Goal: Task Accomplishment & Management: Manage account settings

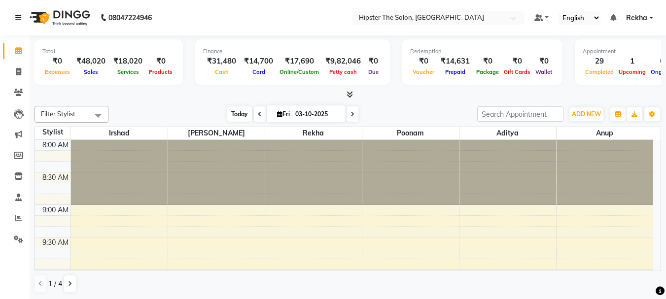
click at [236, 115] on span "Today" at bounding box center [239, 114] width 25 height 15
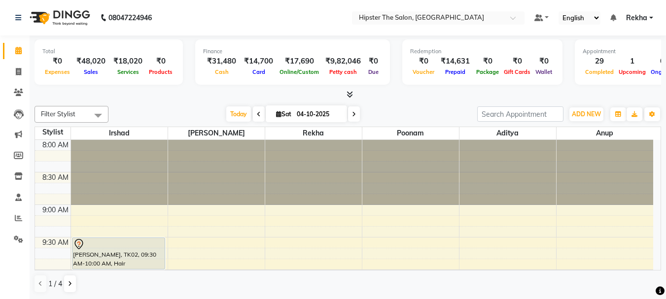
click at [257, 115] on icon at bounding box center [259, 114] width 4 height 6
type input "03-10-2025"
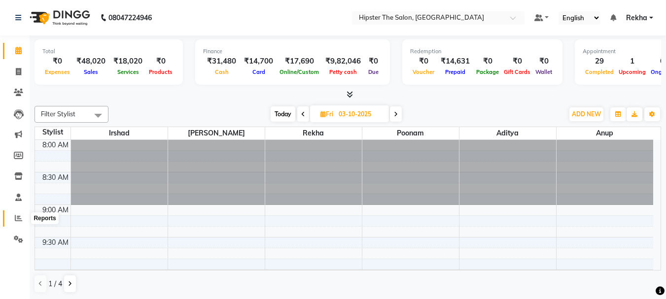
click at [19, 217] on icon at bounding box center [18, 217] width 7 height 7
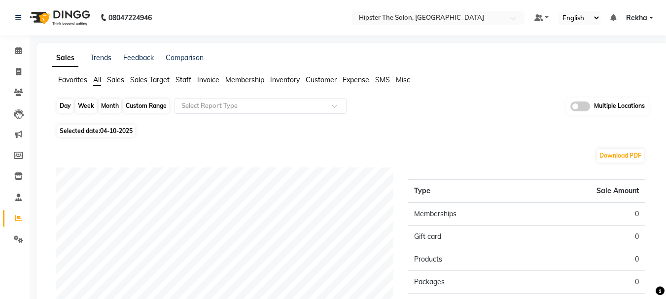
click at [67, 105] on div "Day" at bounding box center [65, 106] width 16 height 14
select select "10"
select select "2025"
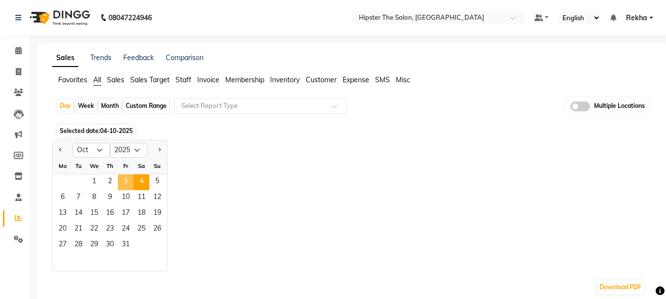
click at [123, 180] on span "3" at bounding box center [126, 183] width 16 height 16
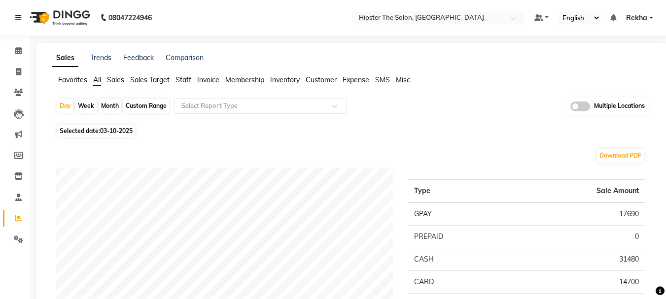
click at [186, 79] on span "Staff" at bounding box center [184, 79] width 16 height 9
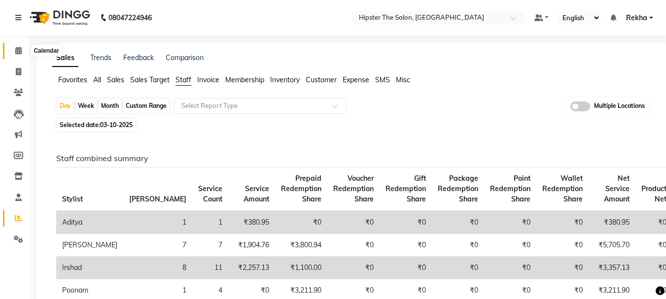
click at [19, 51] on icon at bounding box center [18, 50] width 6 height 7
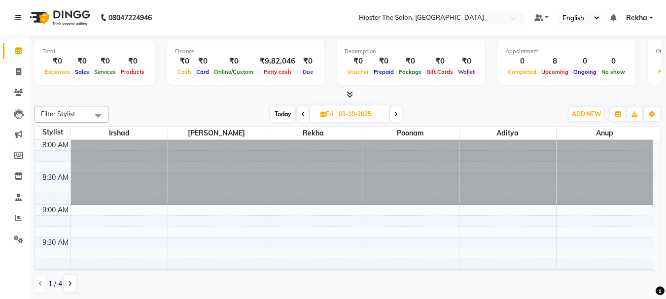
click at [283, 112] on span "Today" at bounding box center [283, 114] width 25 height 15
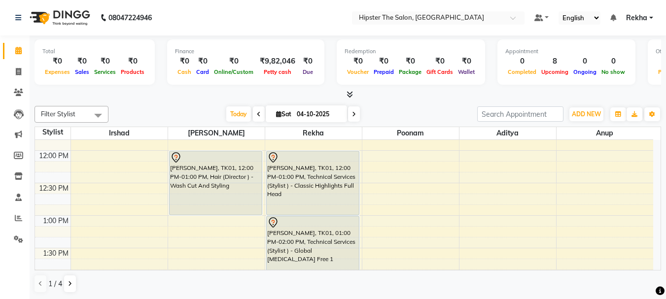
scroll to position [250, 0]
click at [354, 113] on icon at bounding box center [354, 114] width 4 height 6
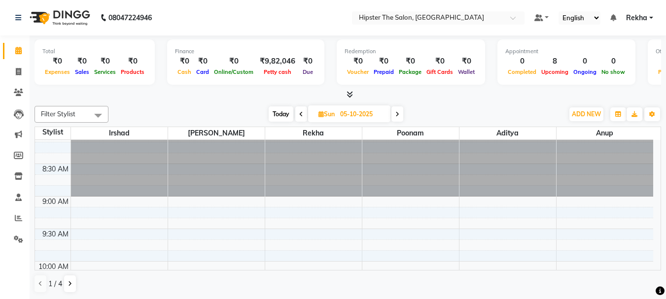
scroll to position [0, 0]
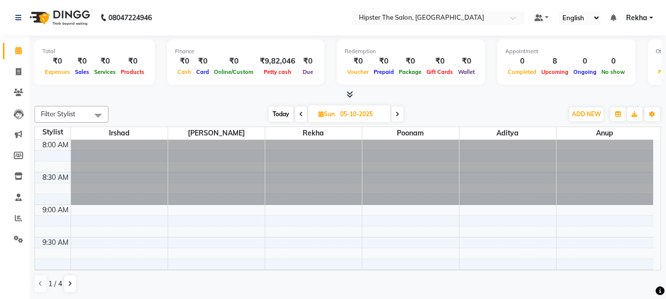
click at [301, 109] on span at bounding box center [301, 114] width 12 height 15
type input "04-10-2025"
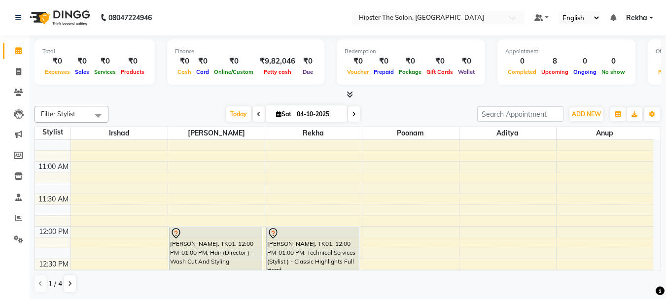
scroll to position [157, 0]
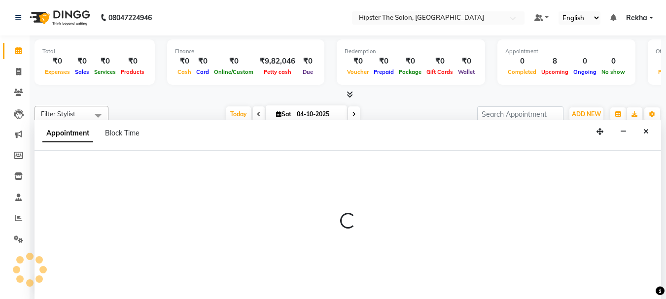
scroll to position [0, 0]
select select "32386"
select select "690"
select select "tentative"
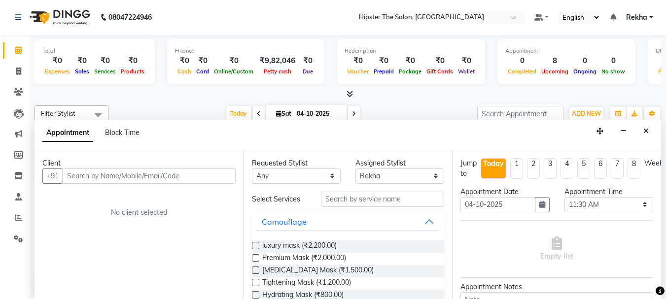
click at [208, 177] on input "text" at bounding box center [149, 176] width 173 height 15
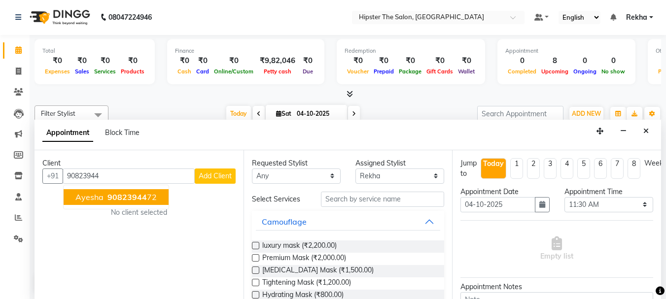
click at [153, 193] on ngb-highlight "90823944 72" at bounding box center [131, 197] width 51 height 10
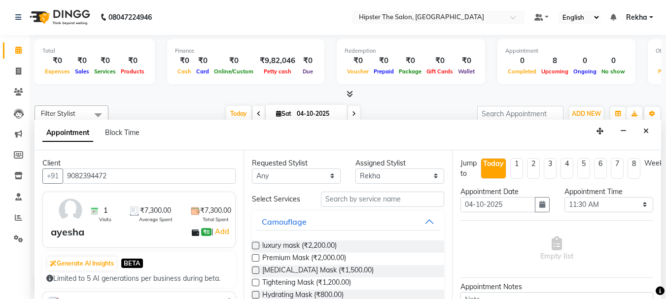
type input "9082394472"
click at [290, 180] on select "Any [PERSON_NAME] [PERSON_NAME] Anup [PERSON_NAME] [PERSON_NAME] Lucky [PERSON_…" at bounding box center [296, 176] width 89 height 15
select select "32386"
click at [252, 169] on select "Any [PERSON_NAME] [PERSON_NAME] Anup [PERSON_NAME] [PERSON_NAME] Lucky [PERSON_…" at bounding box center [296, 176] width 89 height 15
click at [351, 200] on input "text" at bounding box center [382, 199] width 123 height 15
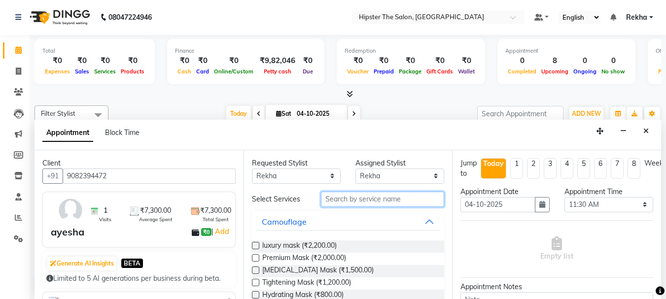
click at [360, 198] on input "text" at bounding box center [382, 199] width 123 height 15
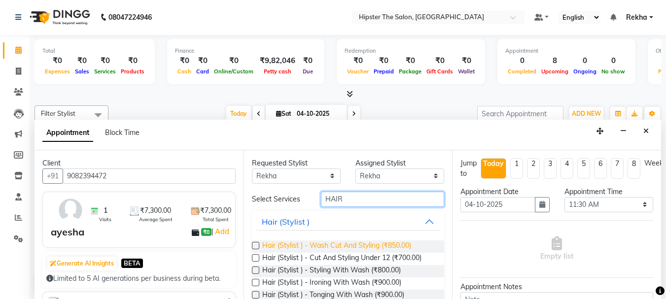
type input "HAIR"
click at [362, 246] on span "Hair (Stylist ) - Wash Cut And Styling (₹850.00)" at bounding box center [336, 247] width 149 height 12
checkbox input "false"
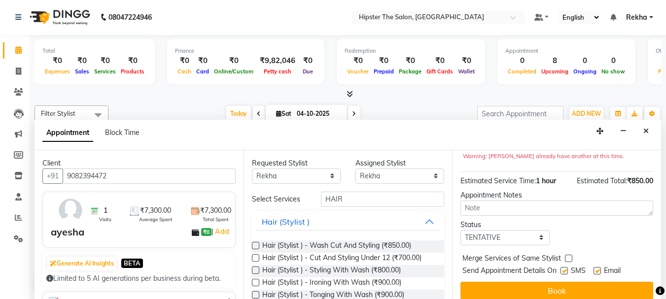
scroll to position [128, 0]
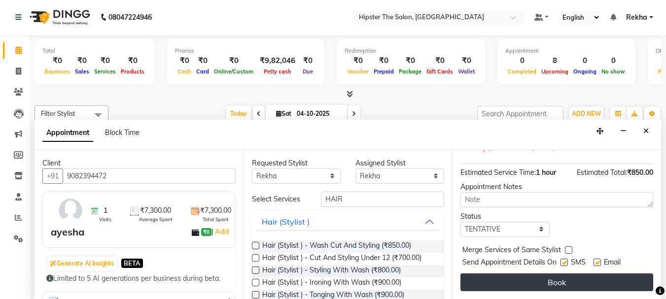
click at [539, 274] on button "Book" at bounding box center [557, 283] width 193 height 18
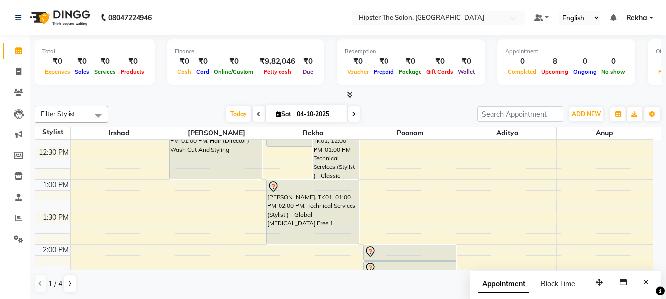
scroll to position [286, 0]
drag, startPoint x: 520, startPoint y: 176, endPoint x: 531, endPoint y: 220, distance: 45.7
drag, startPoint x: 531, startPoint y: 220, endPoint x: 211, endPoint y: 94, distance: 344.6
click at [211, 94] on div at bounding box center [348, 95] width 627 height 10
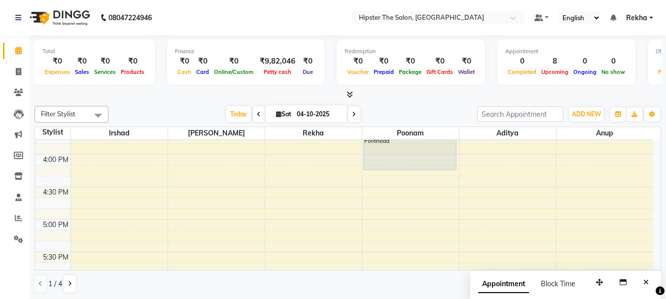
scroll to position [526, 0]
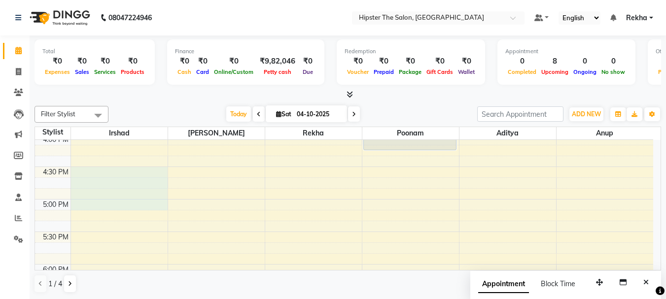
drag, startPoint x: 120, startPoint y: 206, endPoint x: 103, endPoint y: 171, distance: 38.8
click at [103, 171] on div "8:00 AM 8:30 AM 9:00 AM 9:30 AM 10:00 AM 10:30 AM 11:00 AM 11:30 AM 12:00 PM 12…" at bounding box center [344, 102] width 618 height 976
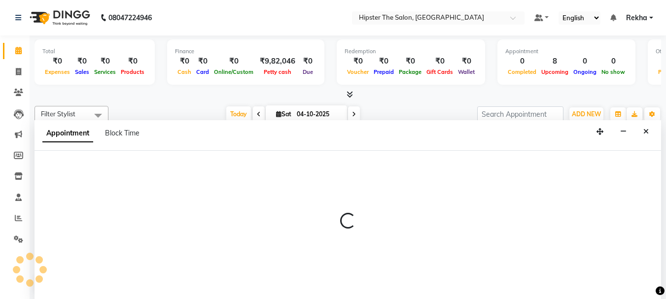
scroll to position [0, 0]
select select "32387"
select select "990"
select select "tentative"
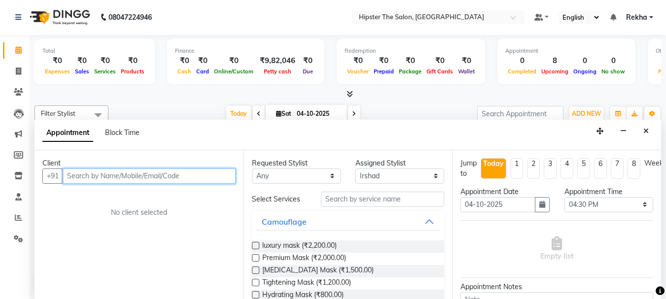
click at [203, 178] on input "text" at bounding box center [149, 176] width 173 height 15
click at [197, 176] on input "text" at bounding box center [149, 176] width 173 height 15
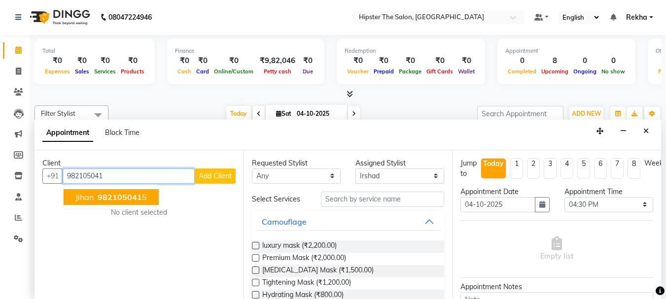
click at [135, 196] on span "982105041" at bounding box center [120, 197] width 44 height 10
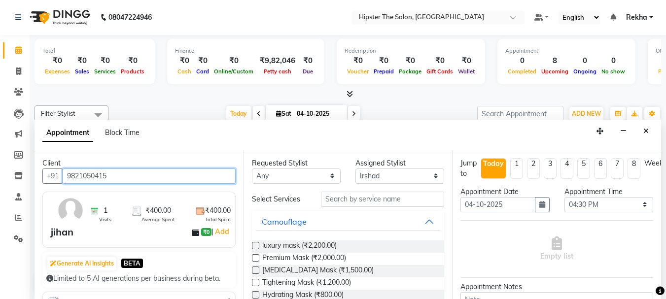
type input "9821050415"
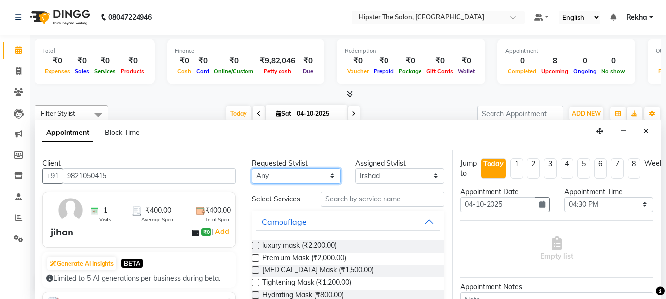
click at [283, 176] on select "Any [PERSON_NAME] [PERSON_NAME] Anup [PERSON_NAME] [PERSON_NAME] Lucky [PERSON_…" at bounding box center [296, 176] width 89 height 15
select select "32387"
click at [252, 169] on select "Any [PERSON_NAME] [PERSON_NAME] Anup [PERSON_NAME] [PERSON_NAME] Lucky [PERSON_…" at bounding box center [296, 176] width 89 height 15
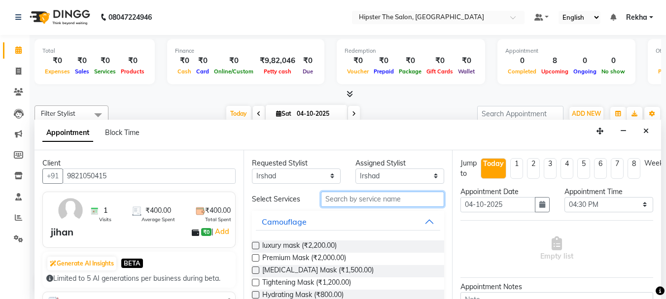
click at [352, 196] on input "text" at bounding box center [382, 199] width 123 height 15
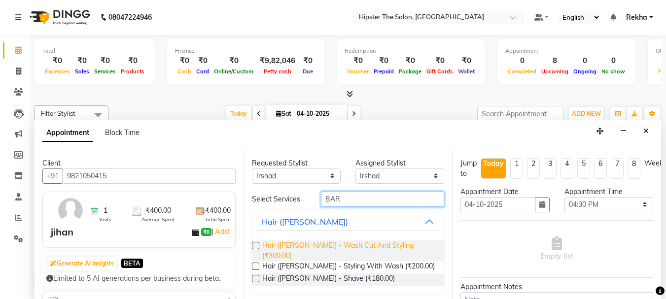
type input "BAR"
click at [354, 244] on span "Hair (Barber) - Wash Cut And Styling (₹300.00)" at bounding box center [349, 251] width 175 height 21
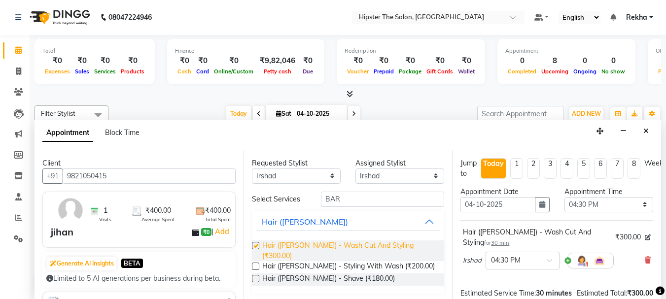
checkbox input "false"
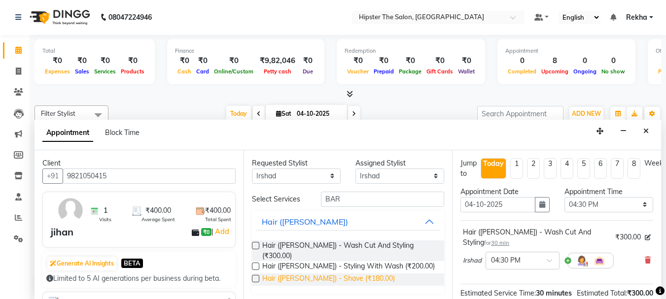
click at [347, 274] on span "Hair (Barber) - Shave (₹180.00)" at bounding box center [328, 280] width 133 height 12
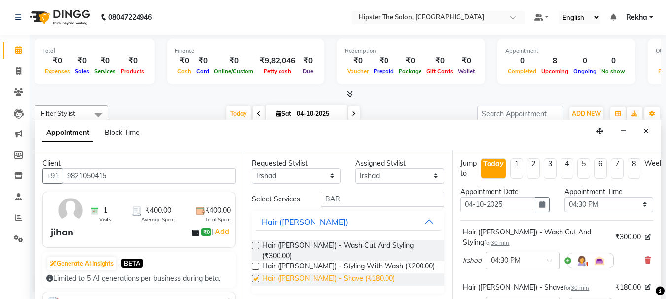
checkbox input "false"
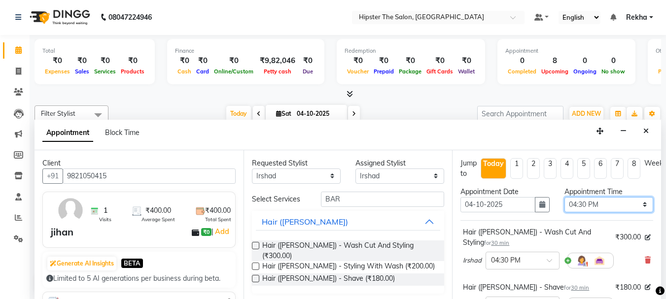
click at [611, 201] on select "Select 09:00 AM 09:15 AM 09:30 AM 09:45 AM 10:00 AM 10:15 AM 10:30 AM 10:45 AM …" at bounding box center [609, 204] width 89 height 15
select select "1005"
click at [565, 197] on select "Select 09:00 AM 09:15 AM 09:30 AM 09:45 AM 10:00 AM 10:15 AM 10:30 AM 10:45 AM …" at bounding box center [609, 204] width 89 height 15
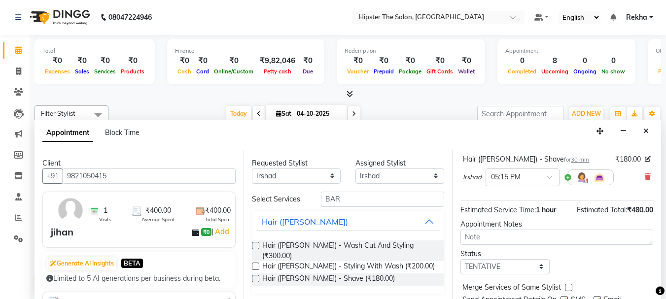
scroll to position [173, 0]
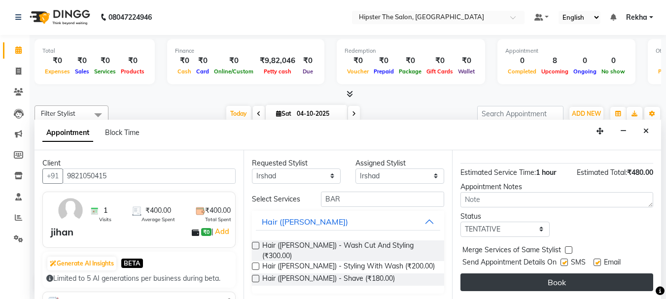
click at [537, 274] on button "Book" at bounding box center [557, 283] width 193 height 18
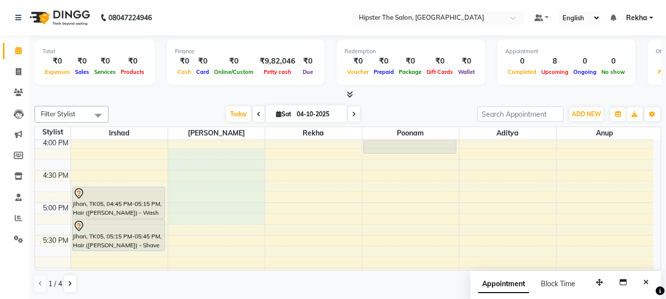
scroll to position [522, 0]
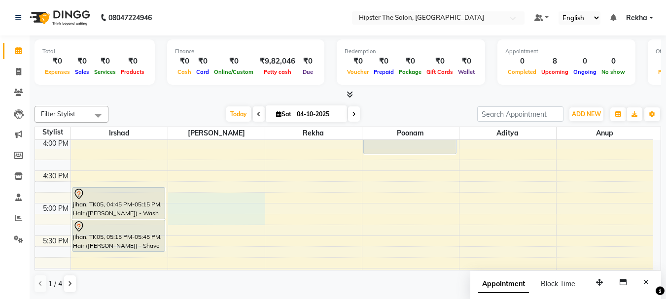
click at [200, 223] on div "8:00 AM 8:30 AM 9:00 AM 9:30 AM 10:00 AM 10:30 AM 11:00 AM 11:30 AM 12:00 PM 12…" at bounding box center [344, 106] width 618 height 976
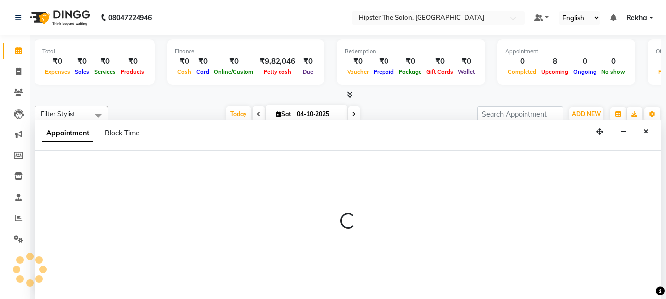
scroll to position [0, 0]
select select "32384"
select select "1035"
select select "tentative"
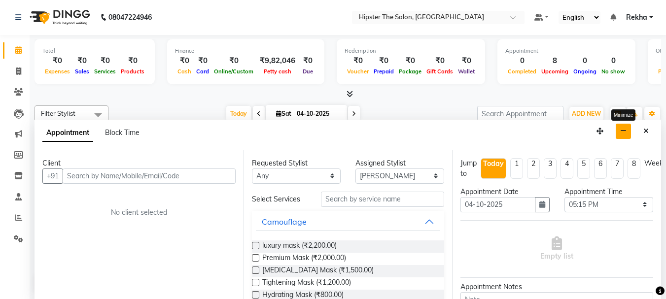
click at [623, 129] on icon "button" at bounding box center [623, 131] width 6 height 7
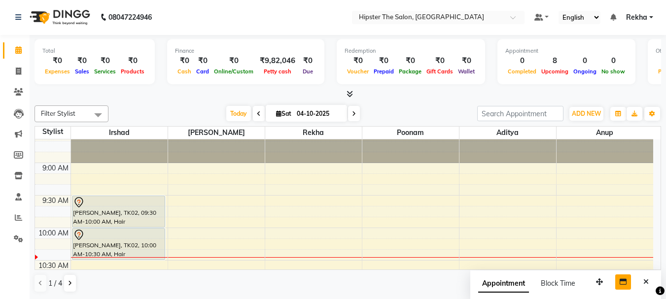
scroll to position [33, 0]
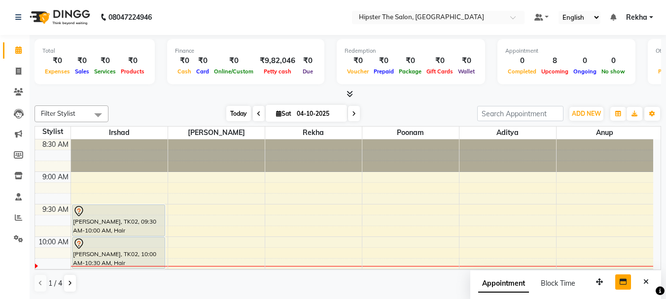
click at [241, 117] on span "Today" at bounding box center [238, 113] width 25 height 15
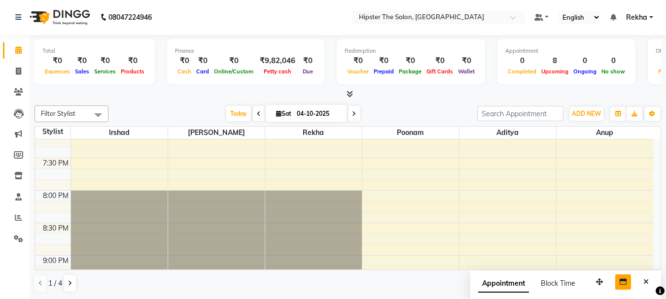
scroll to position [846, 0]
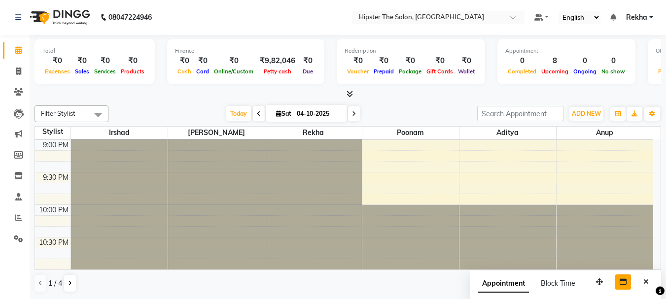
click at [352, 113] on icon at bounding box center [354, 114] width 4 height 6
type input "05-10-2025"
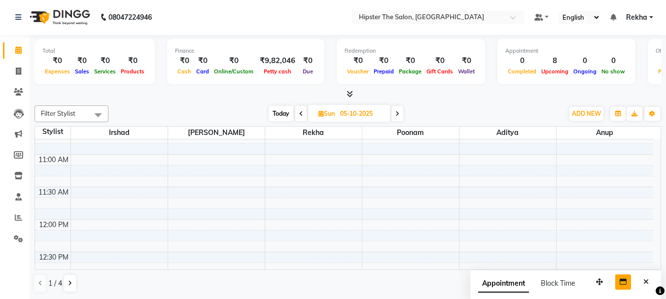
scroll to position [164, 0]
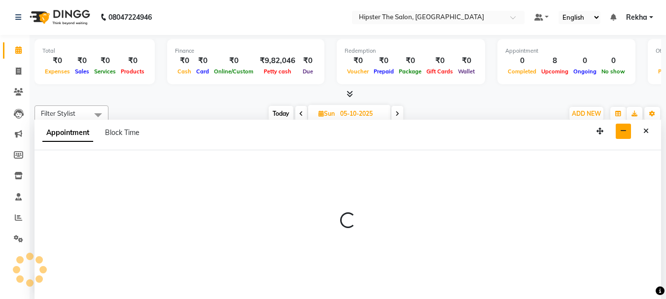
select select "32384"
select select "tentative"
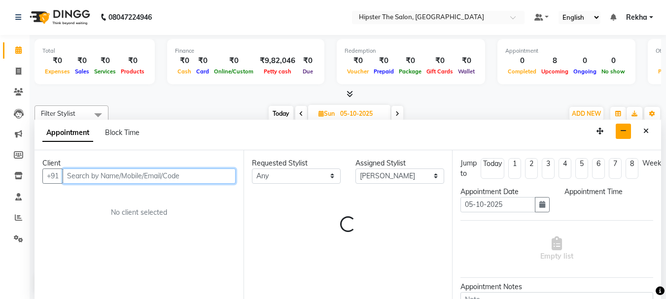
select select "660"
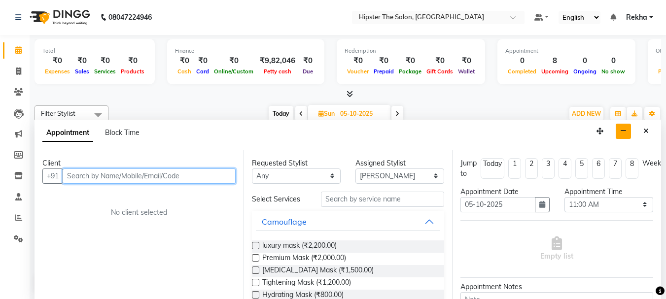
click at [191, 178] on input "text" at bounding box center [149, 176] width 173 height 15
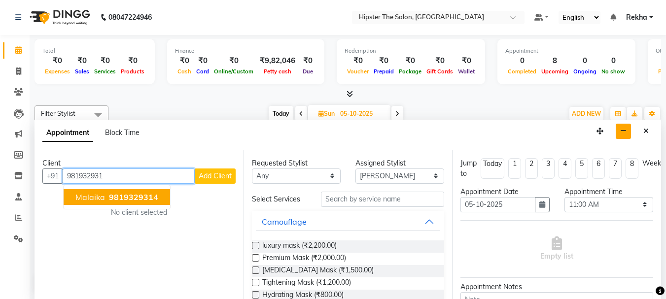
click at [158, 195] on button "malaika 981932931 4" at bounding box center [117, 197] width 107 height 16
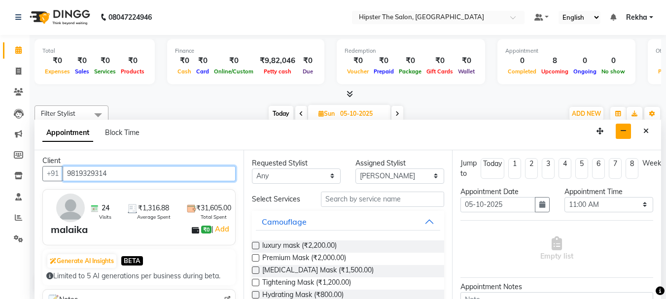
scroll to position [0, 0]
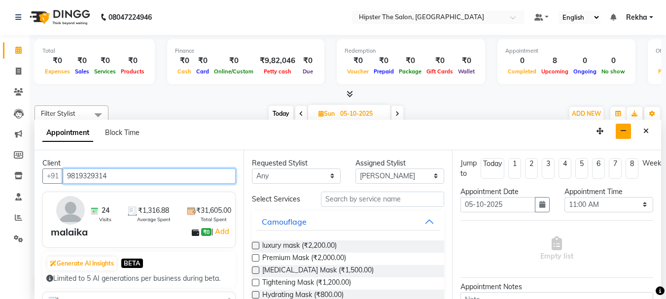
type input "9819329314"
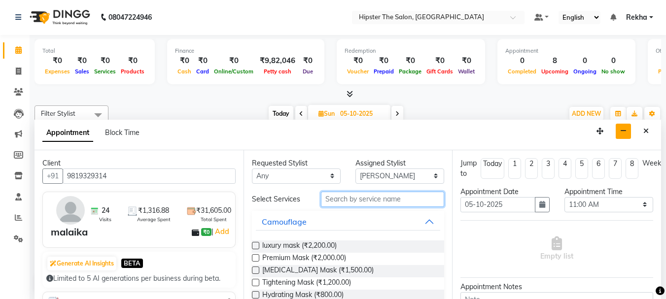
click at [353, 196] on input "text" at bounding box center [382, 199] width 123 height 15
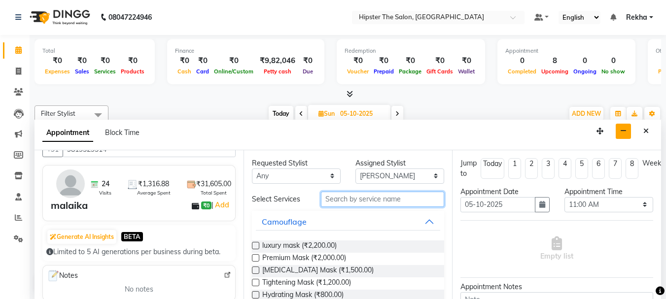
scroll to position [16, 0]
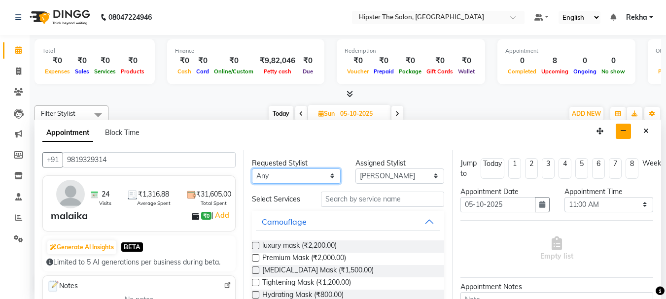
click at [301, 175] on select "Any [PERSON_NAME] [PERSON_NAME] Anup [PERSON_NAME] [PERSON_NAME] Lucky [PERSON_…" at bounding box center [296, 176] width 89 height 15
select select "32384"
click at [252, 169] on select "Any [PERSON_NAME] [PERSON_NAME] Anup [PERSON_NAME] [PERSON_NAME] Lucky [PERSON_…" at bounding box center [296, 176] width 89 height 15
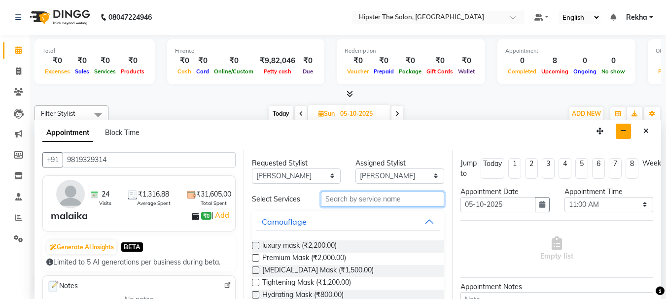
click at [357, 200] on input "text" at bounding box center [382, 199] width 123 height 15
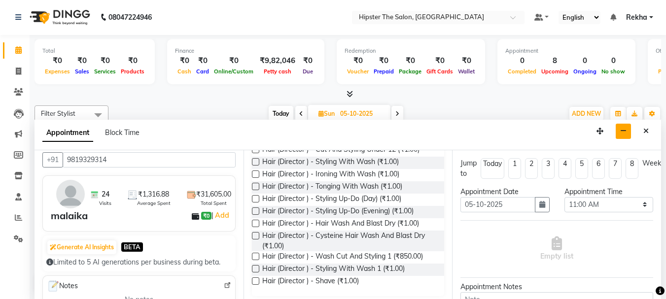
scroll to position [113, 0]
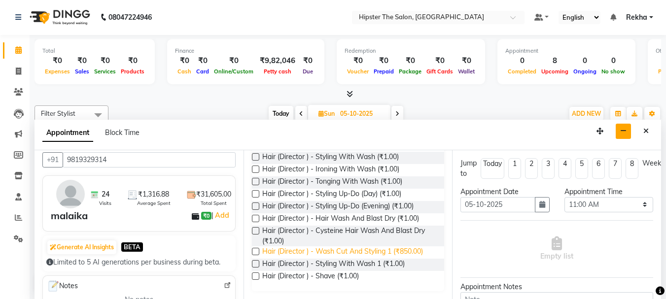
type input "DIR"
click at [391, 250] on span "Hair (Director ) - Wash Cut And Styling 1 (₹850.00)" at bounding box center [342, 253] width 161 height 12
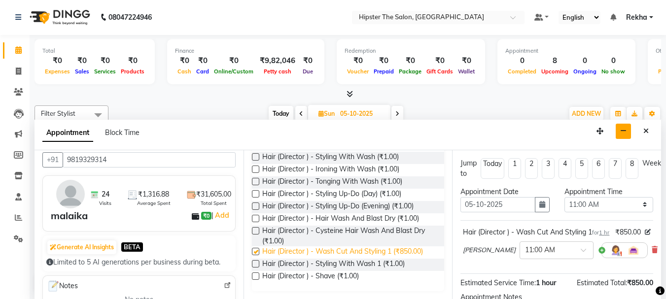
checkbox input "false"
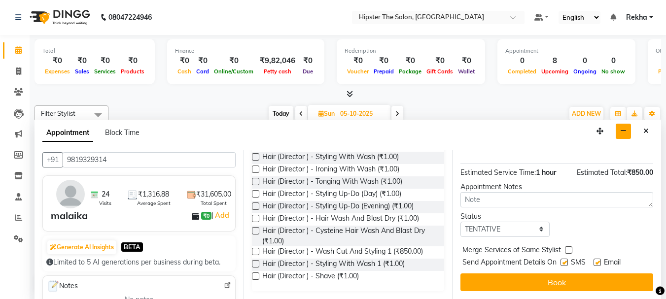
scroll to position [128, 0]
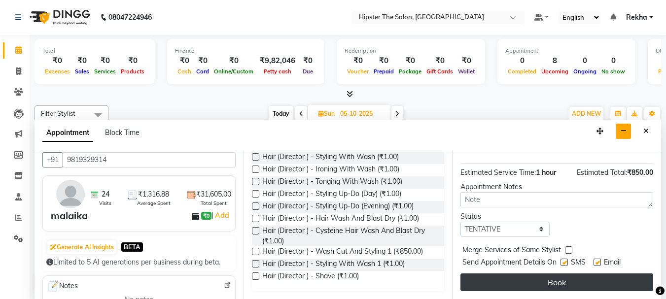
click at [521, 275] on button "Book" at bounding box center [557, 283] width 193 height 18
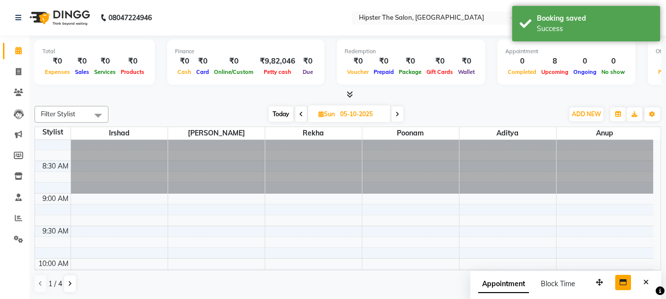
scroll to position [0, 0]
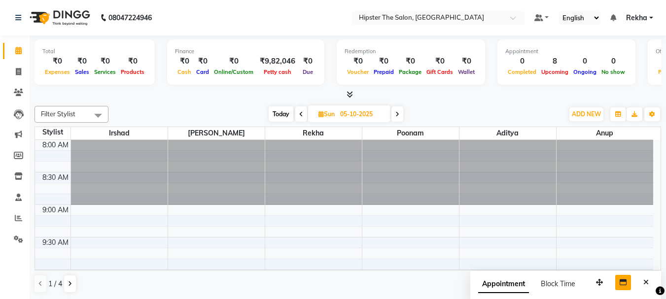
click at [278, 111] on span "Today" at bounding box center [281, 114] width 25 height 15
type input "04-10-2025"
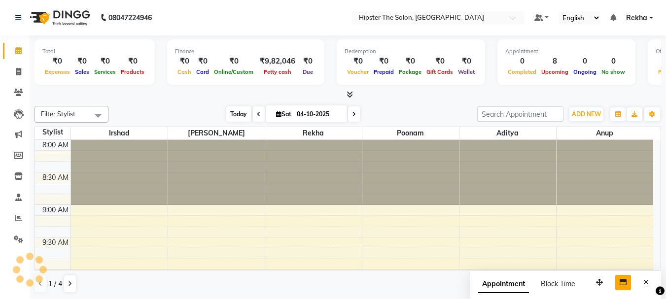
scroll to position [131, 0]
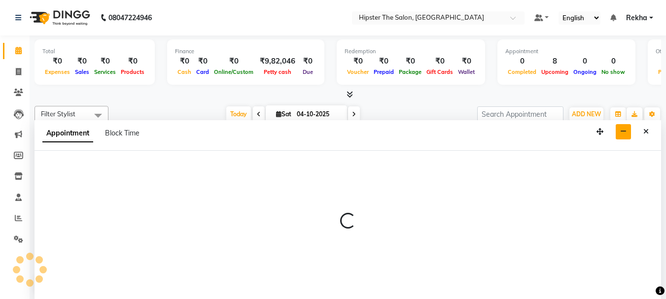
scroll to position [0, 0]
select select "32387"
select select "660"
select select "tentative"
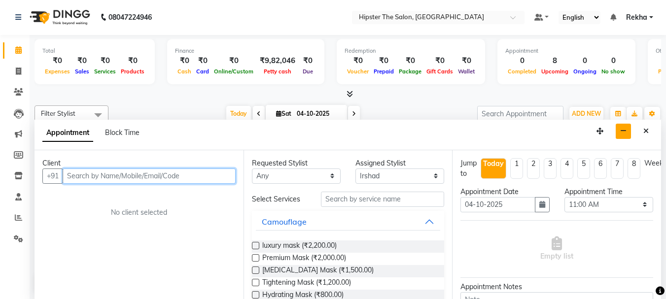
click at [168, 172] on input "text" at bounding box center [149, 176] width 173 height 15
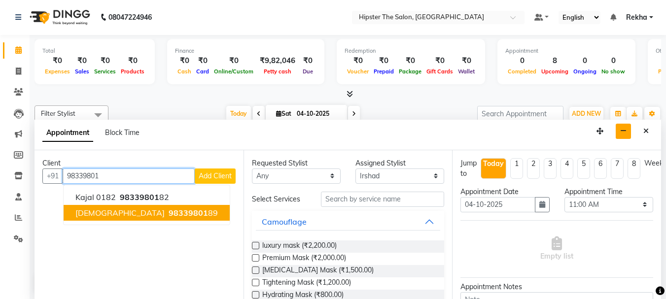
click at [169, 214] on span "98339801" at bounding box center [188, 213] width 39 height 10
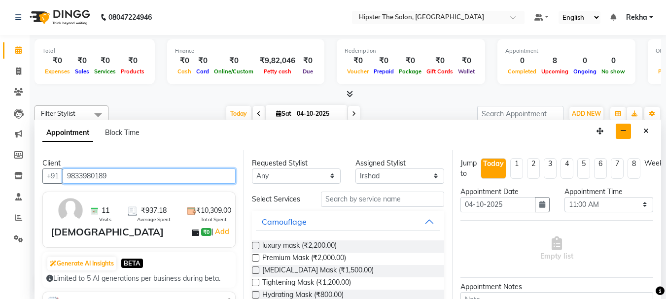
type input "9833980189"
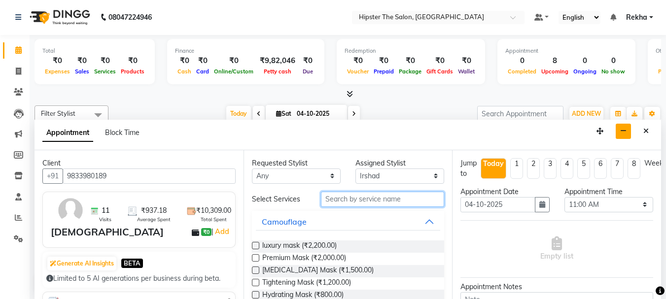
click at [391, 196] on input "text" at bounding box center [382, 199] width 123 height 15
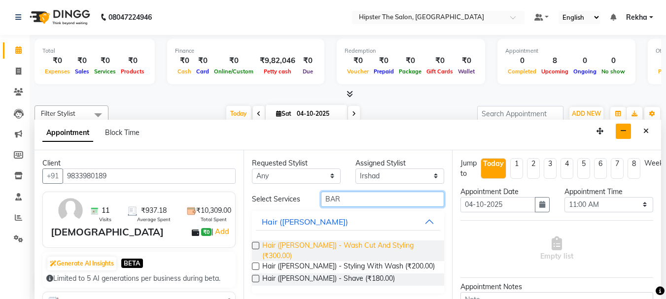
type input "BAR"
click at [395, 245] on span "Hair (Barber) - Wash Cut And Styling (₹300.00)" at bounding box center [349, 251] width 175 height 21
checkbox input "false"
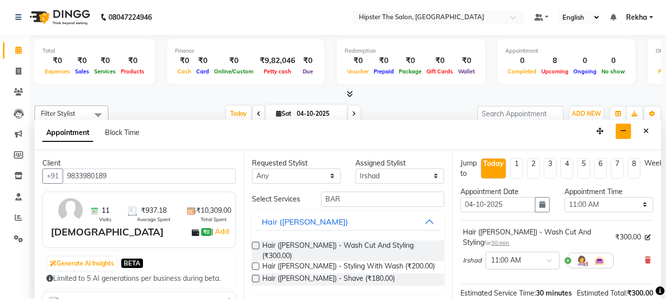
scroll to position [139, 0]
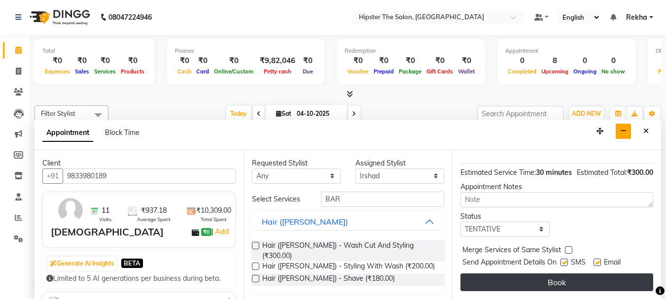
click at [544, 274] on button "Book" at bounding box center [557, 283] width 193 height 18
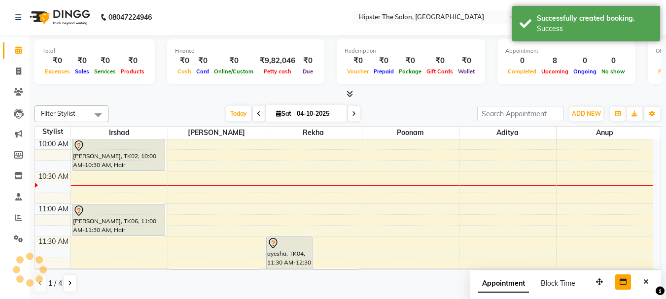
scroll to position [0, 0]
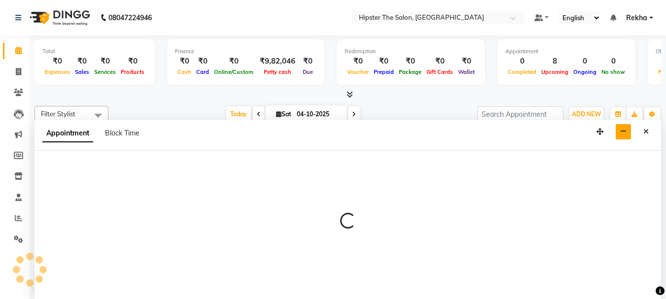
scroll to position [0, 0]
select select "50153"
select select "tentative"
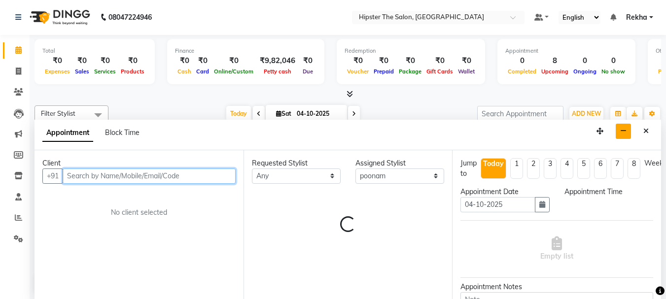
select select "705"
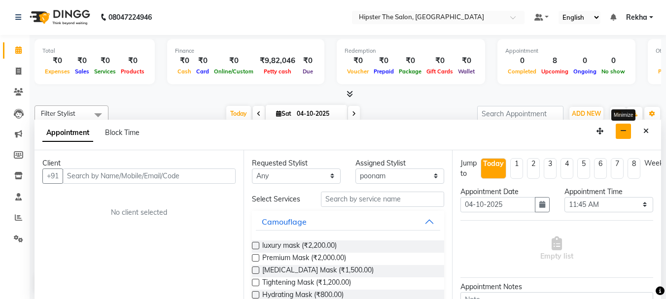
click at [628, 129] on button "button" at bounding box center [623, 131] width 15 height 15
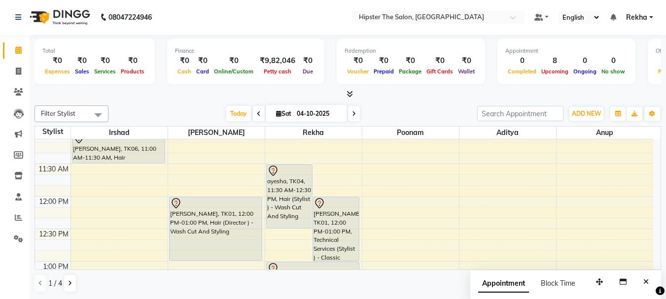
scroll to position [219, 0]
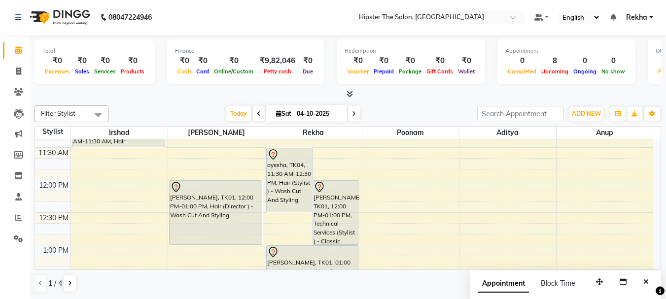
select select "32387"
select select "tentative"
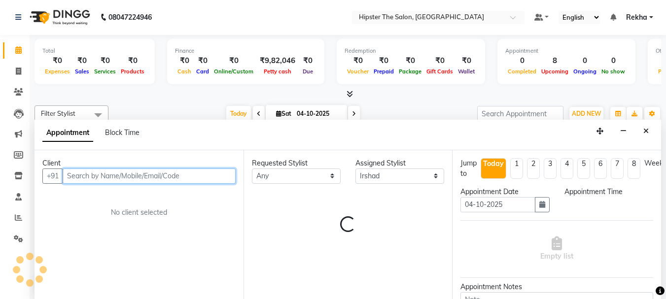
select select "720"
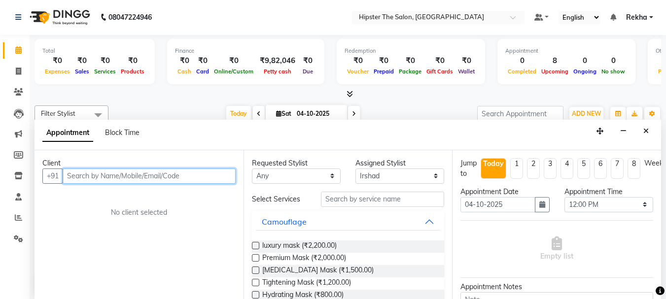
click at [158, 176] on input "text" at bounding box center [149, 176] width 173 height 15
click at [197, 174] on input "text" at bounding box center [149, 176] width 173 height 15
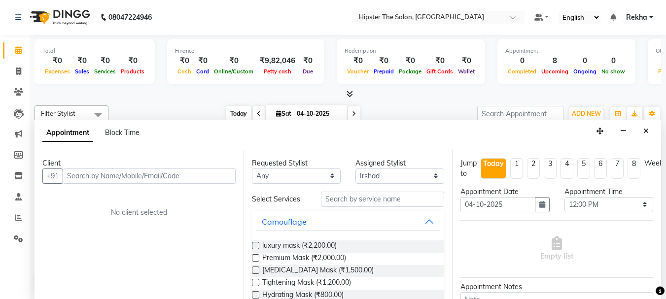
click at [237, 113] on span "Today" at bounding box center [238, 113] width 25 height 15
click at [354, 111] on icon at bounding box center [354, 114] width 4 height 6
type input "05-10-2025"
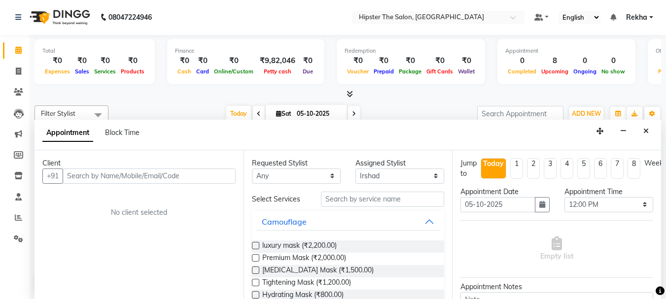
select select "720"
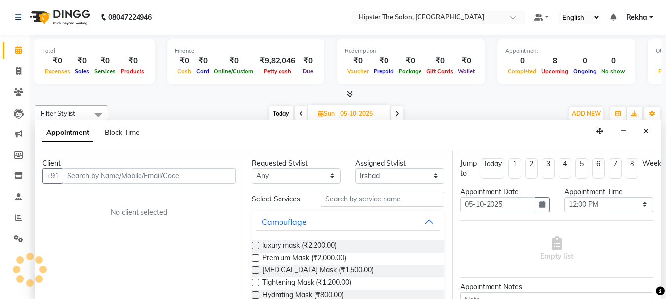
scroll to position [196, 0]
click at [392, 112] on span at bounding box center [397, 113] width 12 height 15
type input "06-10-2025"
select select "720"
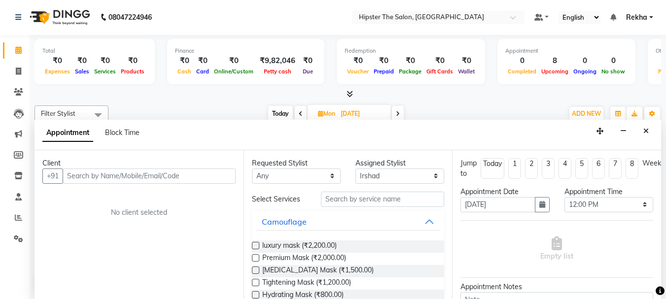
click at [283, 112] on span "Today" at bounding box center [280, 113] width 25 height 15
type input "04-10-2025"
select select "720"
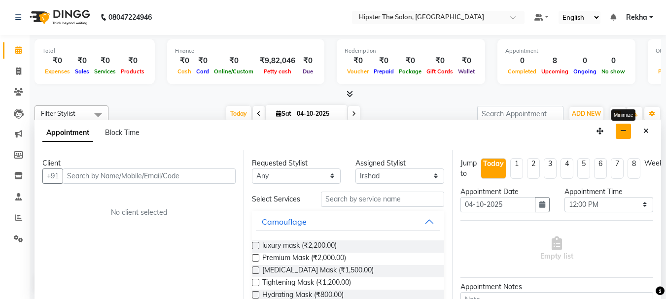
click at [624, 130] on icon "button" at bounding box center [623, 131] width 6 height 7
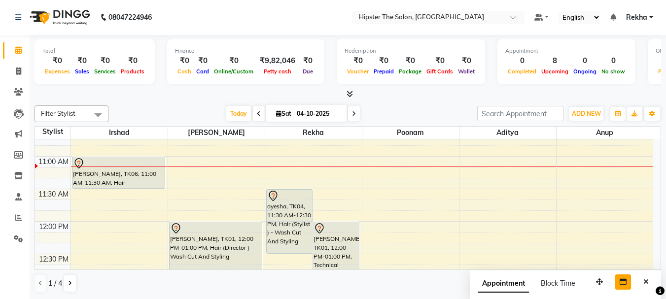
scroll to position [197, 0]
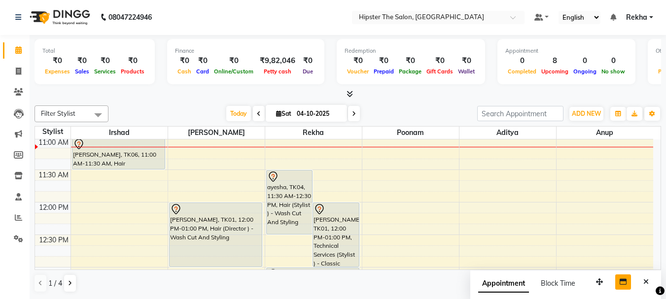
click at [352, 115] on icon at bounding box center [354, 114] width 4 height 6
type input "05-10-2025"
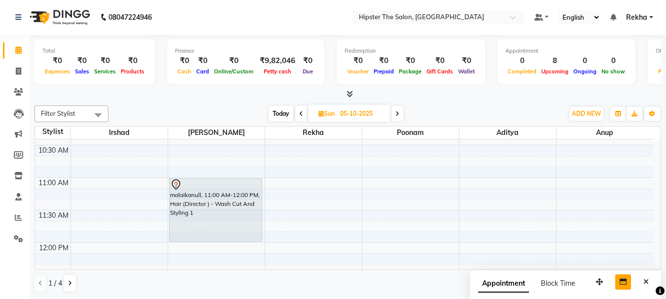
scroll to position [160, 0]
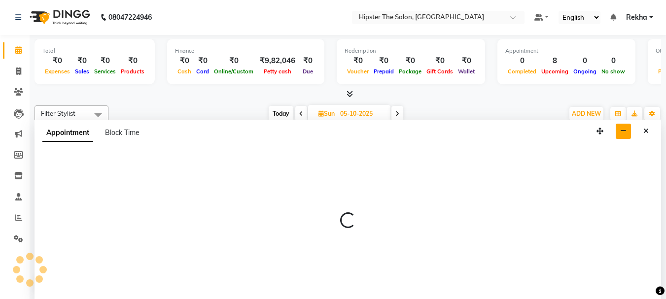
select select "32387"
select select "690"
select select "tentative"
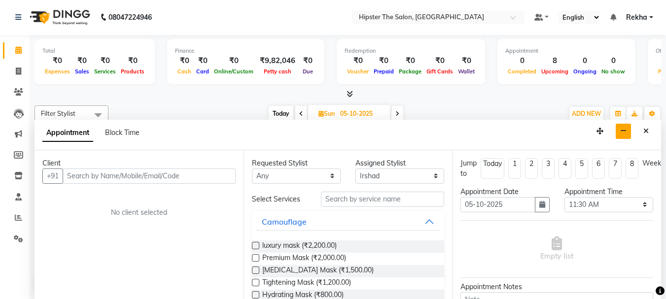
click at [139, 178] on input "text" at bounding box center [149, 176] width 173 height 15
type input "9560805543"
click at [624, 125] on button "button" at bounding box center [623, 131] width 15 height 15
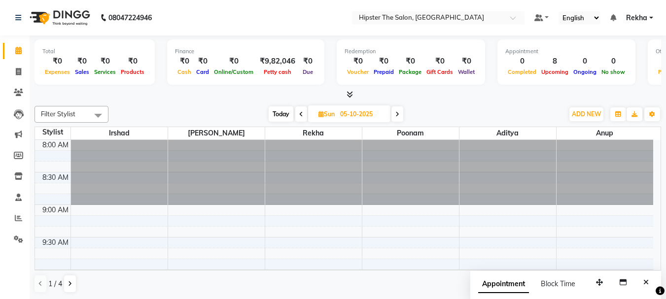
click at [281, 112] on span "Today" at bounding box center [281, 114] width 25 height 15
type input "04-10-2025"
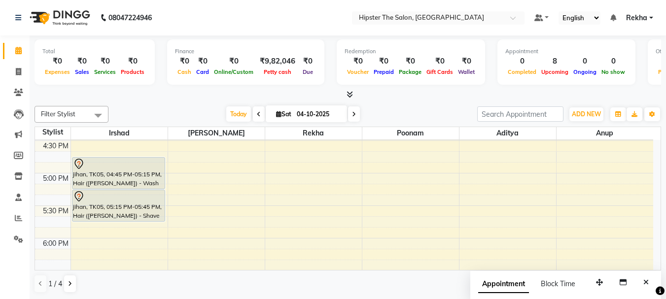
scroll to position [557, 0]
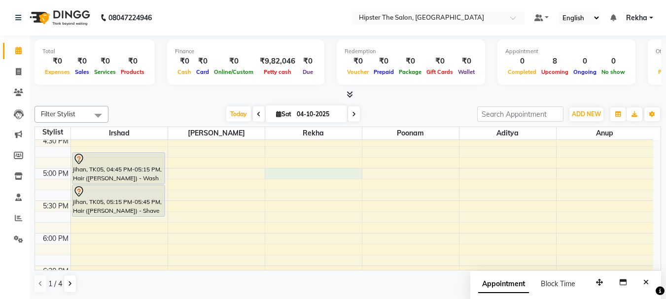
click at [314, 170] on div "8:00 AM 8:30 AM 9:00 AM 9:30 AM 10:00 AM 10:30 AM 11:00 AM 11:30 AM 12:00 PM 12…" at bounding box center [344, 71] width 618 height 976
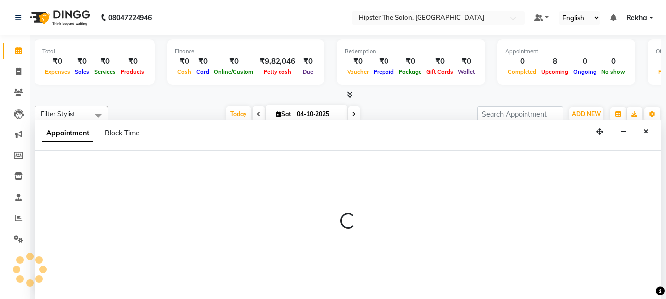
scroll to position [0, 0]
select select "32386"
select select "tentative"
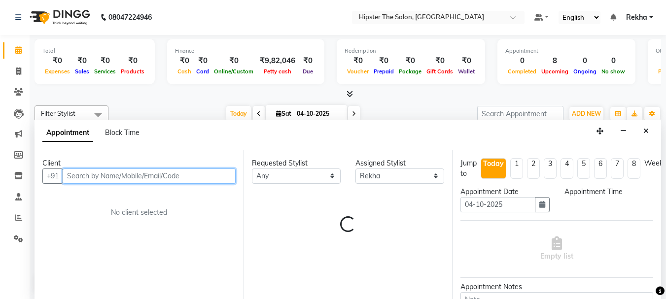
select select "1020"
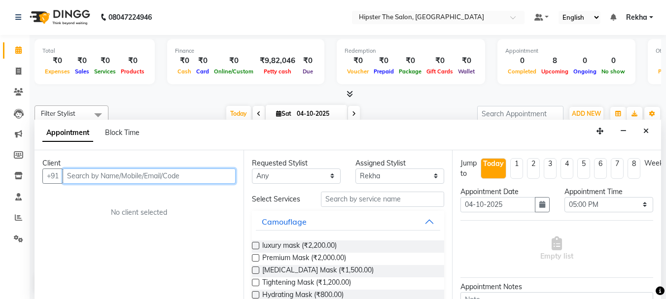
click at [209, 177] on input "text" at bounding box center [149, 176] width 173 height 15
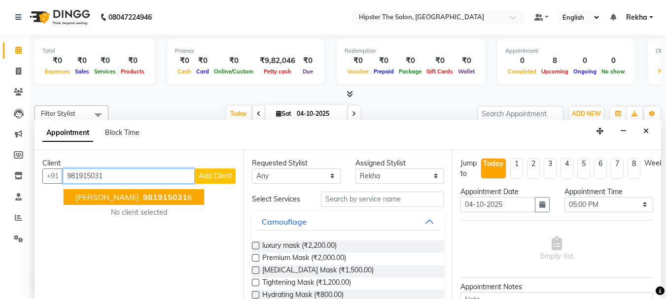
click at [143, 197] on span "981915031" at bounding box center [165, 197] width 44 height 10
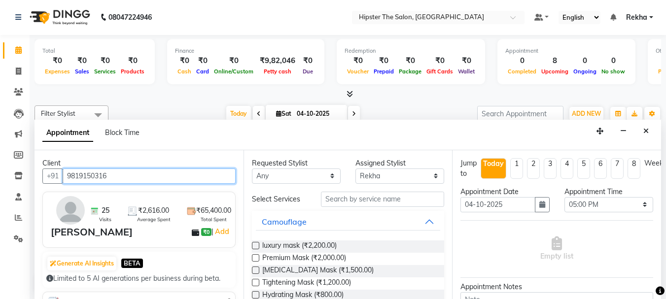
type input "9819150316"
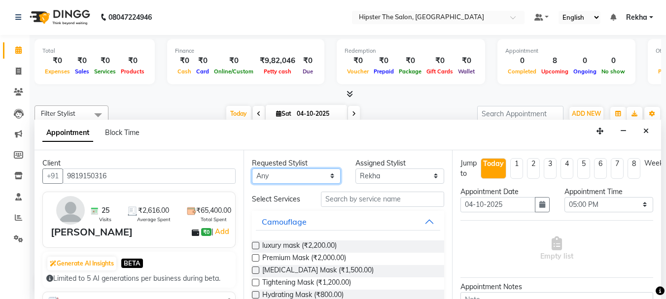
click at [300, 178] on select "Any [PERSON_NAME] [PERSON_NAME] Anup [PERSON_NAME] [PERSON_NAME] Lucky [PERSON_…" at bounding box center [296, 176] width 89 height 15
select select "32386"
click at [252, 169] on select "Any [PERSON_NAME] [PERSON_NAME] Anup [PERSON_NAME] [PERSON_NAME] Lucky [PERSON_…" at bounding box center [296, 176] width 89 height 15
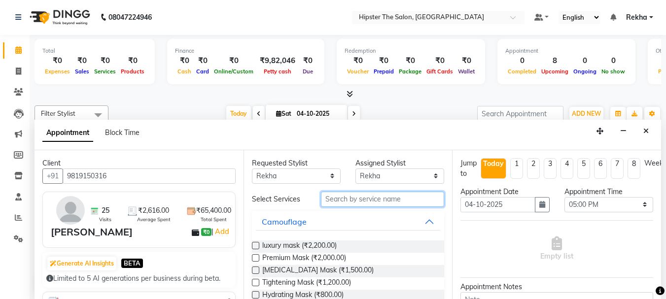
click at [369, 200] on input "text" at bounding box center [382, 199] width 123 height 15
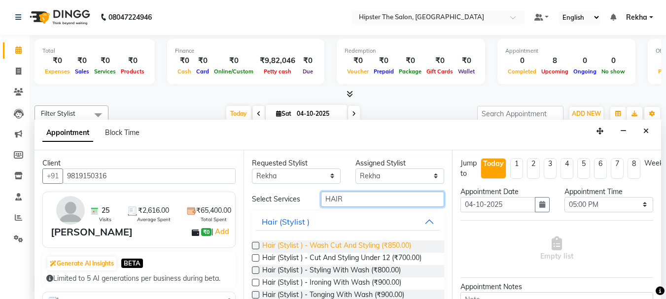
type input "HAIR"
click at [366, 243] on span "Hair (Stylist ) - Wash Cut And Styling (₹850.00)" at bounding box center [336, 247] width 149 height 12
checkbox input "false"
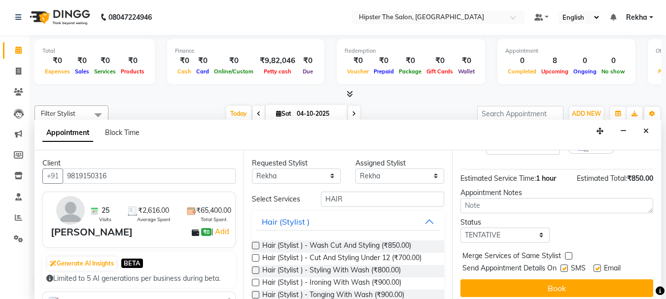
scroll to position [118, 0]
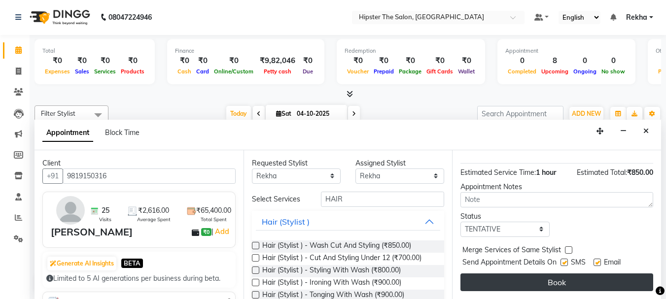
click at [568, 277] on button "Book" at bounding box center [557, 283] width 193 height 18
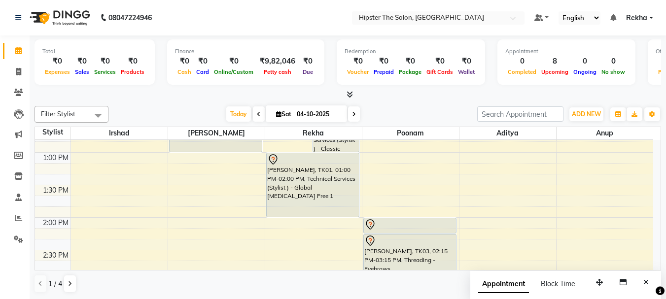
scroll to position [312, 0]
click at [257, 112] on icon at bounding box center [259, 114] width 4 height 6
type input "03-10-2025"
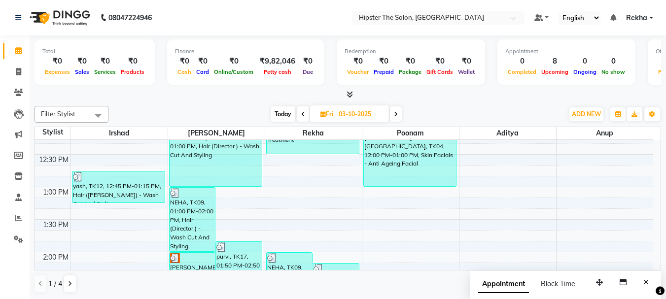
scroll to position [296, 0]
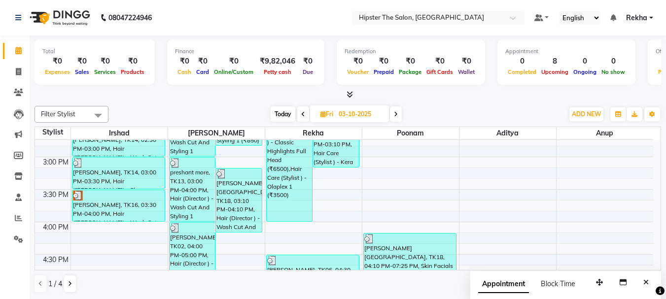
click at [346, 238] on div "8:00 AM 8:30 AM 9:00 AM 9:30 AM 10:00 AM 10:30 AM 11:00 AM 11:30 AM 12:00 PM 12…" at bounding box center [344, 190] width 618 height 976
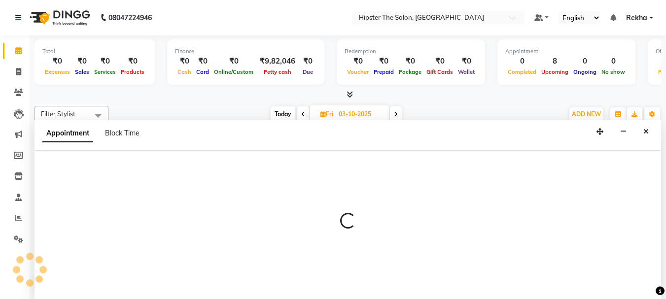
scroll to position [0, 0]
select select "32386"
select select "975"
select select "tentative"
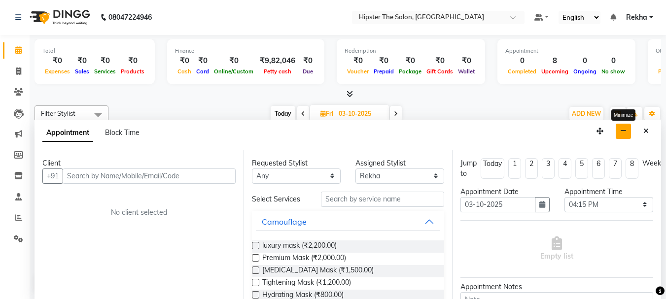
click at [622, 128] on icon "button" at bounding box center [623, 131] width 6 height 7
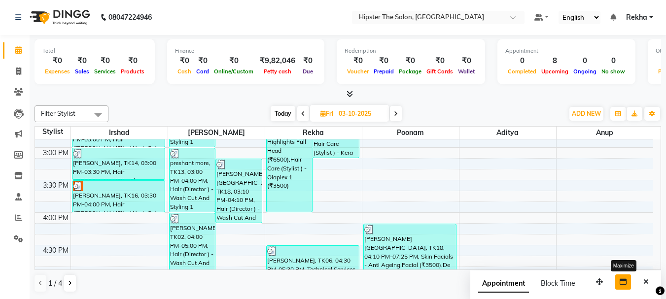
click at [286, 112] on span "Today" at bounding box center [283, 113] width 25 height 15
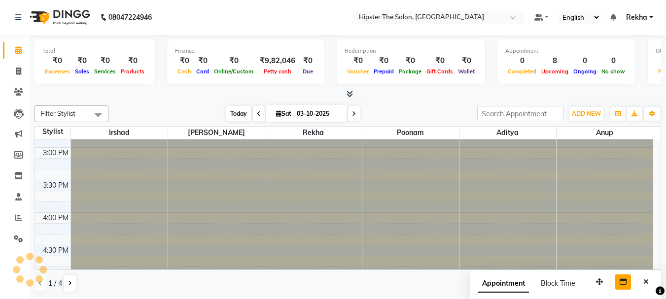
type input "04-10-2025"
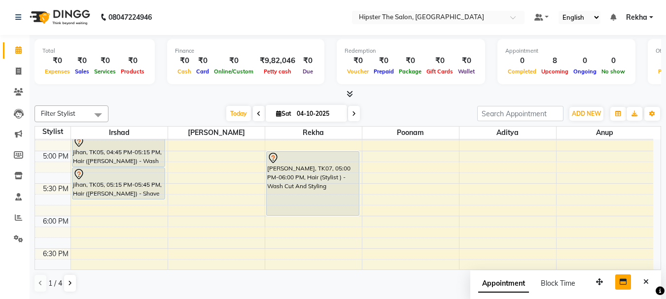
scroll to position [564, 0]
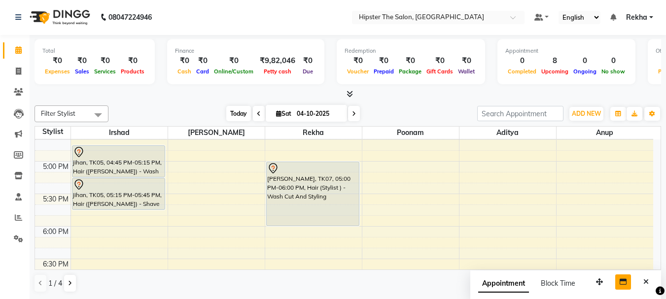
click at [239, 115] on span "Today" at bounding box center [238, 113] width 25 height 15
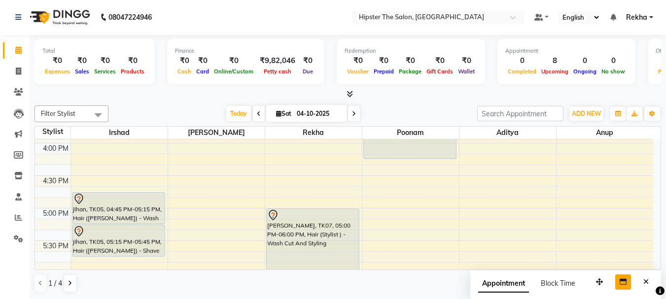
scroll to position [0, 0]
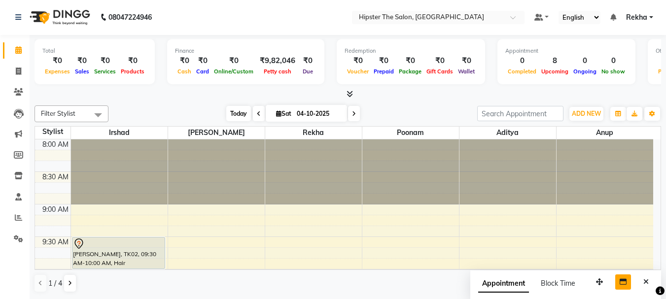
click at [236, 115] on span "Today" at bounding box center [238, 113] width 25 height 15
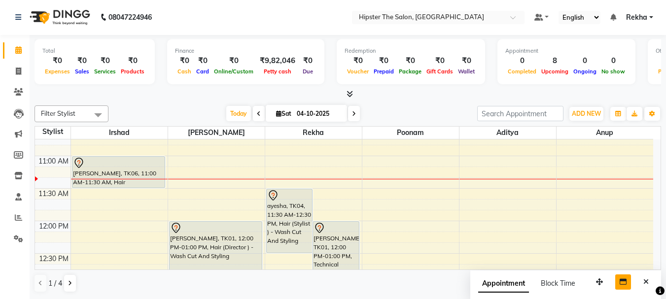
scroll to position [173, 0]
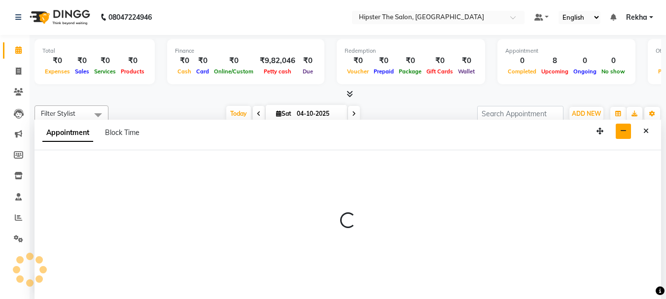
select select "32384"
select select "660"
select select "tentative"
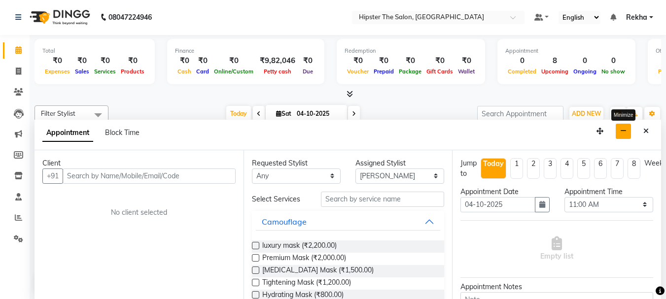
click at [626, 132] on icon "button" at bounding box center [623, 131] width 6 height 7
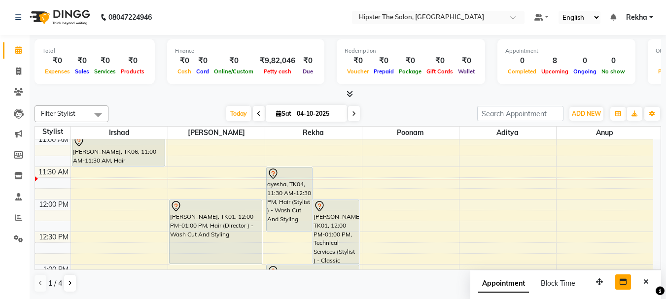
scroll to position [197, 0]
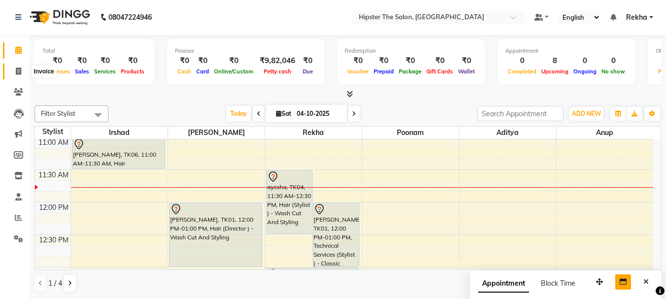
click at [17, 73] on icon at bounding box center [18, 71] width 5 height 7
select select "service"
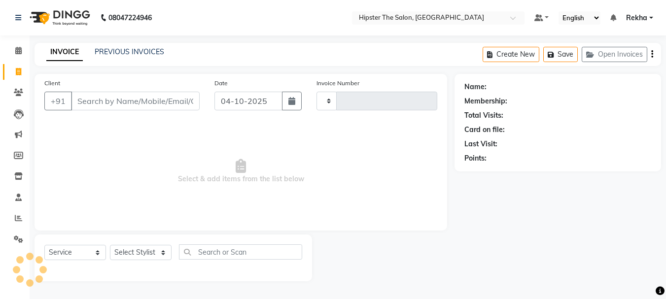
type input "3099"
select select "5125"
click at [17, 53] on icon at bounding box center [18, 50] width 6 height 7
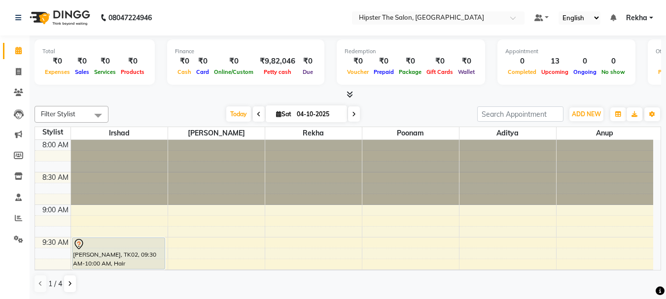
click at [253, 113] on span at bounding box center [259, 114] width 12 height 15
type input "03-10-2025"
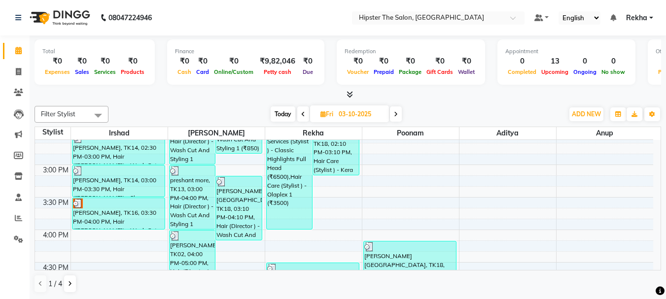
scroll to position [432, 0]
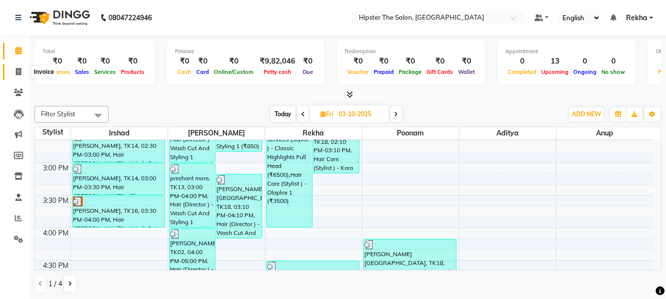
click at [16, 69] on icon at bounding box center [18, 71] width 5 height 7
select select "service"
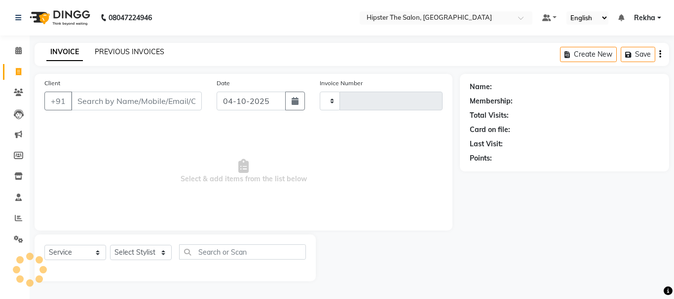
type input "3099"
select select "5125"
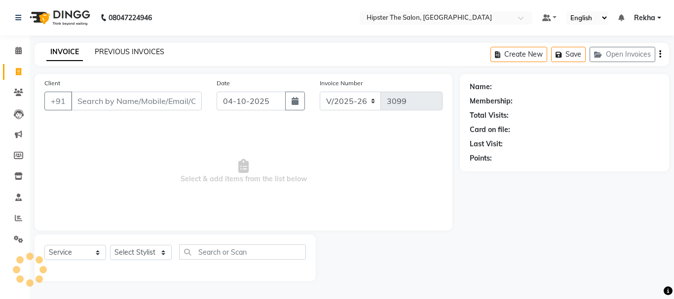
click at [148, 49] on link "PREVIOUS INVOICES" at bounding box center [130, 51] width 70 height 9
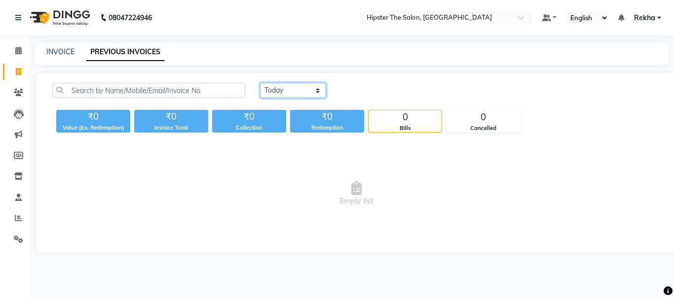
click at [302, 89] on select "[DATE] [DATE] Custom Range" at bounding box center [293, 90] width 66 height 15
select select "yesterday"
click at [260, 83] on select "[DATE] [DATE] Custom Range" at bounding box center [293, 90] width 66 height 15
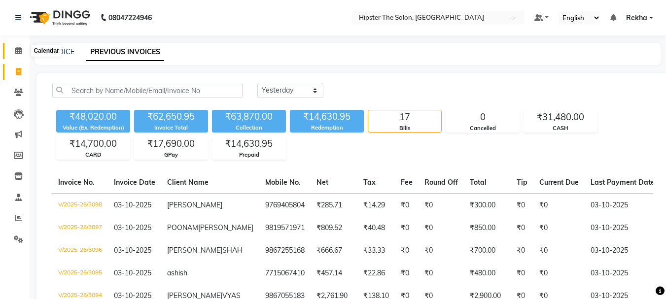
click at [16, 50] on icon at bounding box center [18, 50] width 6 height 7
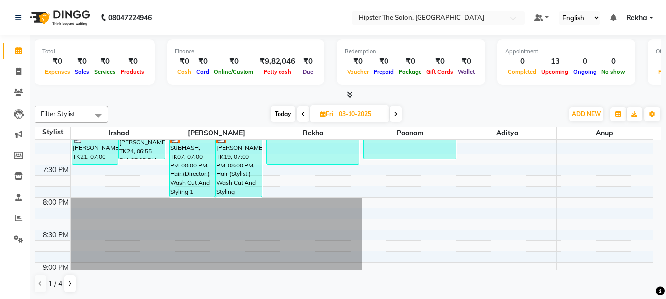
scroll to position [749, 0]
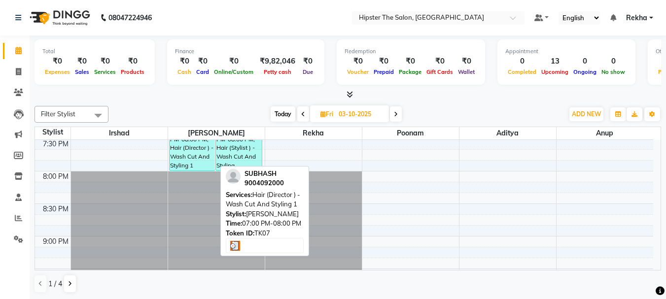
click at [192, 160] on div "SUBHASH, TK07, 07:00 PM-08:00 PM, Hair (Director ) - Wash Cut And Styling 1" at bounding box center [193, 139] width 46 height 64
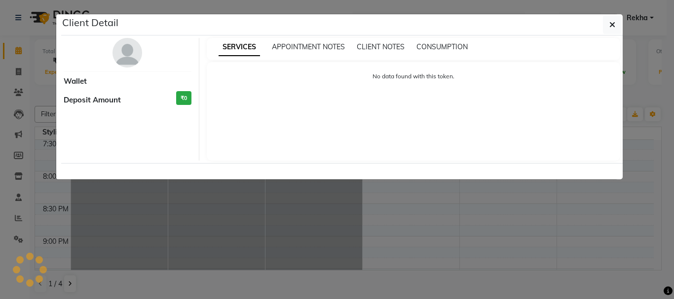
select select "3"
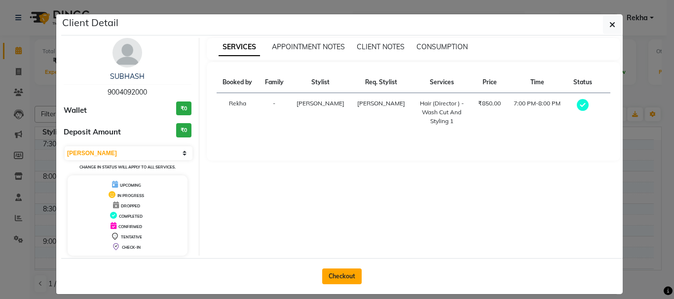
click at [348, 269] on button "Checkout" at bounding box center [341, 277] width 39 height 16
select select "service"
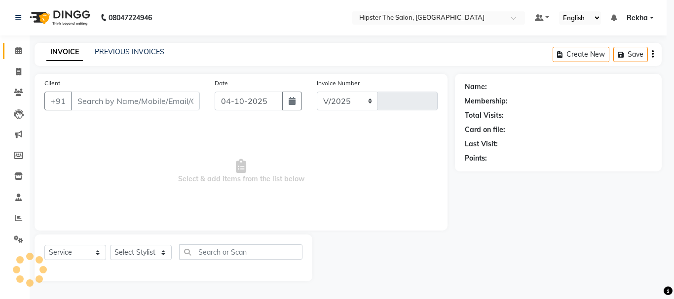
select select "5125"
type input "3099"
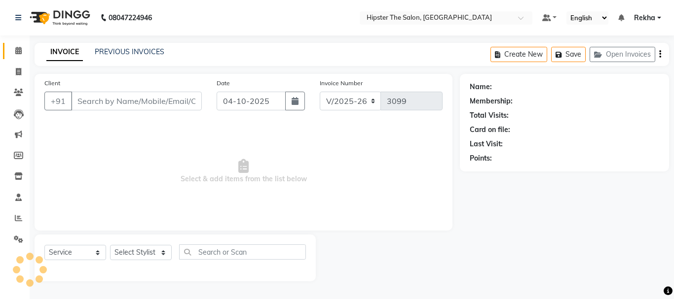
type input "9004092000"
type input "03-10-2025"
select select "32384"
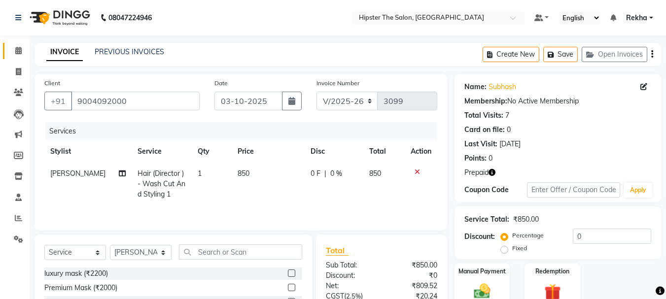
scroll to position [96, 0]
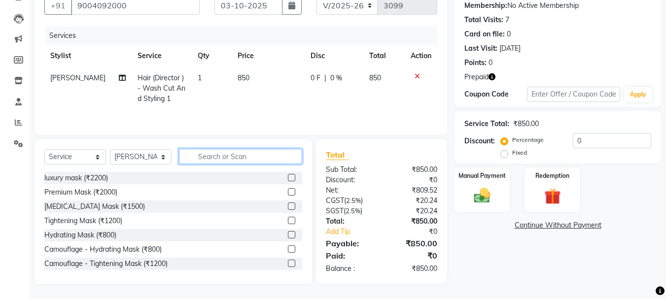
click at [210, 160] on input "text" at bounding box center [240, 156] width 123 height 15
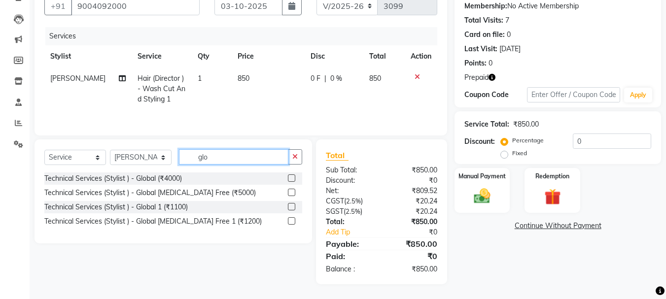
scroll to position [95, 0]
type input "glo"
click at [291, 220] on label at bounding box center [291, 220] width 7 height 7
click at [291, 220] on input "checkbox" at bounding box center [291, 221] width 6 height 6
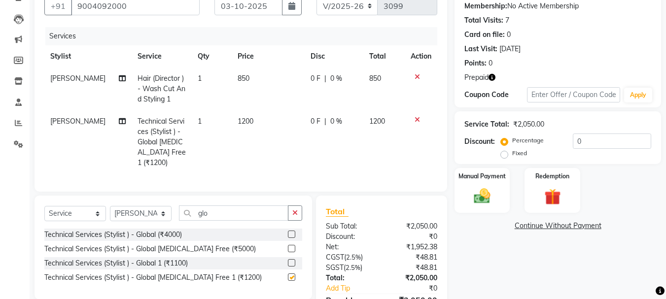
checkbox input "false"
click at [61, 124] on span "[PERSON_NAME]" at bounding box center [77, 121] width 55 height 9
select select "32384"
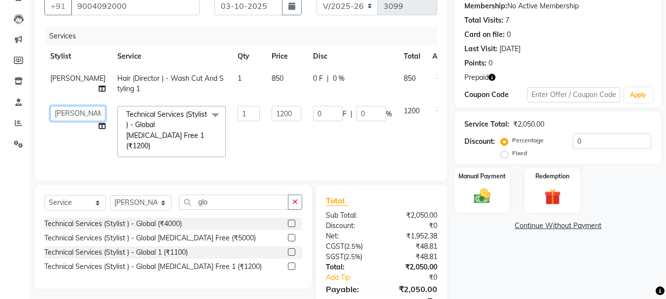
click at [65, 110] on select "Aditya Akansha Altaf Anil Anup Ashik Bhavin Diksha Irshad Lucky Namrata Neelam …" at bounding box center [77, 113] width 55 height 15
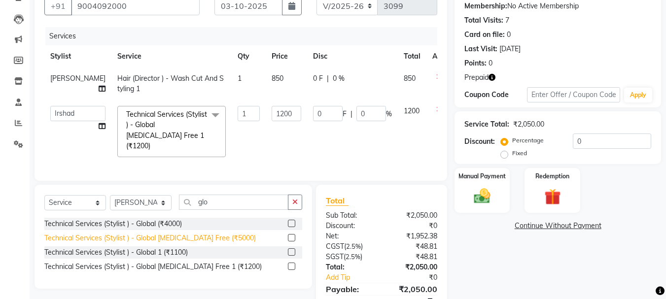
select select "32387"
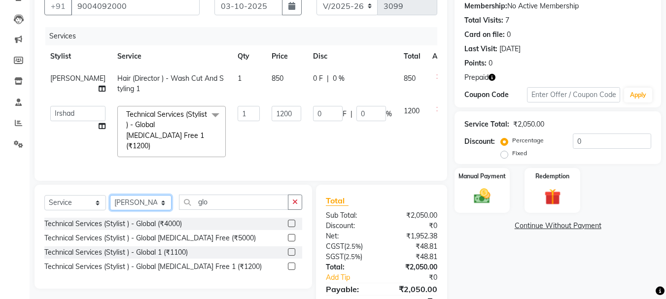
click at [141, 202] on select "Select Stylist [PERSON_NAME] [PERSON_NAME] Anup [PERSON_NAME] [PERSON_NAME] Luc…" at bounding box center [141, 202] width 62 height 15
select select "50153"
click at [110, 195] on select "Select Stylist [PERSON_NAME] [PERSON_NAME] Anup [PERSON_NAME] [PERSON_NAME] Luc…" at bounding box center [141, 202] width 62 height 15
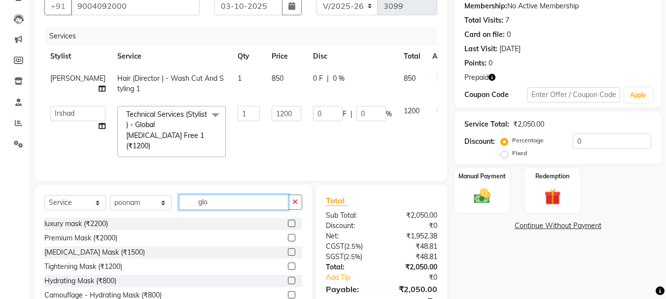
click at [218, 202] on input "glo" at bounding box center [233, 202] width 109 height 15
type input "g"
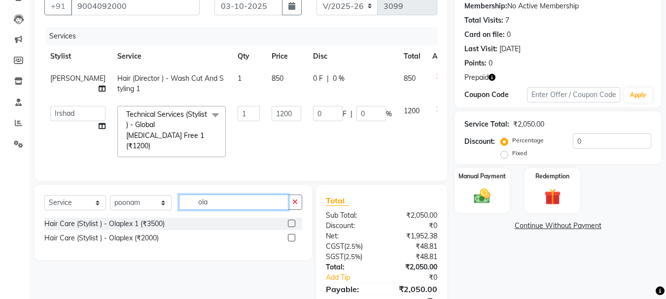
type input "ola"
click at [291, 221] on label at bounding box center [291, 223] width 7 height 7
click at [291, 221] on input "checkbox" at bounding box center [291, 224] width 6 height 6
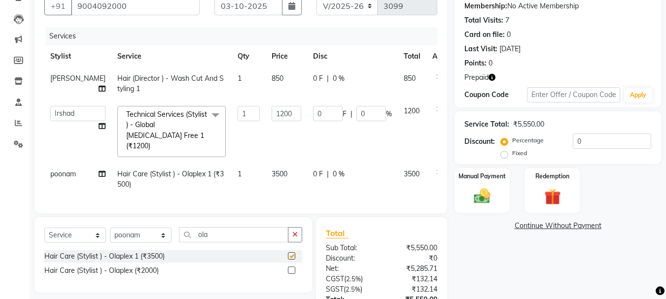
checkbox input "false"
click at [272, 170] on span "3500" at bounding box center [280, 174] width 16 height 9
select select "50153"
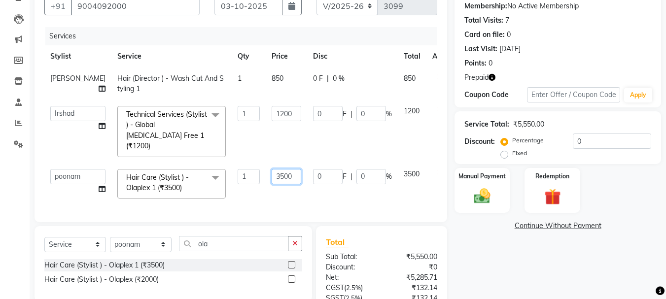
click at [272, 169] on input "3500" at bounding box center [287, 176] width 30 height 15
type input "3"
type input "3000"
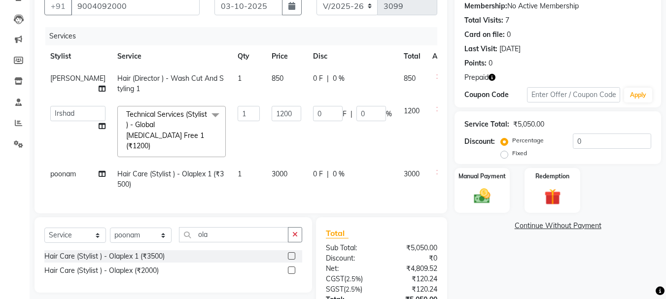
click at [519, 268] on div "Name: Subhash Membership: No Active Membership Total Visits: 7 Card on file: 0 …" at bounding box center [562, 171] width 214 height 384
click at [223, 235] on input "ola" at bounding box center [233, 234] width 109 height 15
type input "o"
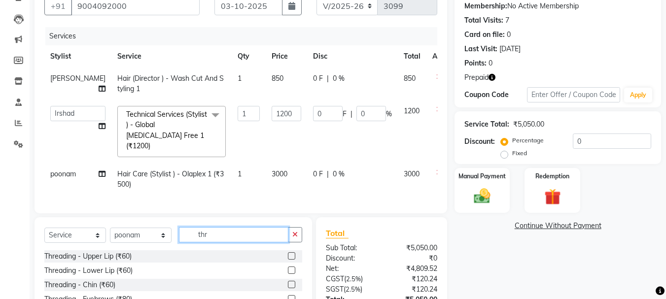
scroll to position [170, 0]
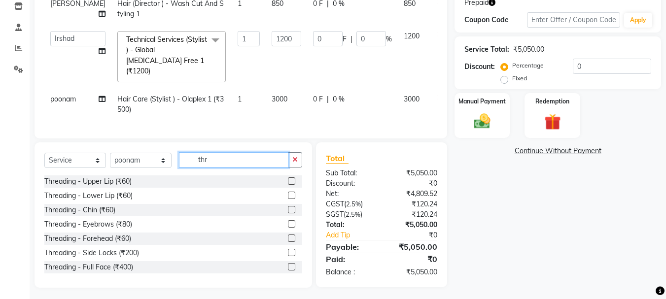
type input "thr"
click at [288, 220] on label at bounding box center [291, 223] width 7 height 7
click at [288, 221] on input "checkbox" at bounding box center [291, 224] width 6 height 6
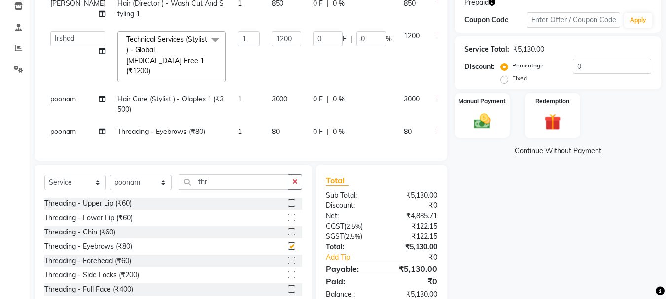
checkbox input "false"
click at [288, 207] on label at bounding box center [291, 203] width 7 height 7
click at [288, 207] on input "checkbox" at bounding box center [291, 204] width 6 height 6
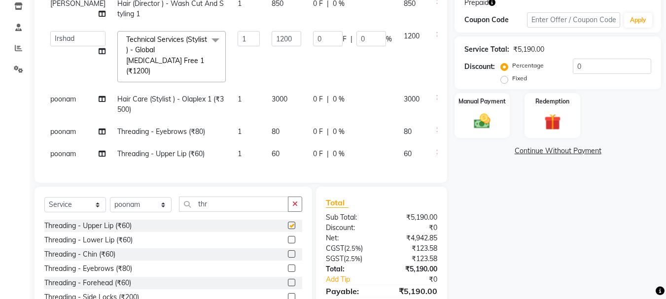
checkbox input "false"
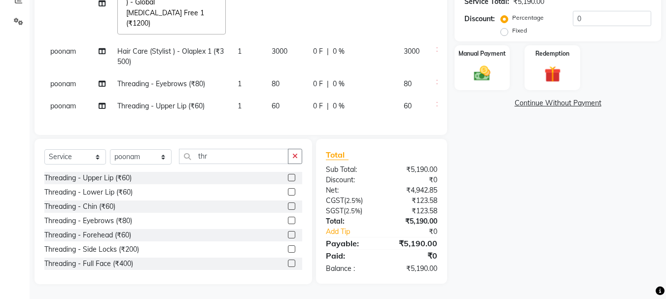
click at [288, 249] on label at bounding box center [291, 249] width 7 height 7
click at [288, 249] on input "checkbox" at bounding box center [291, 250] width 6 height 6
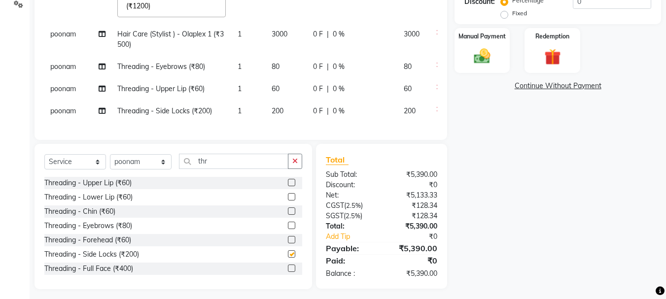
checkbox input "false"
click at [436, 84] on icon at bounding box center [438, 87] width 5 height 7
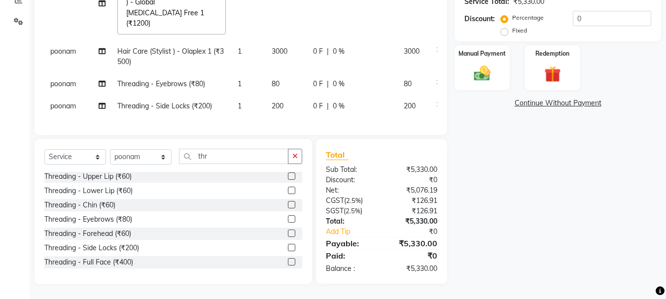
scroll to position [228, 0]
click at [266, 73] on td "80" at bounding box center [286, 84] width 41 height 22
select select "50153"
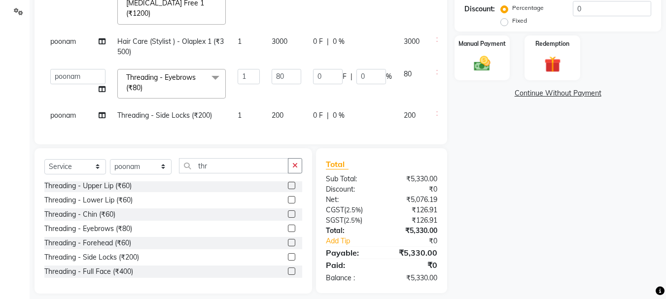
scroll to position [235, 0]
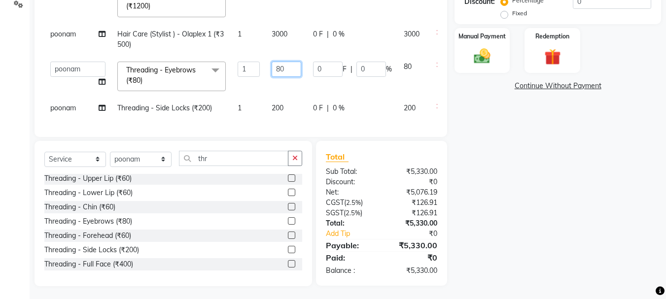
click at [272, 62] on input "80" at bounding box center [287, 69] width 30 height 15
type input "8"
type input "200"
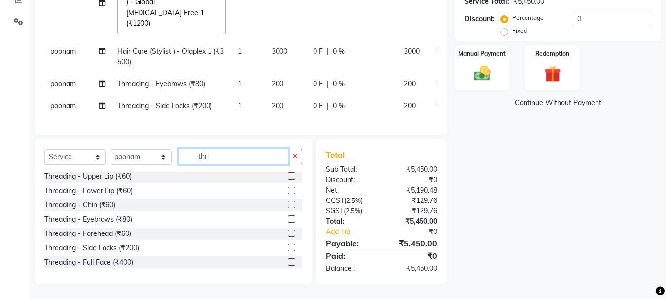
click at [220, 161] on input "thr" at bounding box center [233, 156] width 109 height 15
type input "t"
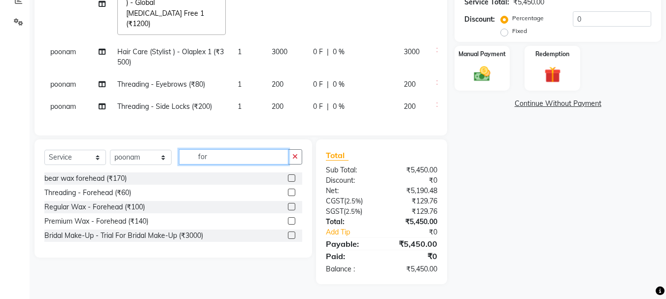
scroll to position [235, 0]
type input "for"
click at [290, 207] on label at bounding box center [291, 206] width 7 height 7
click at [290, 207] on input "checkbox" at bounding box center [291, 207] width 6 height 6
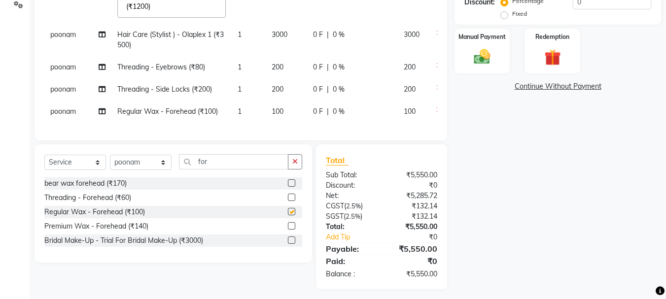
checkbox input "false"
click at [266, 122] on td "100" at bounding box center [286, 112] width 41 height 22
select select "50153"
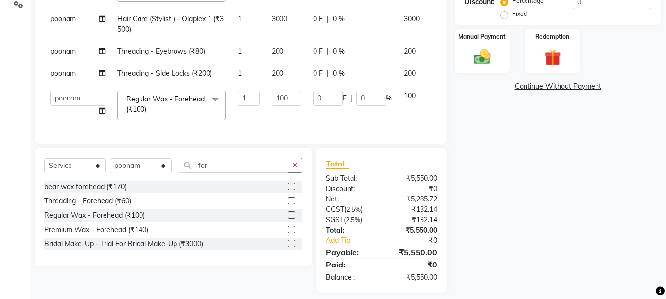
scroll to position [34, 0]
click at [272, 91] on input "100" at bounding box center [287, 98] width 30 height 15
type input "1"
type input "300"
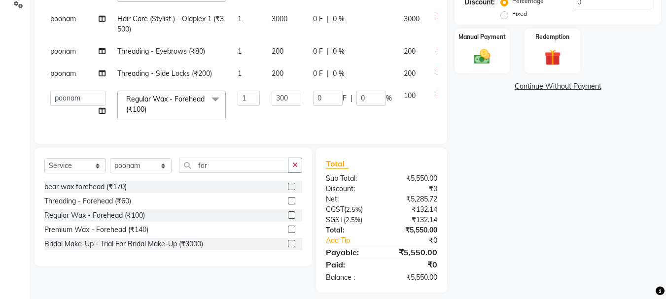
click at [495, 178] on div "Name: Subhash Membership: No Active Membership Total Visits: 7 Card on file: 0 …" at bounding box center [562, 66] width 214 height 454
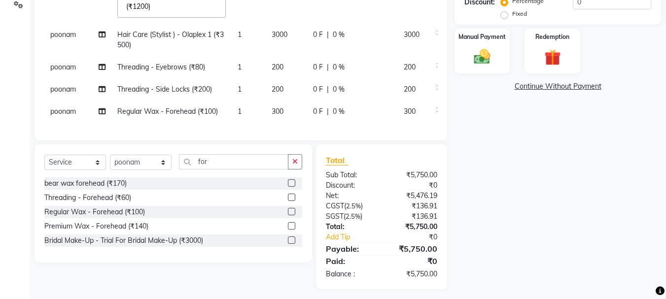
click at [495, 178] on div "Name: Subhash Membership: No Active Membership Total Visits: 7 Card on file: 0 …" at bounding box center [562, 64] width 214 height 450
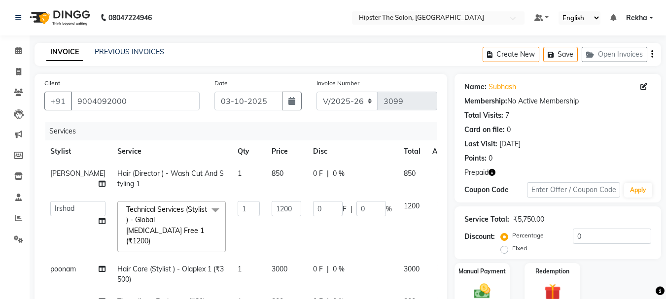
click at [493, 171] on icon "button" at bounding box center [492, 172] width 7 height 7
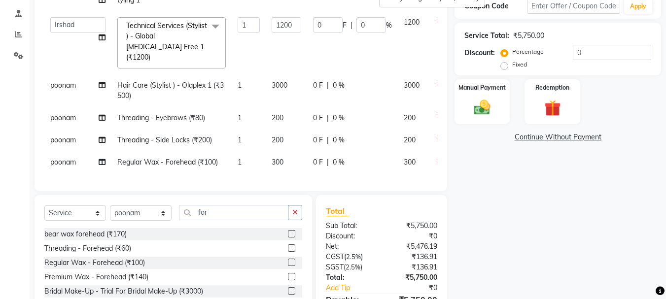
scroll to position [89, 0]
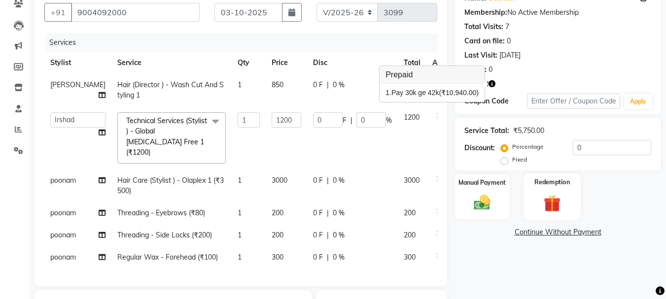
click at [550, 202] on img at bounding box center [552, 203] width 28 height 21
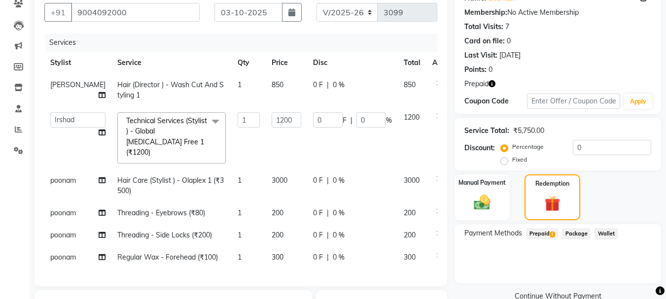
click at [540, 235] on span "Prepaid 1" at bounding box center [542, 233] width 32 height 11
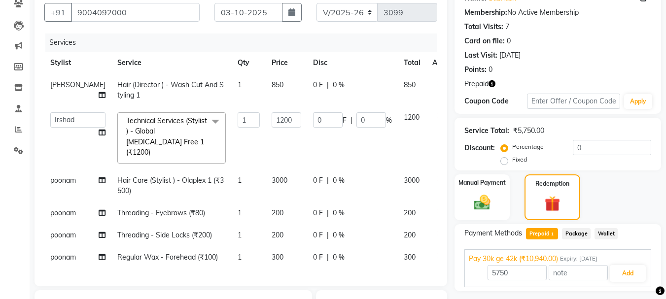
scroll to position [243, 0]
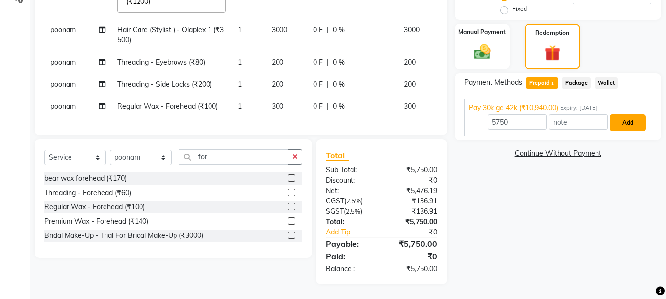
click at [624, 123] on button "Add" at bounding box center [628, 122] width 36 height 17
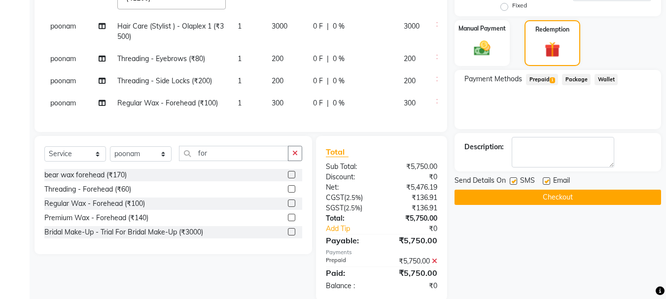
click at [562, 194] on button "Checkout" at bounding box center [558, 197] width 207 height 15
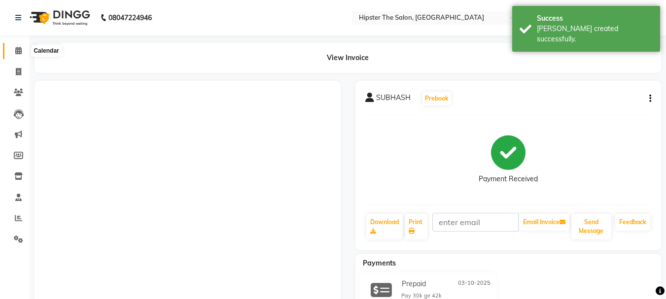
click at [19, 53] on icon at bounding box center [18, 50] width 6 height 7
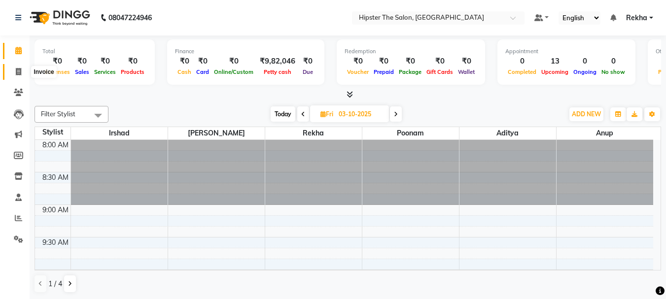
click at [18, 73] on icon at bounding box center [18, 71] width 5 height 7
select select "service"
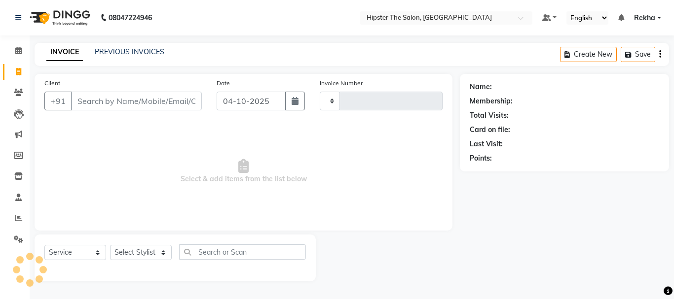
type input "3100"
select select "5125"
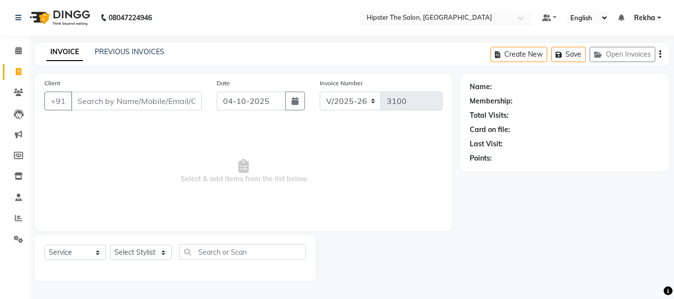
click at [417, 15] on input "text" at bounding box center [435, 19] width 143 height 10
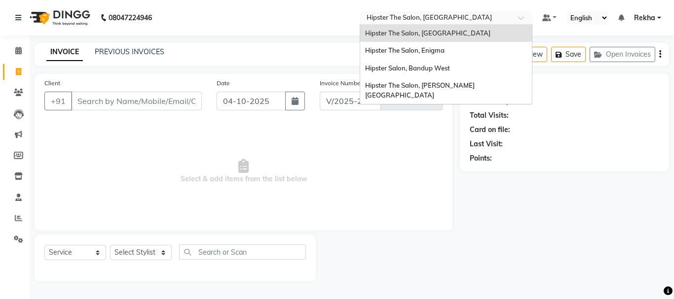
click at [292, 34] on nav "08047224946 Select Location × Hipster The Salon, Mulund West Hipster The Salon,…" at bounding box center [337, 18] width 674 height 36
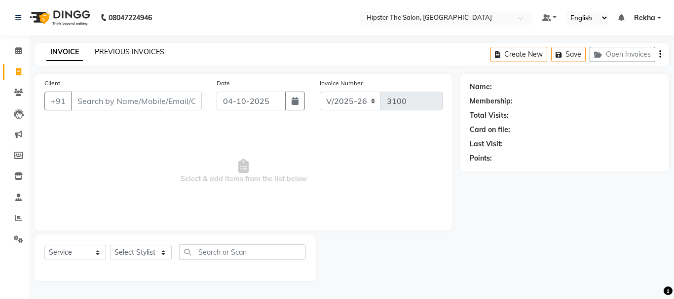
click at [122, 49] on link "PREVIOUS INVOICES" at bounding box center [130, 51] width 70 height 9
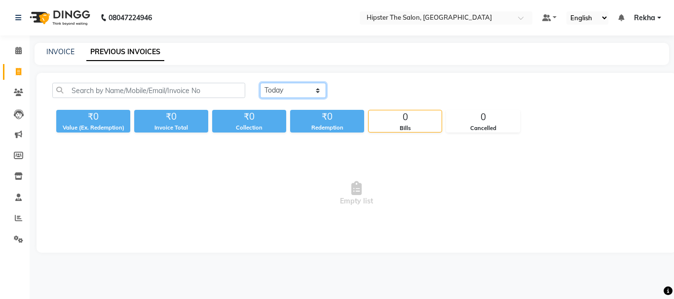
click at [298, 90] on select "[DATE] [DATE] Custom Range" at bounding box center [293, 90] width 66 height 15
select select "yesterday"
click at [260, 83] on select "[DATE] [DATE] Custom Range" at bounding box center [293, 90] width 66 height 15
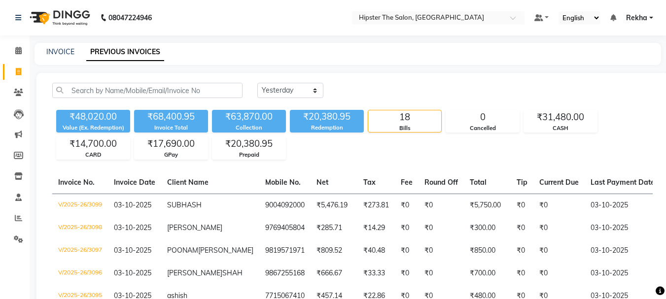
click at [167, 6] on nav "08047224946 Select Location × Hipster The Salon, Mulund West Default Panel My P…" at bounding box center [333, 18] width 666 height 36
click at [21, 50] on icon at bounding box center [18, 50] width 6 height 7
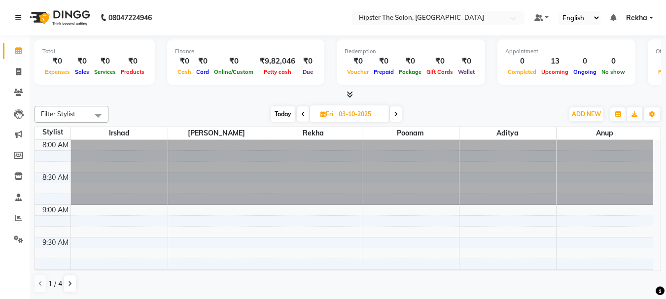
click at [396, 112] on icon at bounding box center [396, 114] width 4 height 6
type input "04-10-2025"
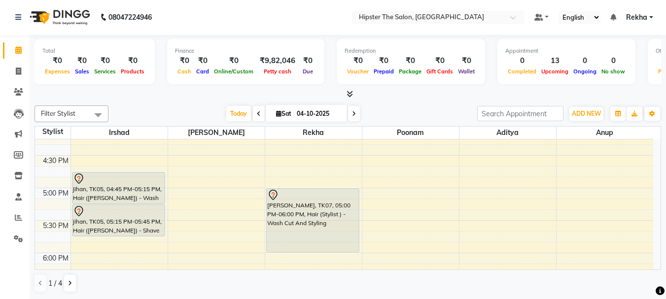
click at [400, 201] on div "8:00 AM 8:30 AM 9:00 AM 9:30 AM 10:00 AM 10:30 AM 11:00 AM 11:30 AM 12:00 PM 12…" at bounding box center [344, 91] width 618 height 976
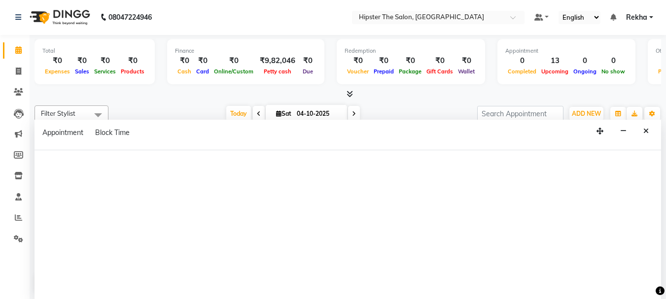
scroll to position [491, 0]
select select "50153"
select select "tentative"
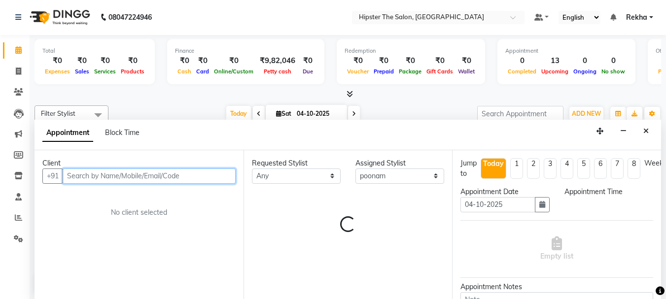
select select "1005"
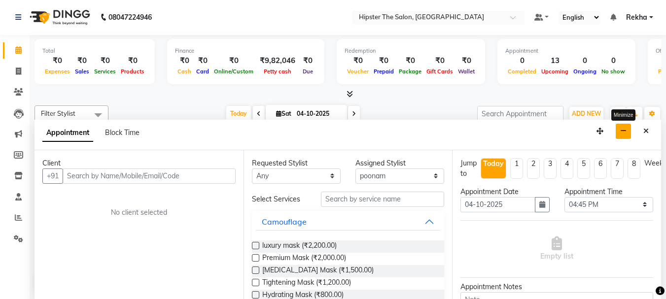
click at [625, 131] on icon "button" at bounding box center [623, 131] width 6 height 7
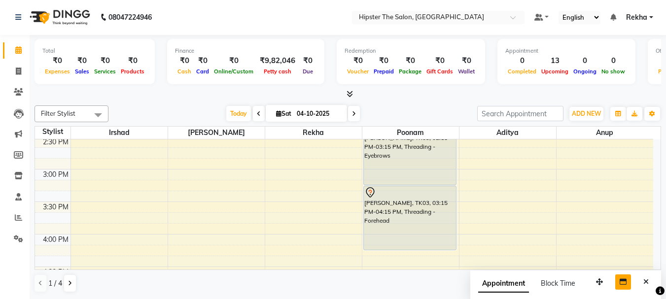
scroll to position [425, 0]
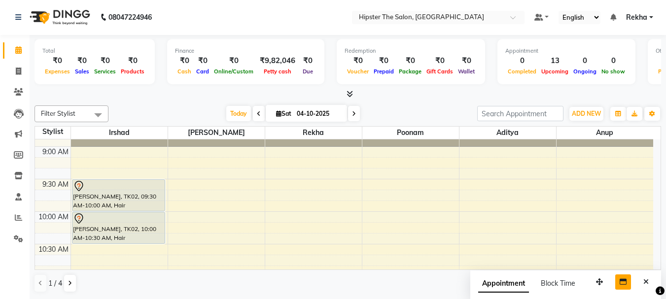
click at [159, 82] on div "DEEPIT, TK02, 09:30 AM-10:00 AM, Hair (Barber) - Wash Cut And Styling DEEPIT, T…" at bounding box center [118, 82] width 93 height 0
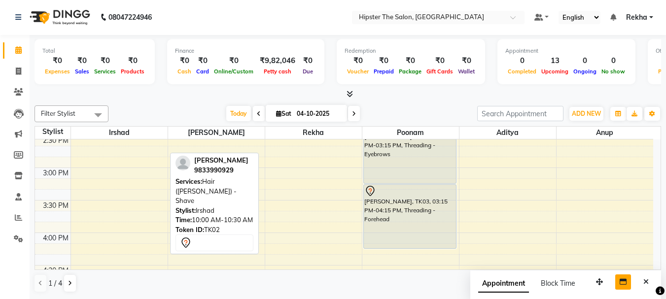
click at [159, 194] on div "8:00 AM 8:30 AM 9:00 AM 9:30 AM 10:00 AM 10:30 AM 11:00 AM 11:30 AM 12:00 PM 12…" at bounding box center [344, 201] width 618 height 976
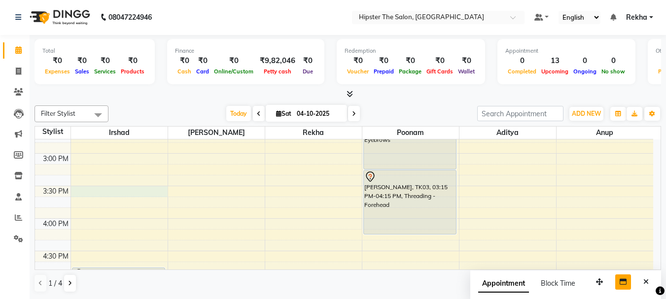
select select "32387"
select select "930"
select select "tentative"
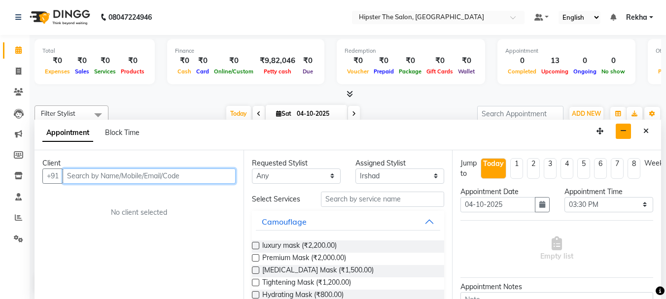
scroll to position [0, 0]
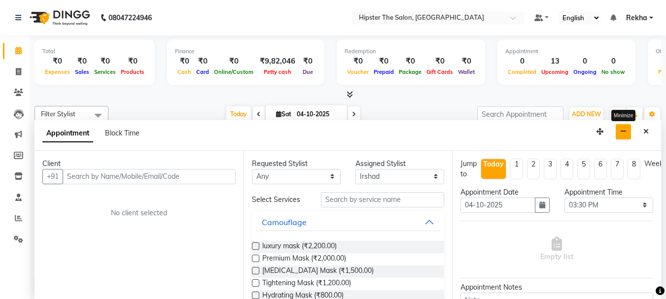
click at [626, 132] on icon "button" at bounding box center [623, 131] width 6 height 7
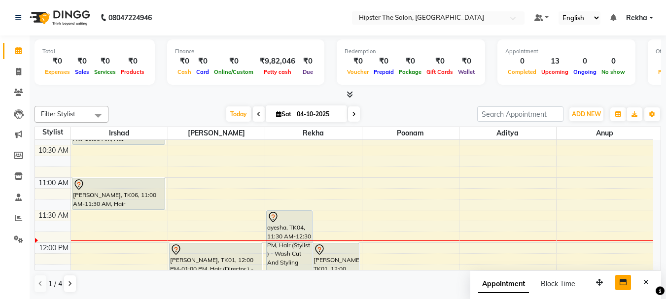
scroll to position [155, 0]
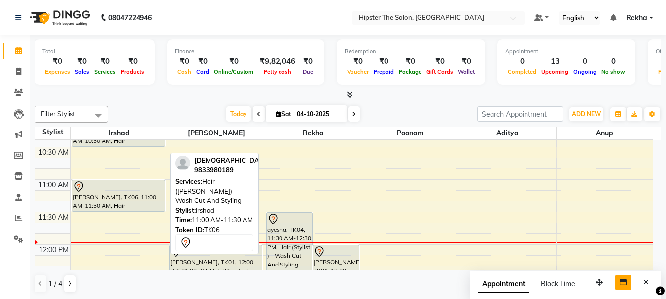
click at [148, 194] on div "Vedant, TK06, 11:00 AM-11:30 AM, Hair (Barber) - Wash Cut And Styling" at bounding box center [118, 195] width 92 height 31
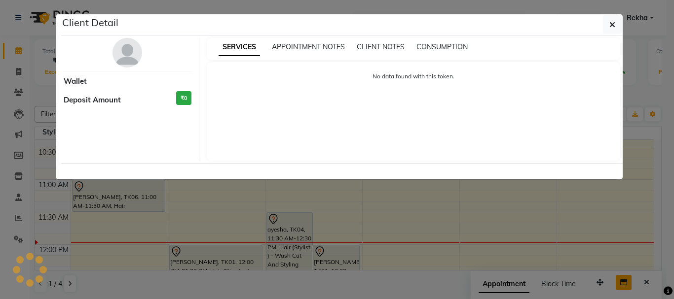
select select "7"
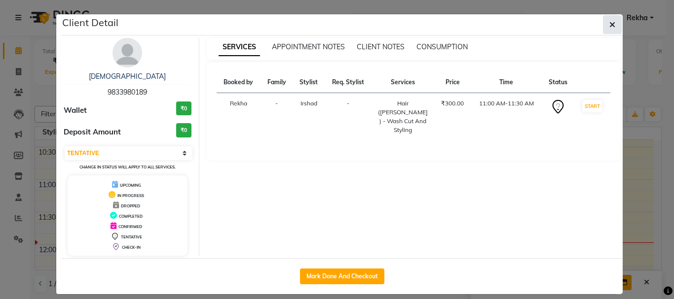
click at [609, 24] on icon "button" at bounding box center [612, 25] width 6 height 8
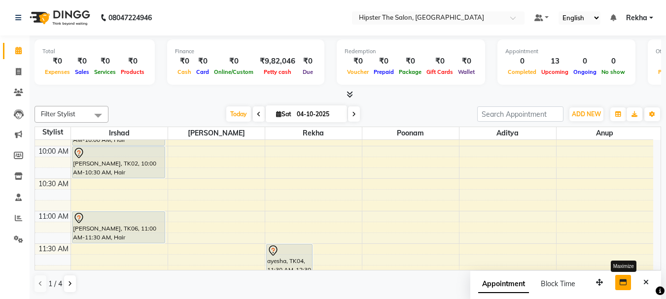
scroll to position [116, 0]
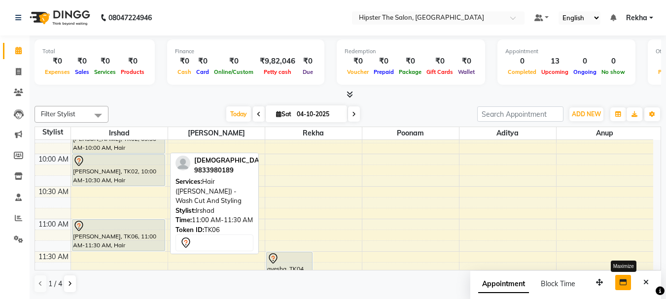
click at [154, 232] on div "Vedant, TK06, 11:00 AM-11:30 AM, Hair (Barber) - Wash Cut And Styling" at bounding box center [118, 235] width 92 height 31
select select "7"
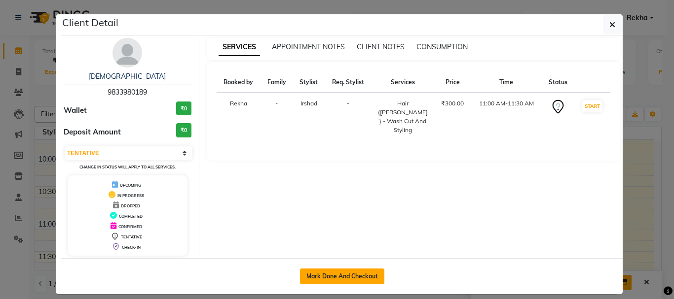
click at [330, 277] on button "Mark Done And Checkout" at bounding box center [342, 277] width 84 height 16
select select "service"
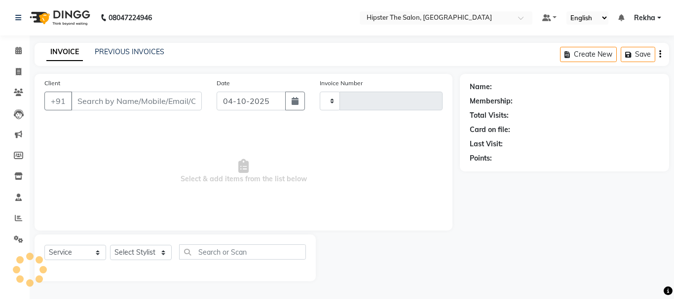
type input "3100"
select select "5125"
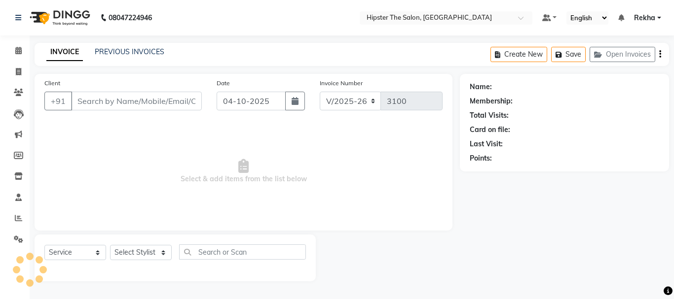
type input "9833980189"
select select "32387"
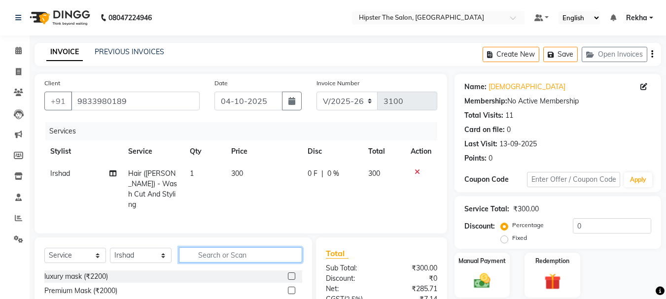
click at [231, 251] on input "text" at bounding box center [240, 255] width 123 height 15
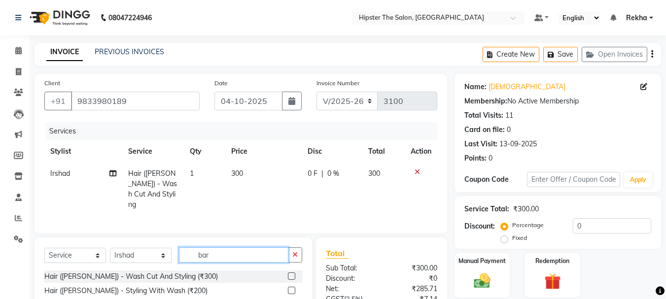
scroll to position [82, 0]
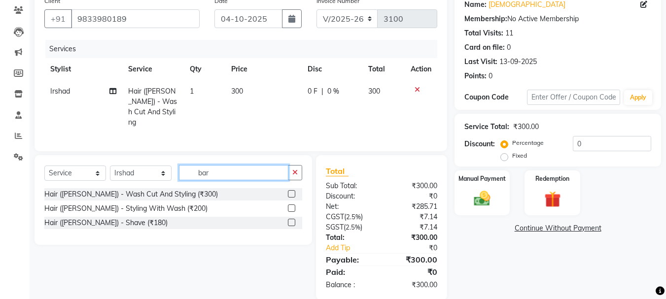
type input "bar"
click at [142, 218] on div "Hair ([PERSON_NAME]) - Shave (₹180)" at bounding box center [173, 223] width 258 height 12
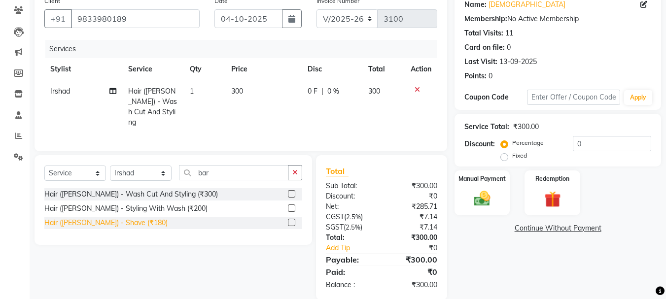
click at [124, 220] on div "Hair ([PERSON_NAME]) - Shave (₹180)" at bounding box center [105, 223] width 123 height 10
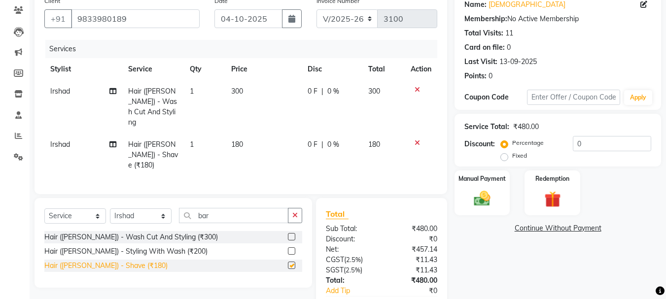
checkbox input "false"
click at [482, 196] on img at bounding box center [482, 199] width 28 height 20
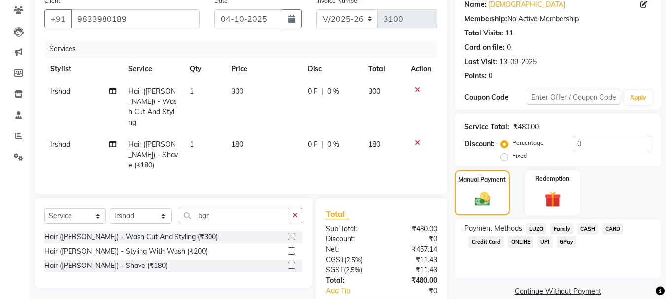
click at [569, 243] on span "GPay" at bounding box center [567, 242] width 20 height 11
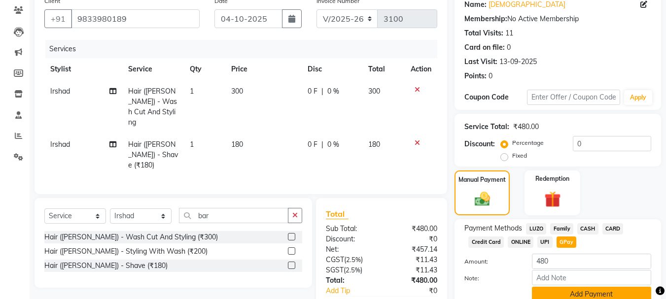
scroll to position [128, 0]
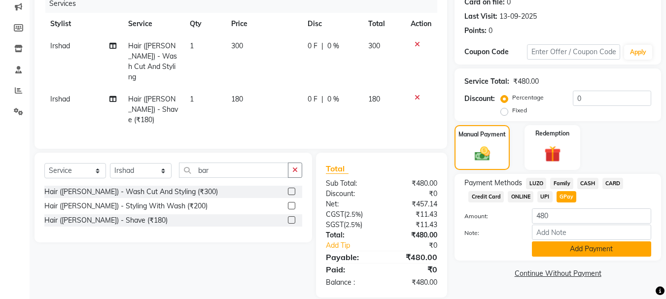
click at [569, 248] on button "Add Payment" at bounding box center [591, 249] width 119 height 15
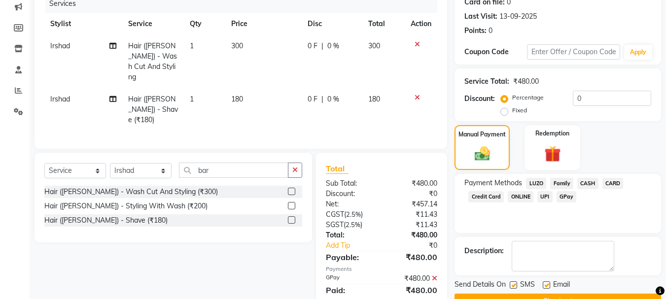
scroll to position [152, 0]
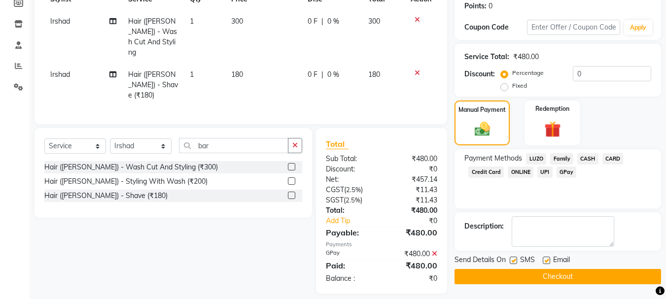
click at [567, 279] on button "Checkout" at bounding box center [558, 276] width 207 height 15
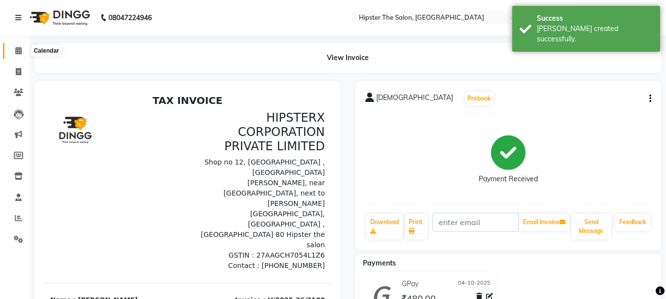
click at [17, 52] on icon at bounding box center [18, 50] width 6 height 7
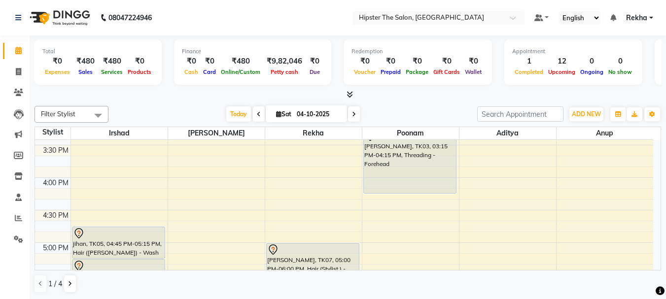
scroll to position [490, 0]
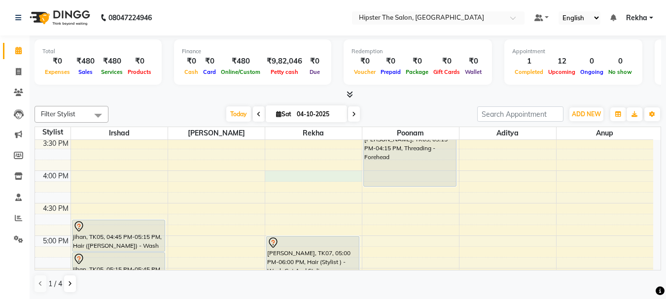
click at [317, 172] on div "8:00 AM 8:30 AM 9:00 AM 9:30 AM 10:00 AM 10:30 AM 11:00 AM 11:30 AM 12:00 PM 12…" at bounding box center [344, 138] width 618 height 976
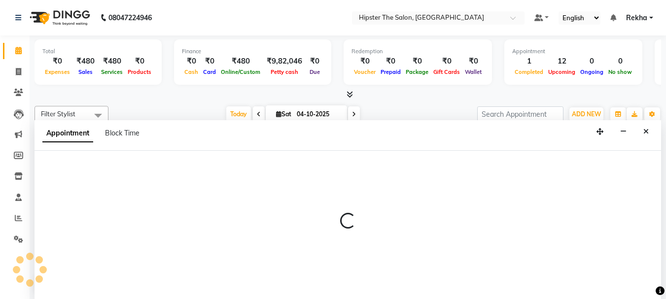
scroll to position [0, 0]
select select "32386"
select select "960"
select select "tentative"
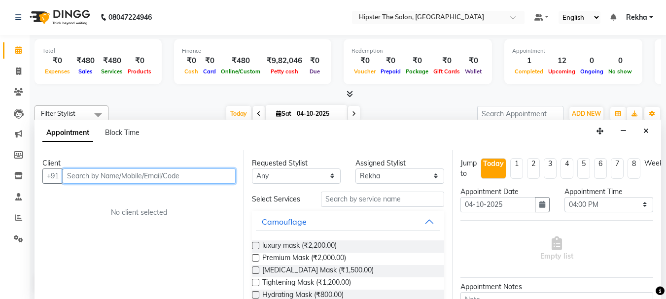
click at [221, 176] on input "text" at bounding box center [149, 176] width 173 height 15
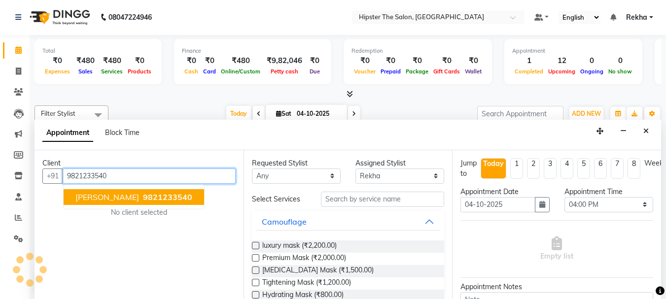
click at [178, 198] on span "9821233540" at bounding box center [167, 197] width 49 height 10
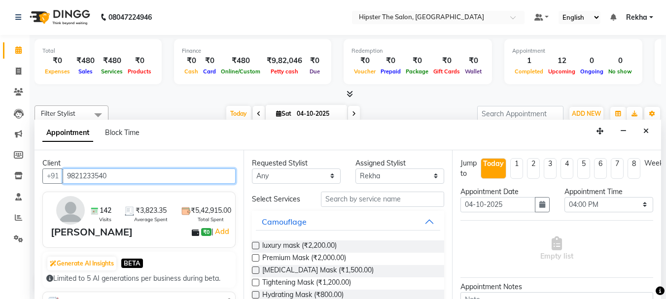
type input "9821233540"
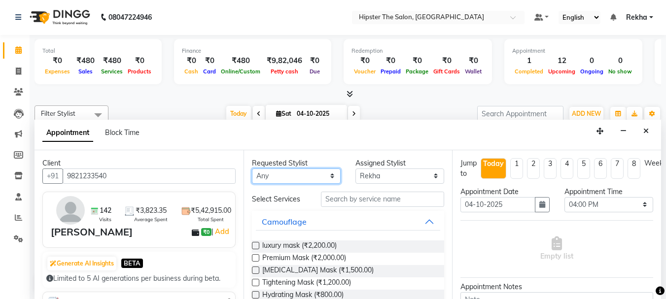
click at [316, 178] on select "Any [PERSON_NAME] [PERSON_NAME] Anup [PERSON_NAME] [PERSON_NAME] Lucky [PERSON_…" at bounding box center [296, 176] width 89 height 15
select select "32386"
click at [252, 169] on select "Any [PERSON_NAME] [PERSON_NAME] Anup [PERSON_NAME] [PERSON_NAME] Lucky [PERSON_…" at bounding box center [296, 176] width 89 height 15
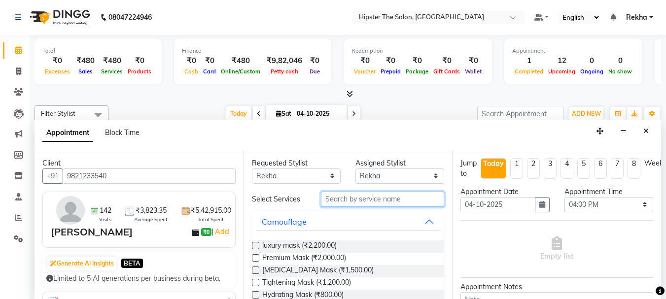
click at [371, 199] on input "text" at bounding box center [382, 199] width 123 height 15
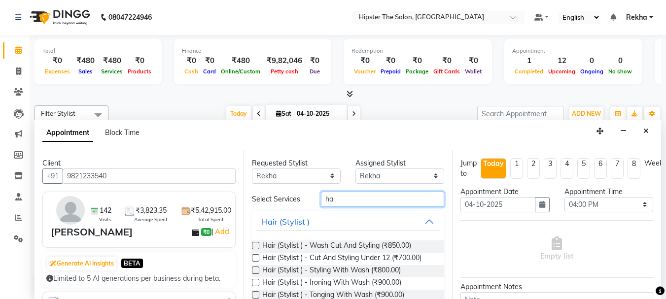
type input "h"
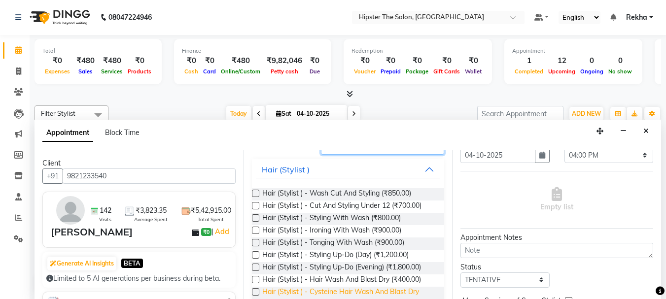
scroll to position [49, 0]
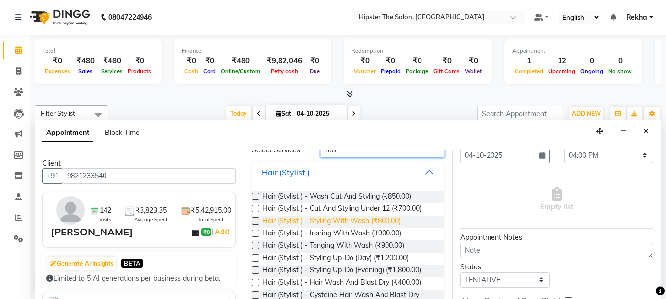
type input "hair"
click at [391, 221] on span "Hair (Stylist ) - Styling With Wash (₹800.00)" at bounding box center [331, 222] width 139 height 12
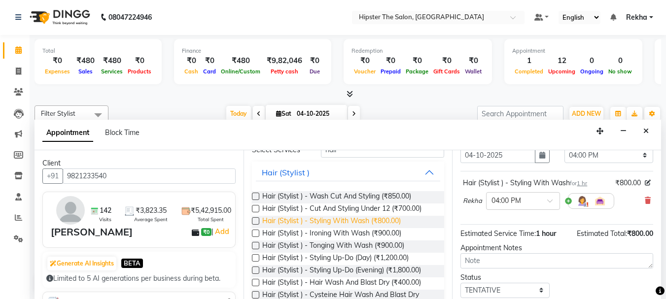
click at [391, 221] on span "Hair (Stylist ) - Styling With Wash (₹800.00)" at bounding box center [331, 222] width 139 height 12
checkbox input "false"
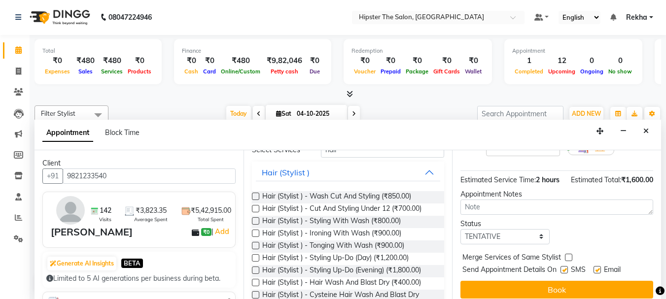
scroll to position [173, 0]
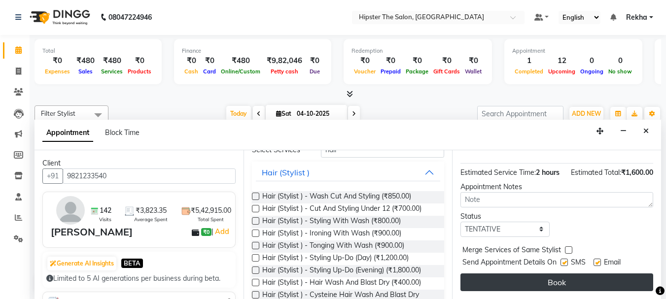
click at [539, 274] on button "Book" at bounding box center [557, 283] width 193 height 18
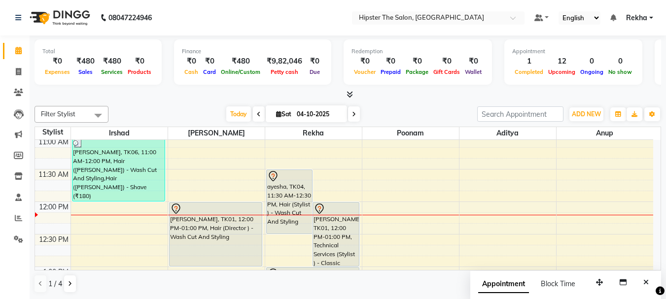
scroll to position [197, 0]
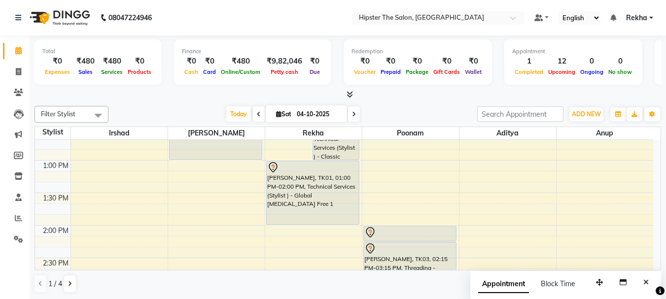
click at [395, 243] on div "[PERSON_NAME], TK03, 02:15 PM-03:15 PM, Threading - Eyebrows" at bounding box center [410, 275] width 92 height 64
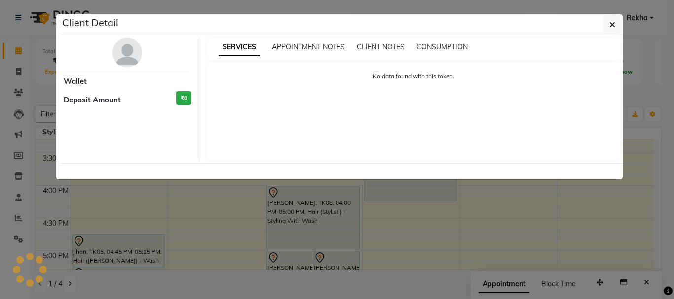
select select "7"
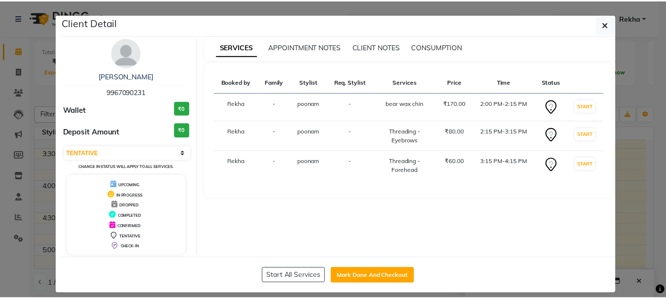
scroll to position [467, 0]
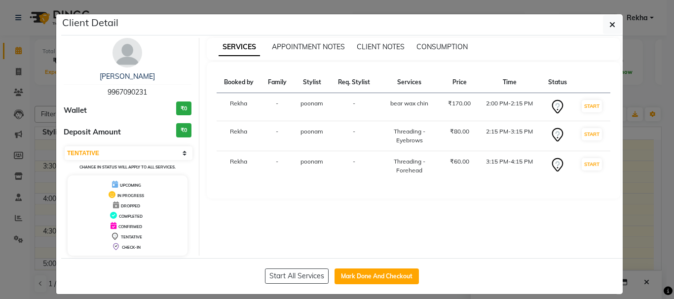
click at [637, 133] on ngb-modal-window "Client Detail ashika hegde 9967090231 Wallet ₹0 Deposit Amount ₹0 Select IN SER…" at bounding box center [337, 149] width 674 height 299
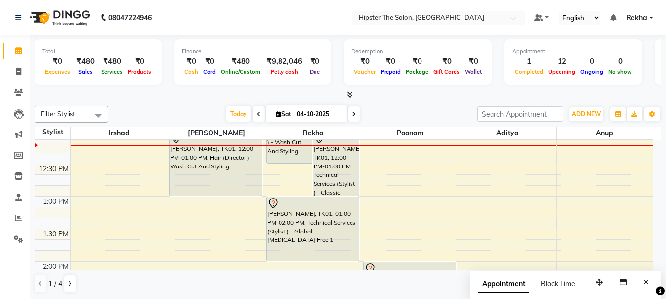
scroll to position [270, 0]
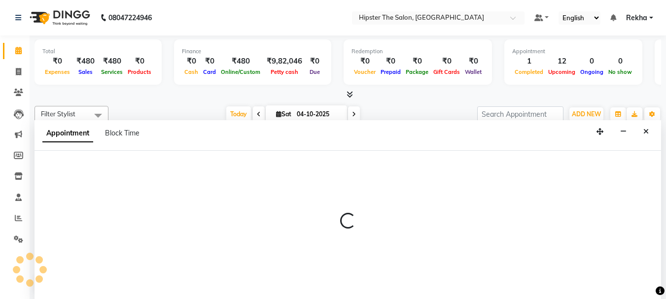
scroll to position [0, 0]
select select "59921"
select select "690"
select select "tentative"
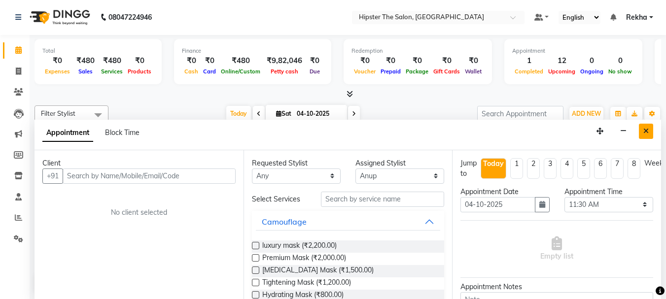
click at [647, 131] on icon "Close" at bounding box center [645, 131] width 5 height 7
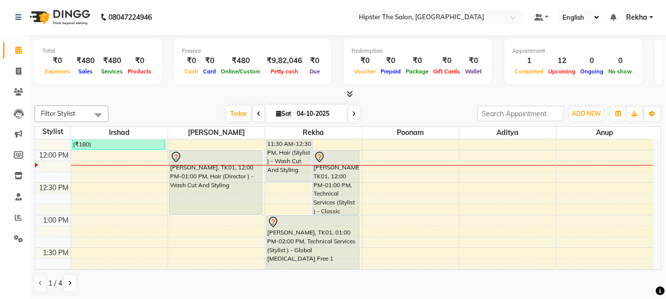
scroll to position [250, 0]
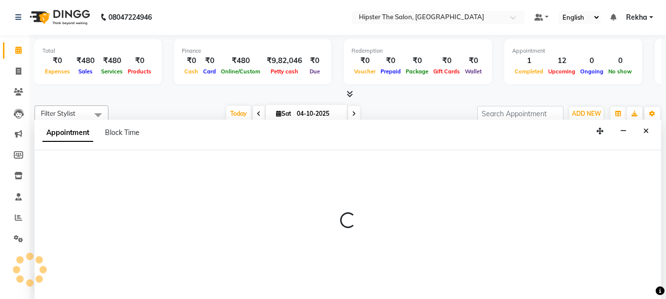
select select "59921"
select select "750"
select select "tentative"
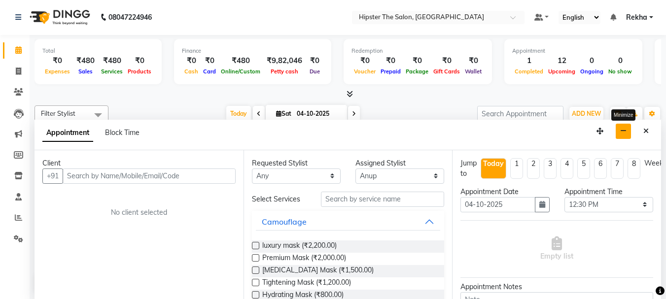
click at [624, 131] on icon "button" at bounding box center [623, 131] width 6 height 7
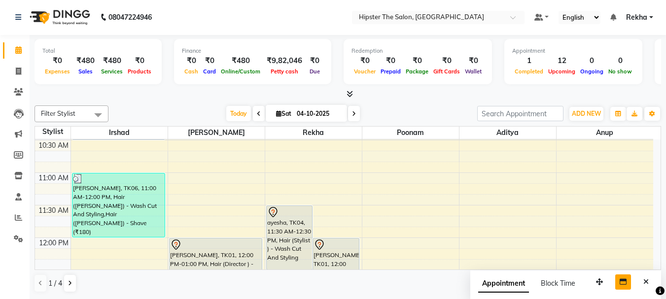
scroll to position [197, 0]
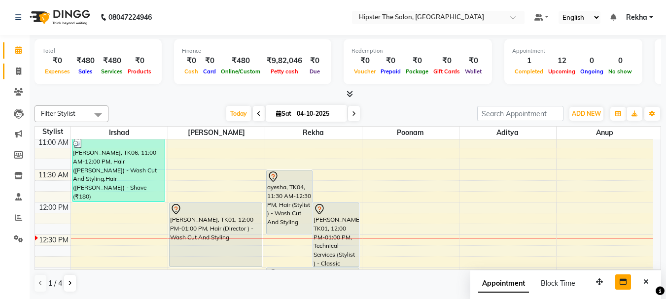
click at [13, 75] on span at bounding box center [18, 71] width 17 height 11
select select "service"
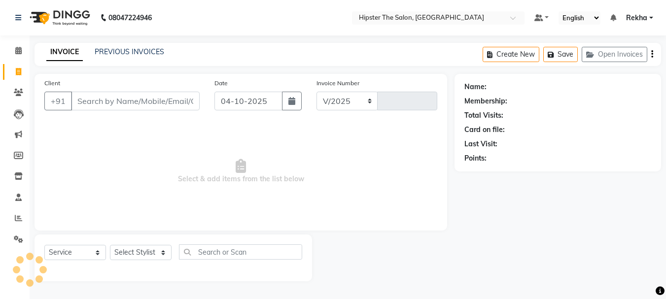
select select "5125"
type input "3101"
click at [107, 100] on input "Client" at bounding box center [136, 101] width 131 height 19
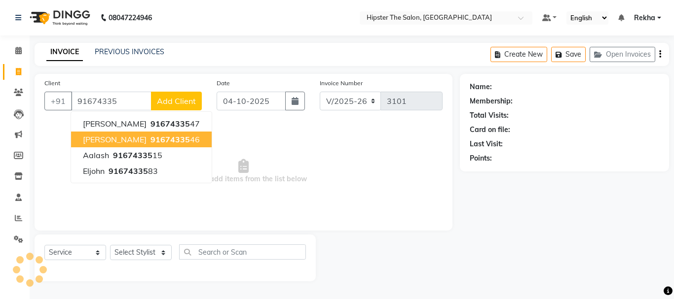
click at [150, 138] on span "91674335" at bounding box center [169, 140] width 39 height 10
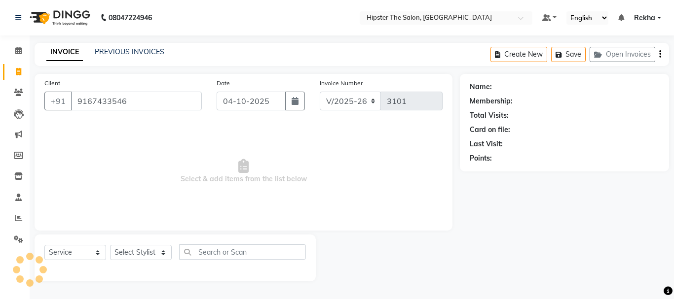
type input "9167433546"
click at [381, 178] on span "Select & add items from the list below" at bounding box center [243, 171] width 398 height 99
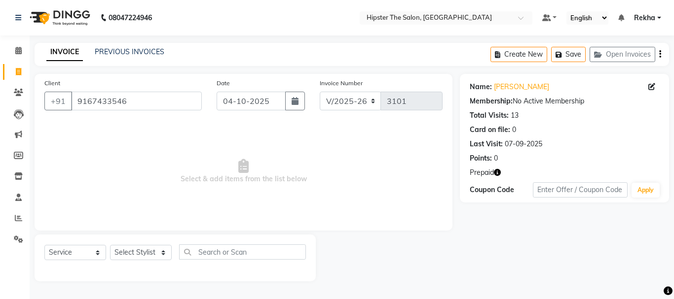
click at [498, 173] on icon "button" at bounding box center [497, 172] width 7 height 7
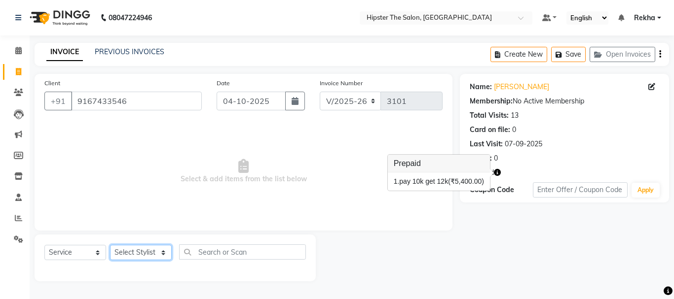
click at [137, 252] on select "Select Stylist [PERSON_NAME] [PERSON_NAME] Anup [PERSON_NAME] [PERSON_NAME] Luc…" at bounding box center [141, 252] width 62 height 15
select select "32386"
click at [110, 245] on select "Select Stylist [PERSON_NAME] [PERSON_NAME] Anup [PERSON_NAME] [PERSON_NAME] Luc…" at bounding box center [141, 252] width 62 height 15
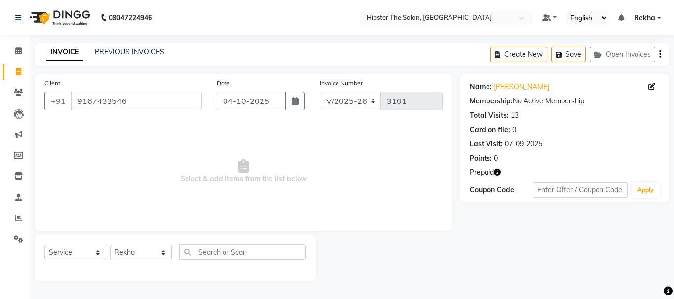
click at [124, 200] on span "Select & add items from the list below" at bounding box center [243, 171] width 398 height 99
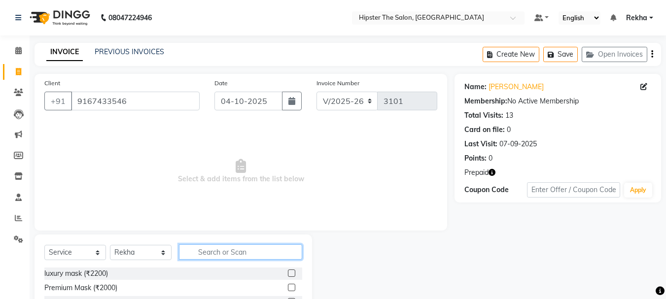
click at [209, 252] on input "text" at bounding box center [240, 252] width 123 height 15
type input "850"
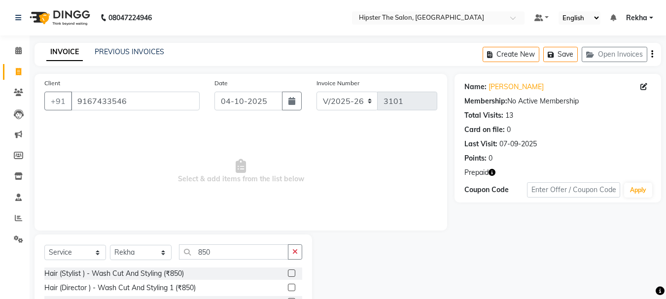
click at [287, 270] on div "Hair (Stylist ) - Wash Cut And Styling (₹850)" at bounding box center [173, 274] width 258 height 12
click at [290, 273] on label at bounding box center [291, 273] width 7 height 7
click at [290, 273] on input "checkbox" at bounding box center [291, 274] width 6 height 6
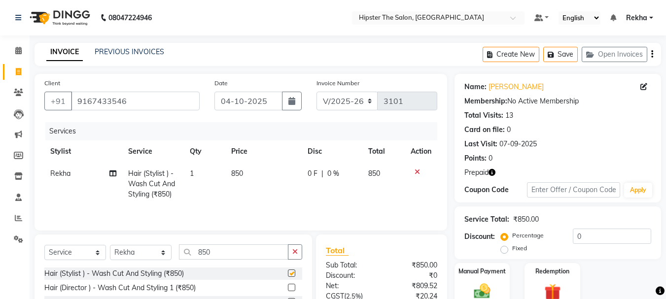
checkbox input "false"
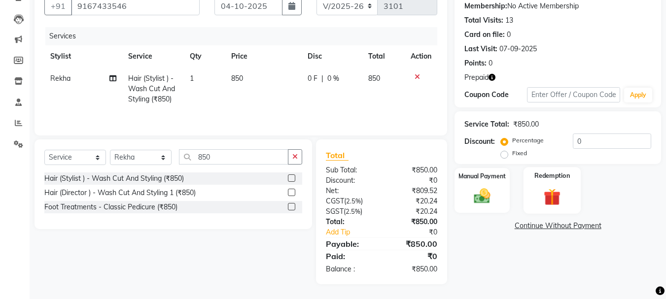
click at [550, 193] on img at bounding box center [552, 196] width 28 height 21
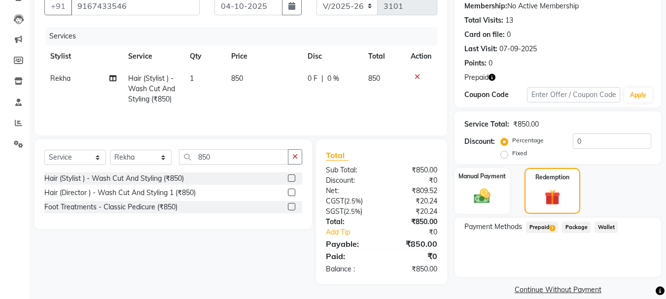
click at [549, 227] on span "Prepaid 1" at bounding box center [542, 227] width 32 height 11
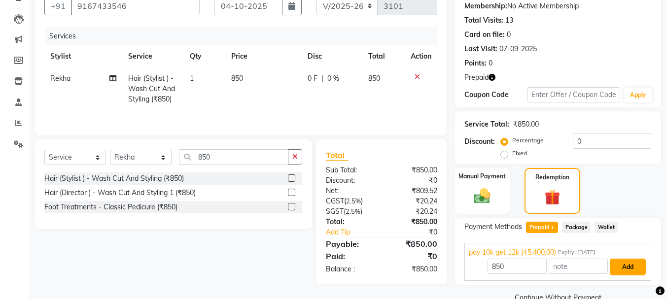
click at [626, 264] on button "Add" at bounding box center [628, 267] width 36 height 17
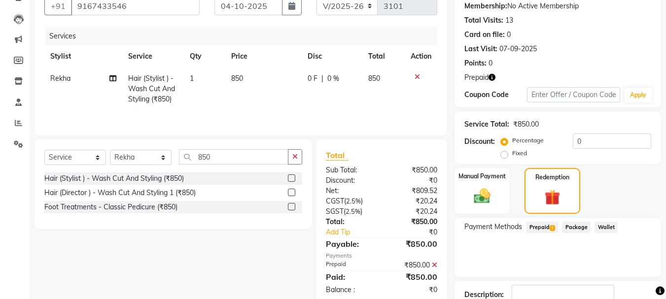
scroll to position [164, 0]
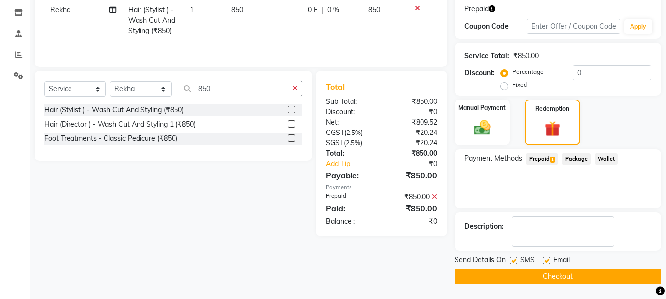
click at [551, 277] on button "Checkout" at bounding box center [558, 276] width 207 height 15
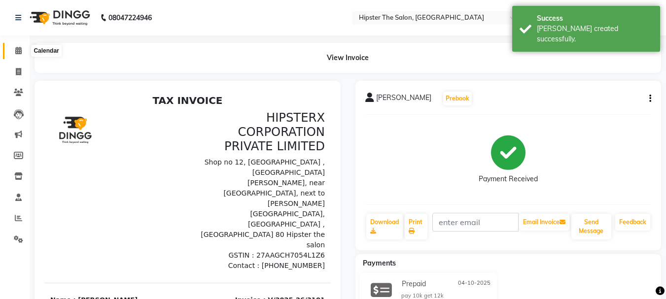
click at [17, 50] on icon at bounding box center [18, 50] width 6 height 7
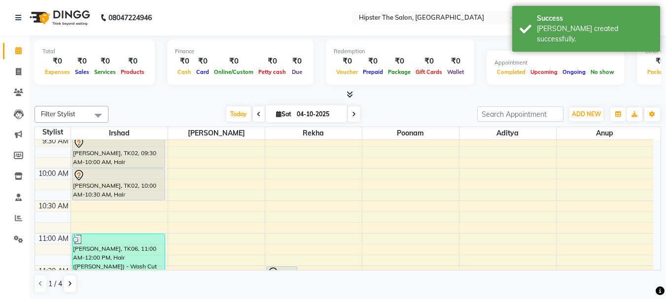
scroll to position [85, 0]
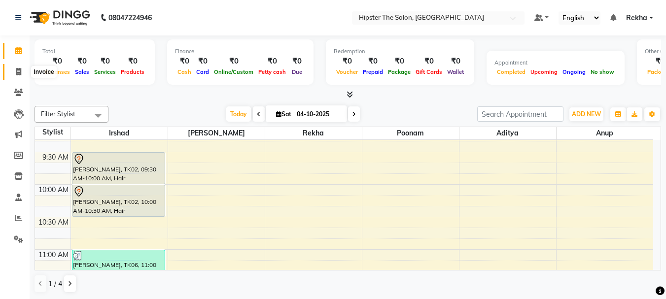
click at [17, 71] on icon at bounding box center [18, 71] width 5 height 7
select select "service"
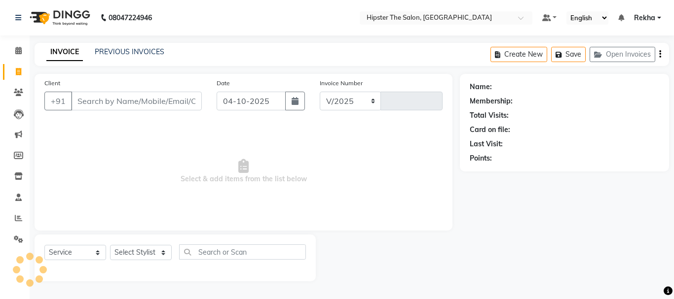
select select "5125"
type input "3102"
click at [17, 53] on icon at bounding box center [18, 50] width 6 height 7
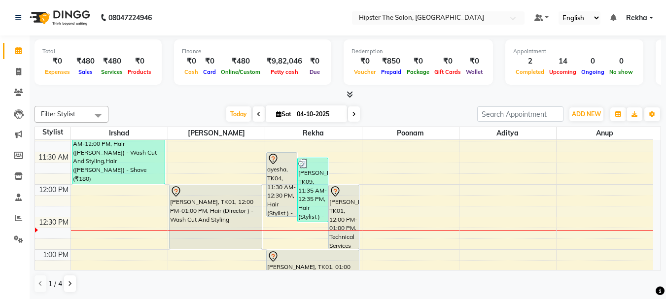
scroll to position [220, 0]
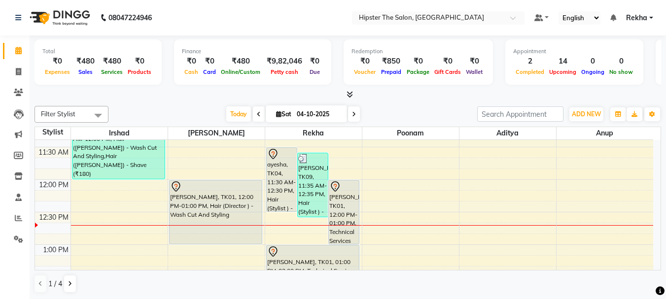
click at [353, 112] on icon at bounding box center [354, 114] width 4 height 6
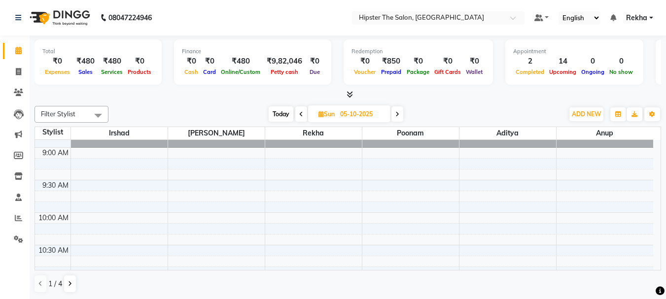
scroll to position [44, 0]
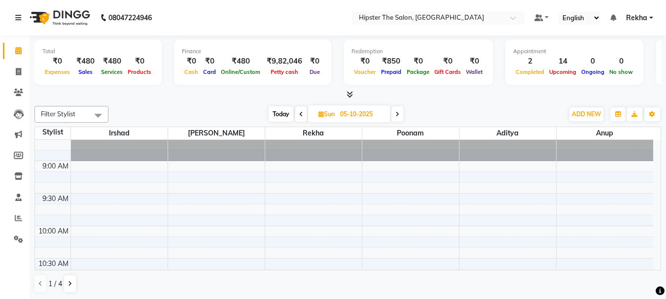
click at [302, 113] on icon at bounding box center [301, 114] width 4 height 6
type input "04-10-2025"
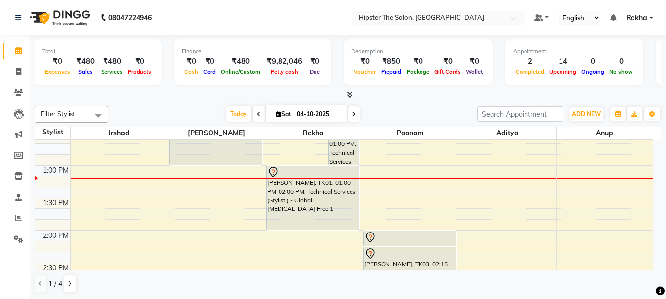
scroll to position [299, 0]
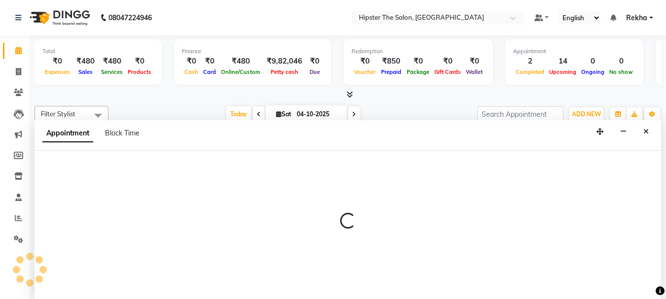
scroll to position [0, 0]
select select "32387"
select select "tentative"
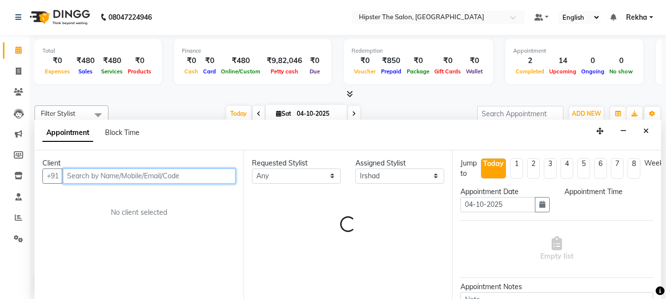
select select "780"
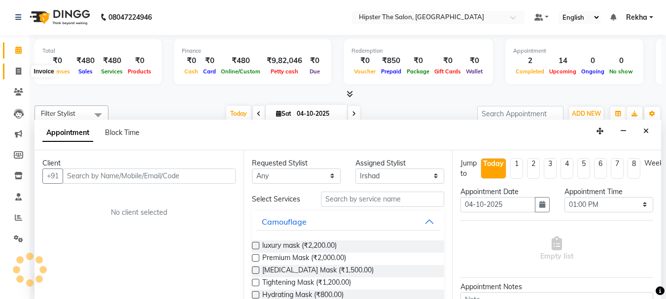
click at [20, 71] on icon at bounding box center [18, 71] width 5 height 7
select select "service"
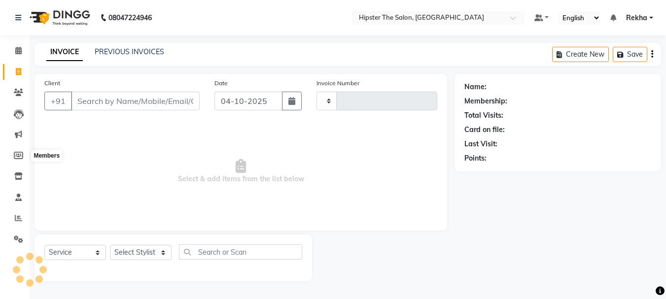
type input "3102"
select select "5125"
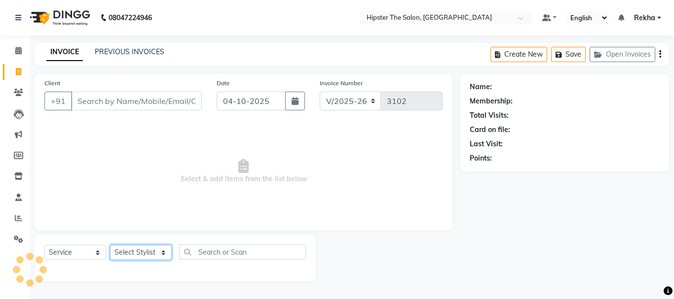
click at [132, 253] on select "Select Stylist" at bounding box center [141, 252] width 62 height 15
select select "32387"
click at [110, 245] on select "Select Stylist [PERSON_NAME] [PERSON_NAME] Anup [PERSON_NAME] [PERSON_NAME] Luc…" at bounding box center [141, 252] width 62 height 15
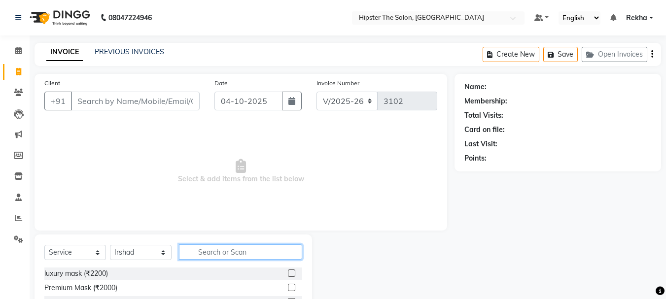
click at [227, 249] on input "text" at bounding box center [240, 252] width 123 height 15
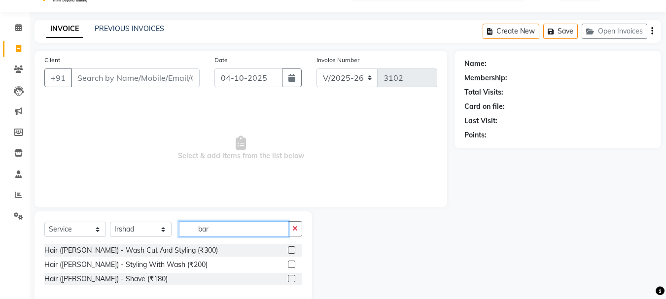
type input "bar"
click at [292, 251] on label at bounding box center [291, 250] width 7 height 7
click at [292, 251] on input "checkbox" at bounding box center [291, 251] width 6 height 6
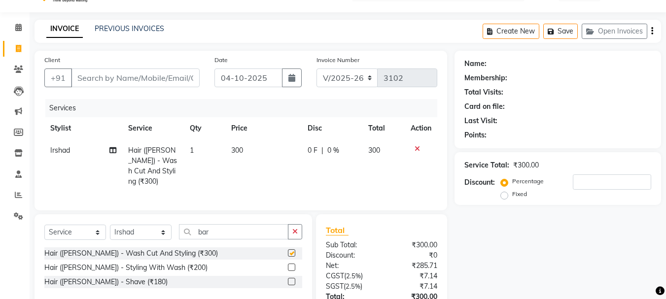
checkbox input "false"
click at [292, 278] on label at bounding box center [291, 281] width 7 height 7
click at [292, 279] on input "checkbox" at bounding box center [291, 282] width 6 height 6
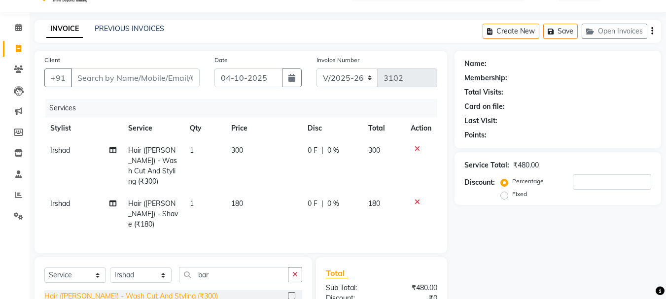
checkbox input "false"
click at [144, 268] on select "Select Stylist [PERSON_NAME] [PERSON_NAME] Anup [PERSON_NAME] [PERSON_NAME] Luc…" at bounding box center [141, 275] width 62 height 15
select select "50153"
click at [110, 268] on select "Select Stylist [PERSON_NAME] [PERSON_NAME] Anup [PERSON_NAME] [PERSON_NAME] Luc…" at bounding box center [141, 275] width 62 height 15
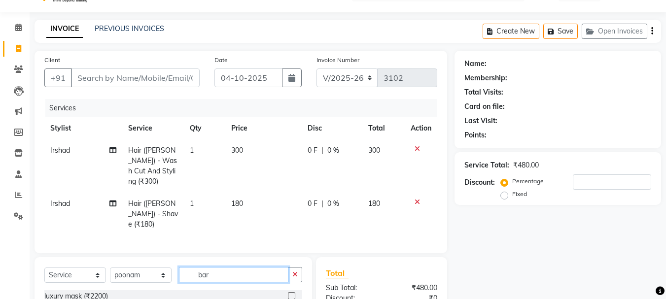
click at [237, 267] on input "bar" at bounding box center [233, 274] width 109 height 15
type input "b"
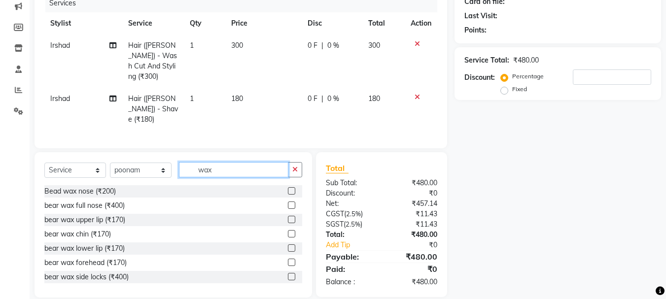
type input "wax"
click at [288, 187] on label at bounding box center [291, 190] width 7 height 7
click at [288, 188] on input "checkbox" at bounding box center [291, 191] width 6 height 6
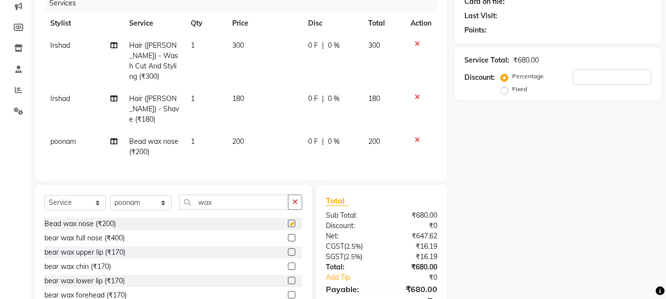
checkbox input "false"
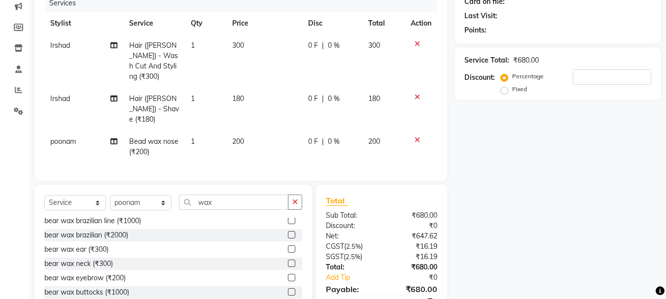
scroll to position [148, 0]
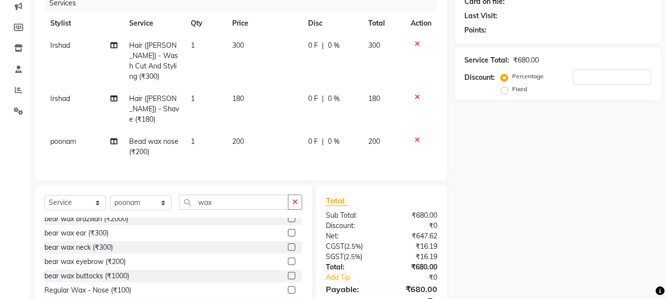
click at [288, 229] on label at bounding box center [291, 232] width 7 height 7
click at [288, 230] on input "checkbox" at bounding box center [291, 233] width 6 height 6
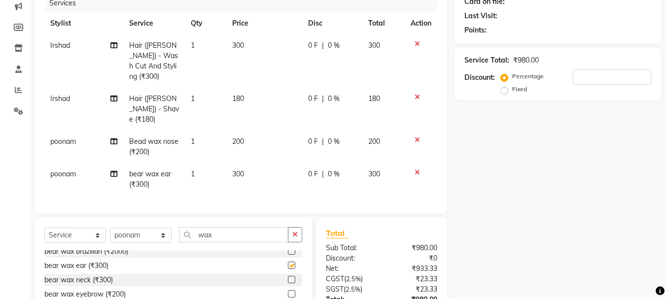
checkbox input "false"
click at [243, 170] on span "300" at bounding box center [238, 174] width 12 height 9
select select "50153"
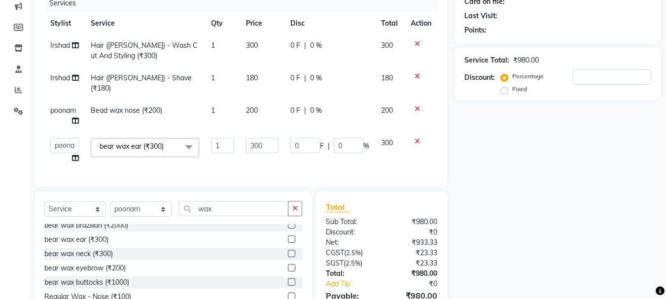
click at [259, 100] on td "200" at bounding box center [262, 116] width 44 height 33
select select "50153"
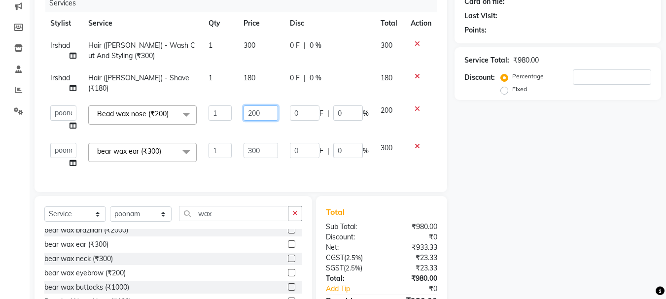
click at [264, 110] on input "200" at bounding box center [261, 113] width 34 height 15
type input "2"
type input "400"
click at [384, 114] on td "200" at bounding box center [390, 118] width 30 height 37
select select "50153"
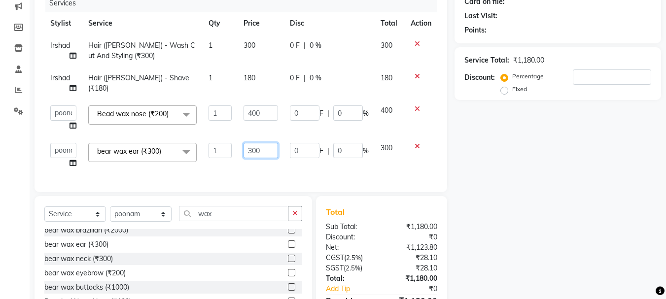
click at [262, 152] on input "300" at bounding box center [261, 150] width 34 height 15
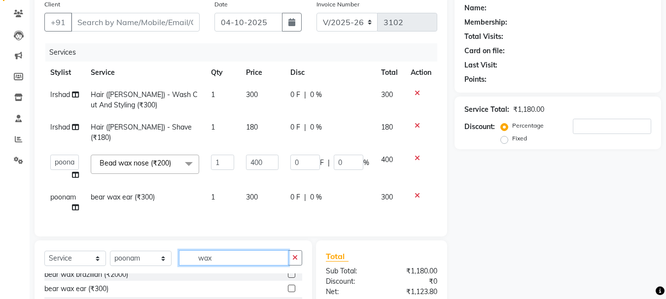
type input "w"
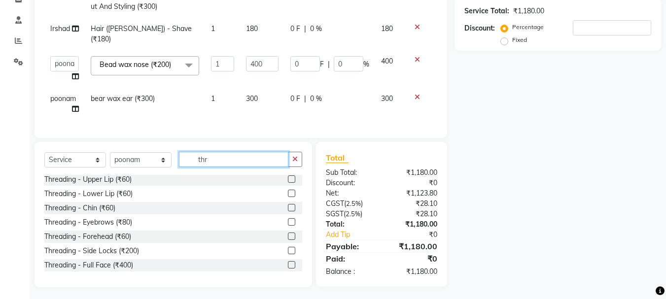
type input "thr"
click at [288, 219] on label at bounding box center [291, 221] width 7 height 7
click at [288, 219] on input "checkbox" at bounding box center [291, 222] width 6 height 6
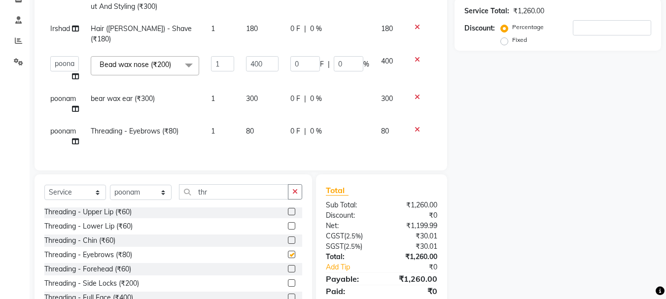
checkbox input "false"
click at [254, 127] on span "80" at bounding box center [250, 131] width 8 height 9
select select "50153"
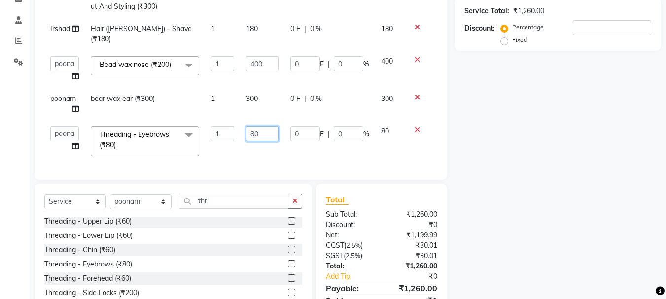
click at [265, 126] on input "80" at bounding box center [262, 133] width 33 height 15
type input "8"
type input "200"
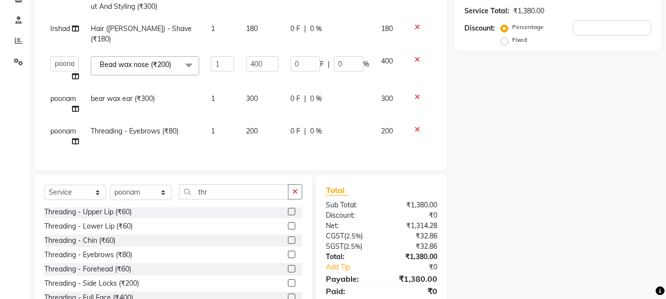
scroll to position [79, 0]
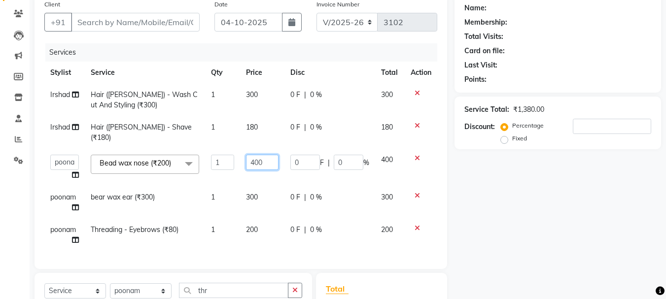
click at [266, 155] on input "400" at bounding box center [262, 162] width 33 height 15
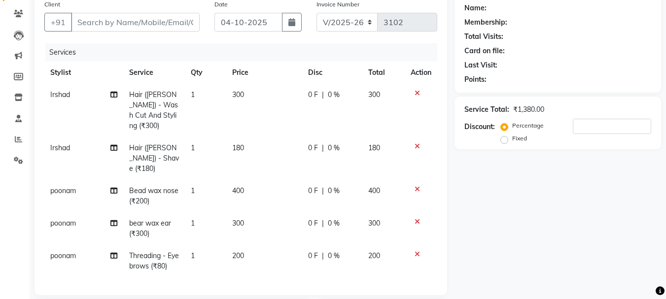
click at [312, 186] on span "0 F" at bounding box center [313, 191] width 10 height 10
select select "50153"
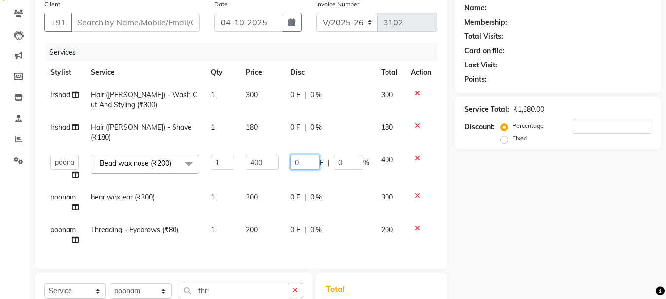
click at [302, 155] on input "0" at bounding box center [305, 162] width 30 height 15
type input "150"
click at [394, 150] on tbody "Irshad Hair (Barber) - Wash Cut And Styling (₹300) 1 300 0 F | 0 % 300 Irshad H…" at bounding box center [240, 168] width 393 height 168
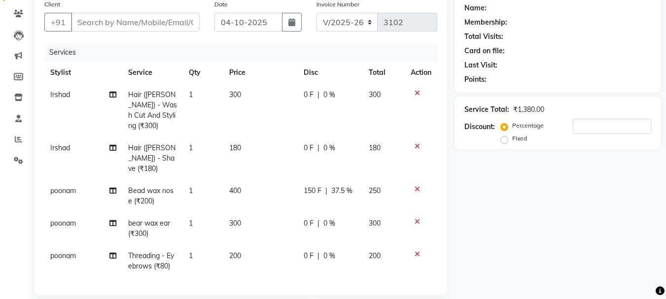
click at [318, 186] on span "150 F" at bounding box center [313, 191] width 18 height 10
select select "50153"
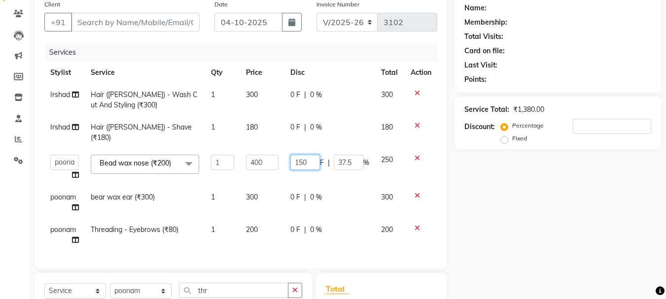
click at [310, 155] on input "150" at bounding box center [305, 162] width 30 height 15
type input "1"
type input "0"
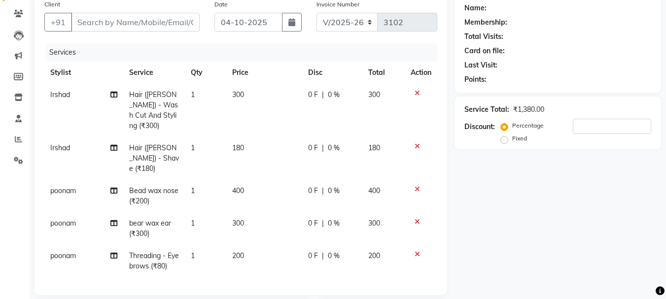
click at [403, 180] on td "400" at bounding box center [383, 196] width 43 height 33
select select "50153"
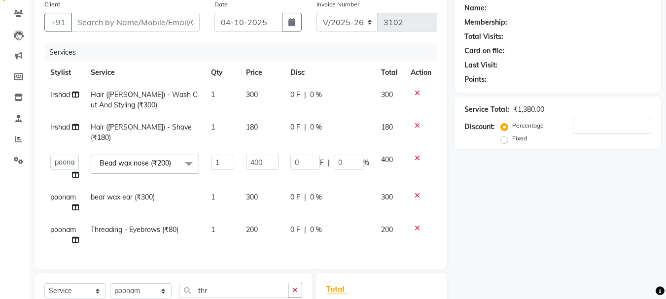
scroll to position [85, 0]
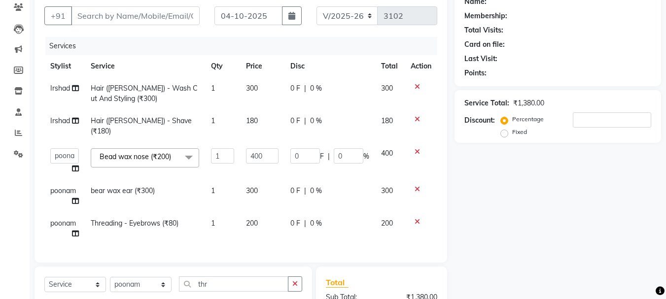
click at [260, 213] on td "200" at bounding box center [262, 229] width 44 height 33
select select "50153"
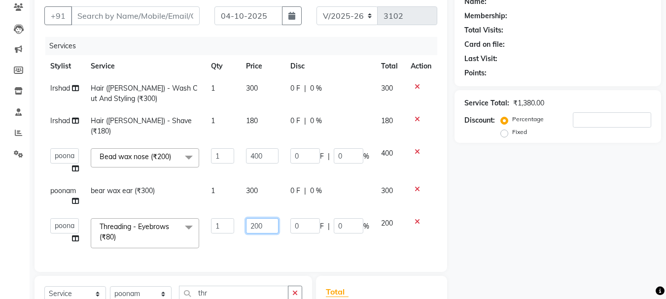
click at [266, 218] on input "200" at bounding box center [262, 225] width 33 height 15
type input "2"
type input "120"
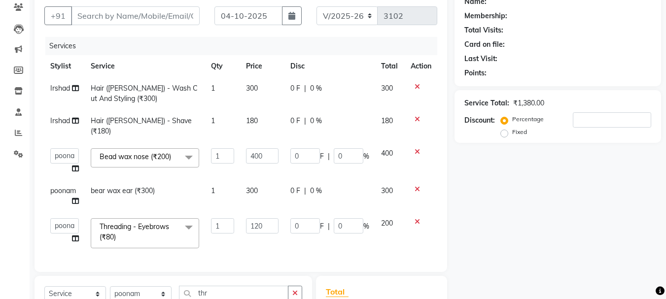
click at [388, 219] on span "200" at bounding box center [387, 223] width 12 height 9
select select "50153"
click at [167, 12] on input "Client" at bounding box center [135, 15] width 129 height 19
type input "9"
type input "0"
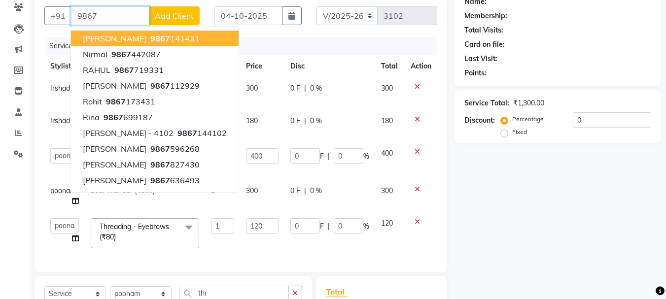
click at [158, 37] on span "9867" at bounding box center [160, 39] width 20 height 10
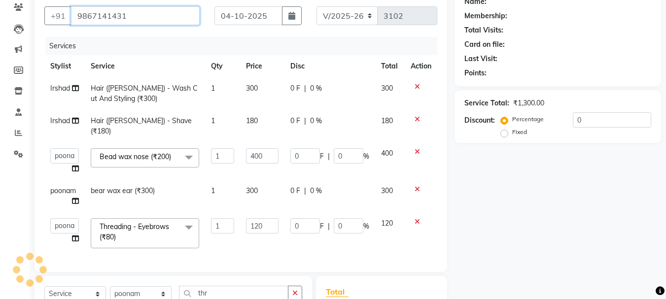
type input "9867141431"
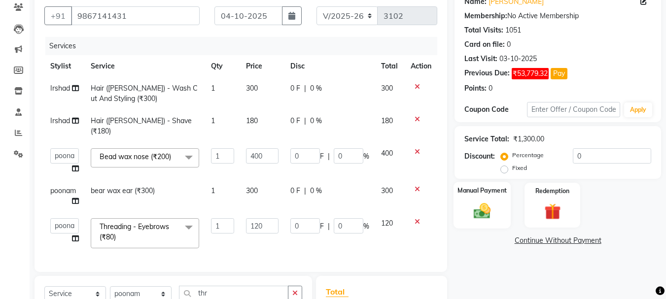
click at [472, 212] on img at bounding box center [482, 211] width 28 height 20
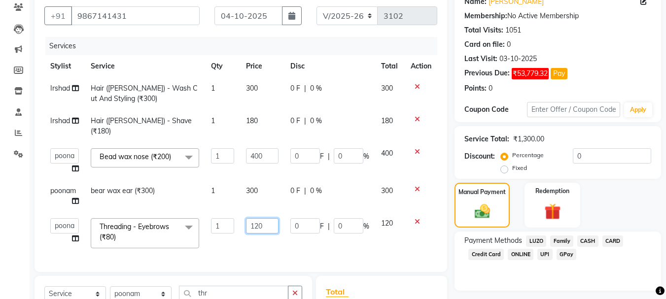
click at [267, 218] on input "120" at bounding box center [262, 225] width 33 height 15
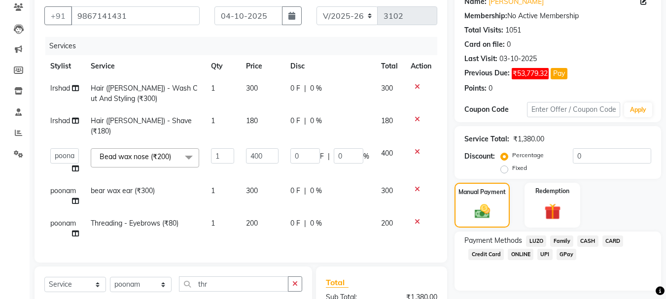
click at [296, 218] on span "0 F" at bounding box center [295, 223] width 10 height 10
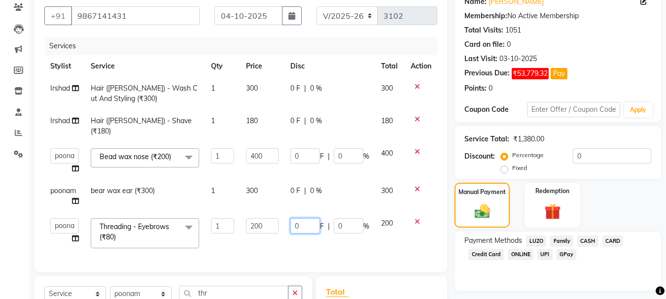
click at [305, 218] on input "0" at bounding box center [305, 225] width 30 height 15
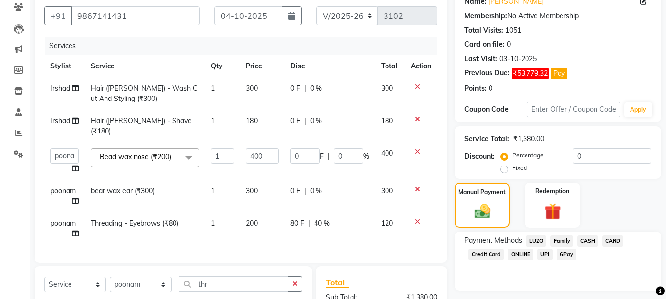
click at [397, 213] on td "120" at bounding box center [390, 229] width 30 height 33
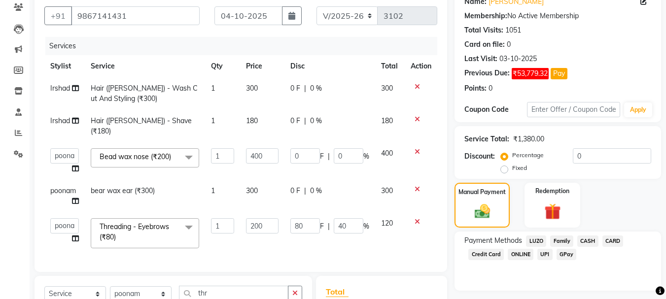
click at [260, 181] on td "300" at bounding box center [262, 196] width 44 height 33
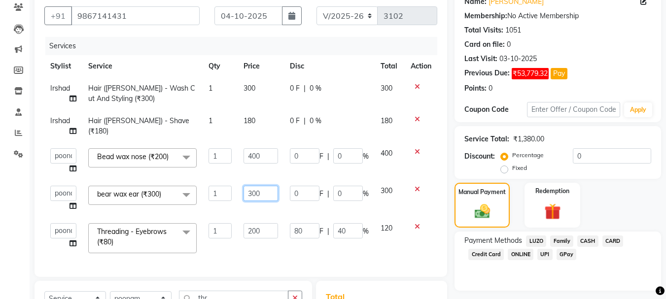
click at [268, 192] on input "300" at bounding box center [261, 193] width 34 height 15
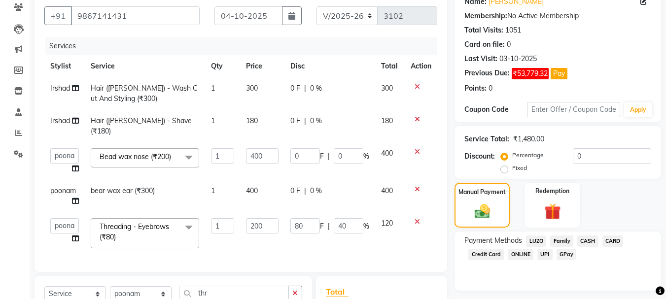
click at [277, 180] on td "400" at bounding box center [262, 196] width 44 height 33
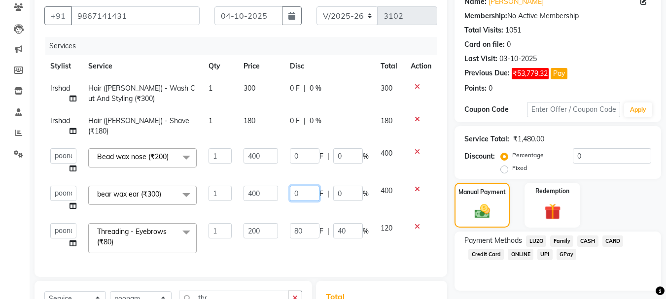
click at [302, 193] on input "0" at bounding box center [305, 193] width 30 height 15
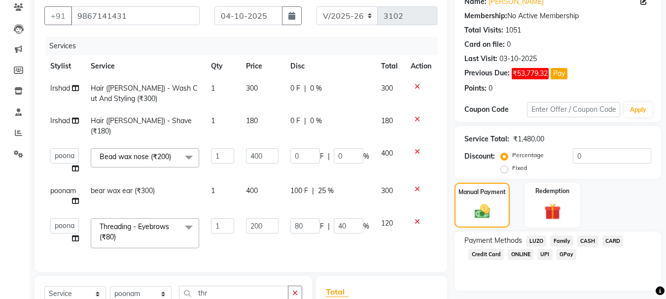
click at [383, 192] on td "300" at bounding box center [390, 196] width 30 height 33
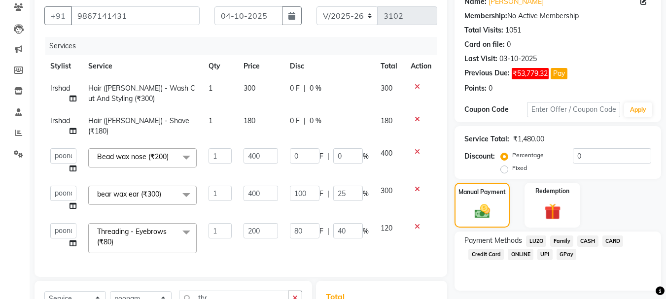
scroll to position [235, 0]
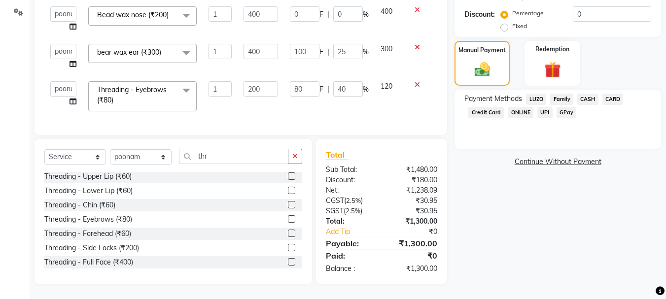
click at [580, 94] on span "CASH" at bounding box center [587, 99] width 21 height 11
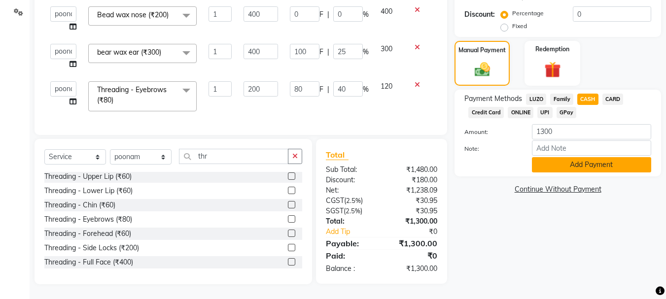
click at [569, 158] on button "Add Payment" at bounding box center [591, 164] width 119 height 15
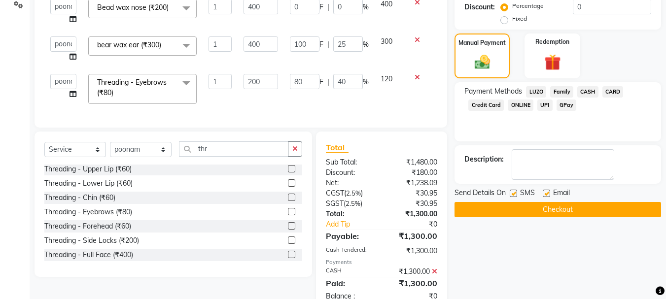
click at [553, 202] on button "Checkout" at bounding box center [558, 209] width 207 height 15
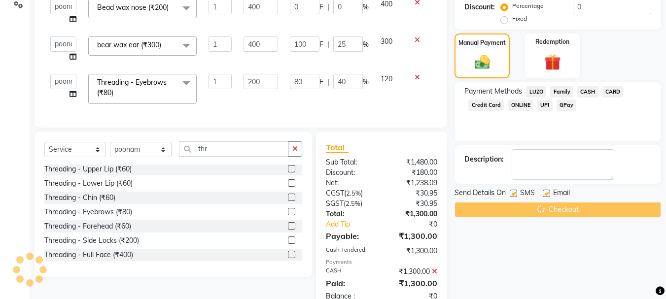
scroll to position [269, 0]
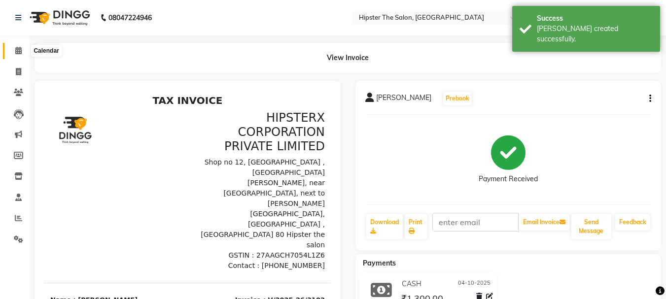
click at [16, 54] on span at bounding box center [18, 50] width 17 height 11
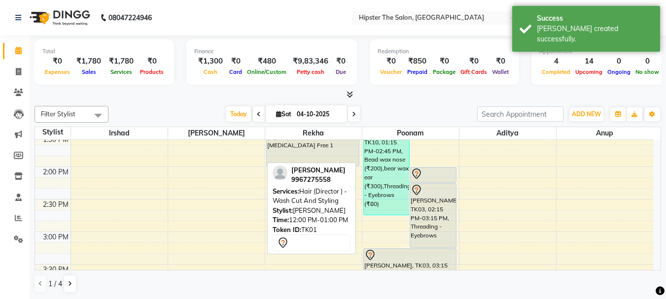
scroll to position [388, 0]
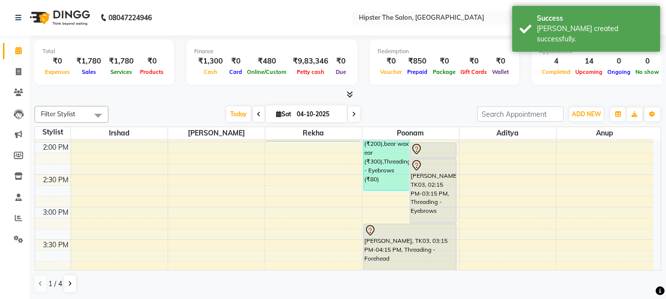
click at [239, 179] on div "8:00 AM 8:30 AM 9:00 AM 9:30 AM 10:00 AM 10:30 AM 11:00 AM 11:30 AM 12:00 PM 12…" at bounding box center [344, 240] width 618 height 976
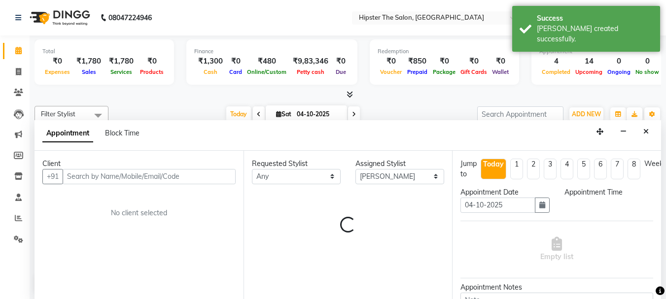
scroll to position [0, 0]
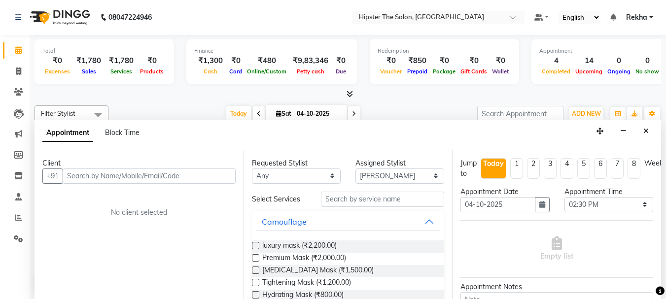
click at [245, 164] on div "Requested Stylist Any Aditya Akansha Altaf Anil Anup Ashik Bhavin Diksha Irshad…" at bounding box center [297, 171] width 104 height 26
click at [18, 68] on icon at bounding box center [18, 71] width 5 height 7
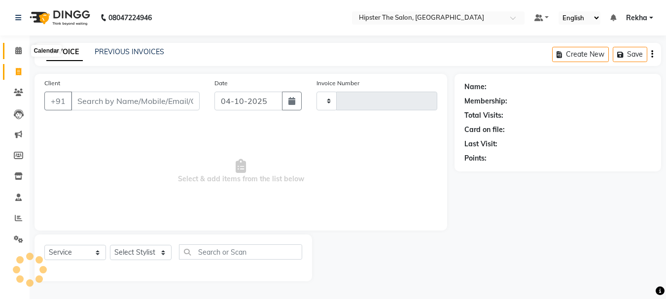
click at [18, 53] on icon at bounding box center [18, 50] width 6 height 7
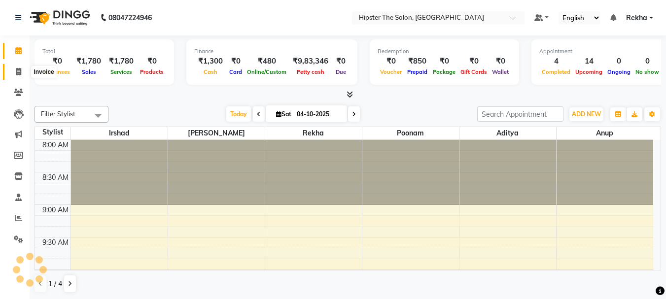
click at [19, 71] on icon at bounding box center [18, 71] width 5 height 7
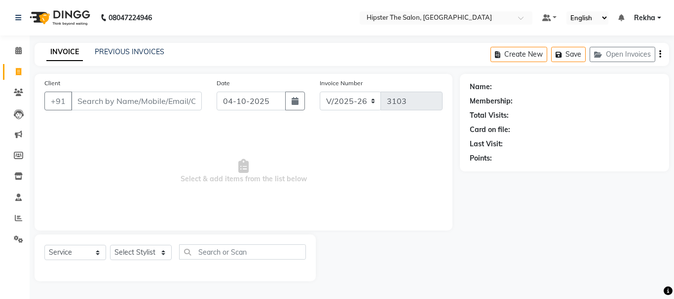
click at [98, 99] on input "Client" at bounding box center [136, 101] width 131 height 19
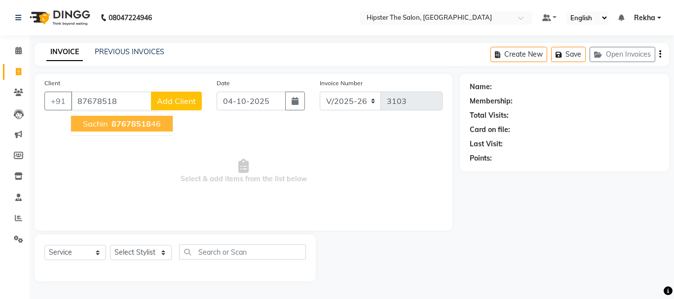
click at [117, 122] on span "87678518" at bounding box center [130, 124] width 39 height 10
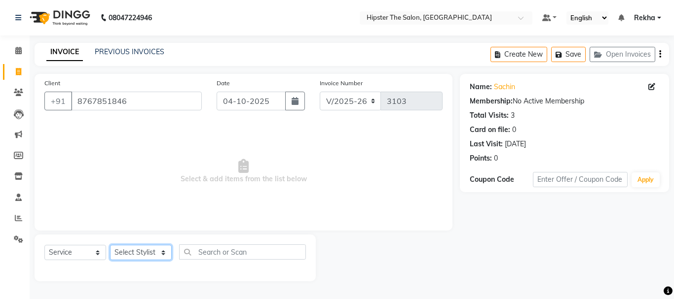
click at [140, 250] on select "Select Stylist [PERSON_NAME] [PERSON_NAME] Anup [PERSON_NAME] [PERSON_NAME] Luc…" at bounding box center [141, 252] width 62 height 15
click at [110, 245] on select "Select Stylist [PERSON_NAME] [PERSON_NAME] Anup [PERSON_NAME] [PERSON_NAME] Luc…" at bounding box center [141, 252] width 62 height 15
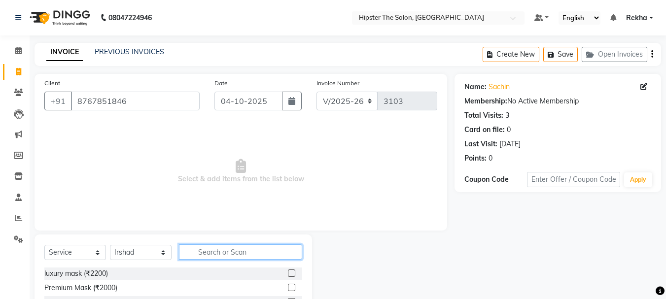
click at [227, 251] on input "text" at bounding box center [240, 252] width 123 height 15
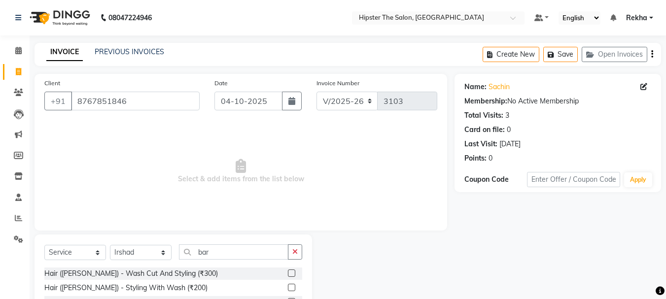
click at [293, 270] on label at bounding box center [291, 273] width 7 height 7
click at [293, 271] on input "checkbox" at bounding box center [291, 274] width 6 height 6
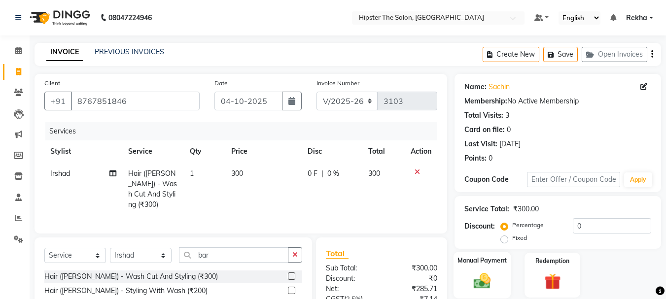
scroll to position [95, 0]
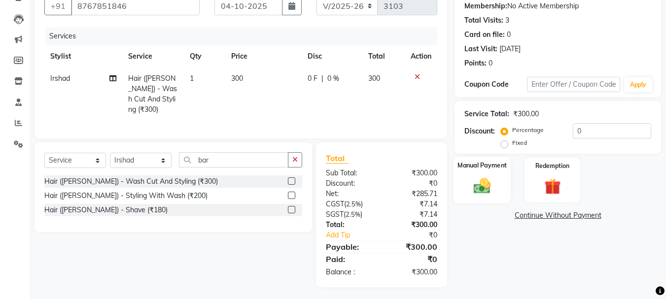
click at [484, 186] on img at bounding box center [482, 186] width 28 height 20
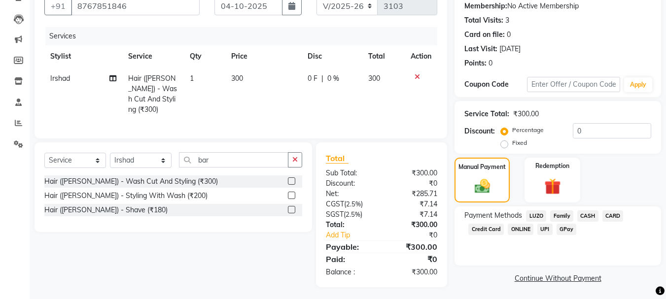
click at [561, 227] on span "GPay" at bounding box center [567, 229] width 20 height 11
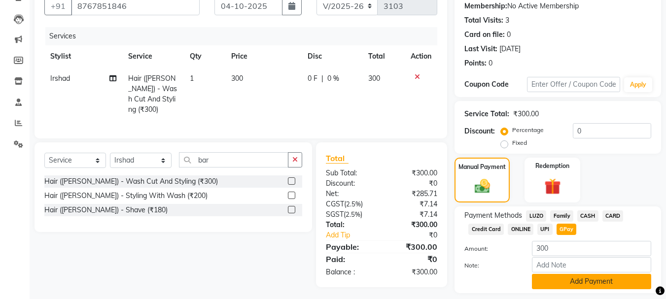
scroll to position [124, 0]
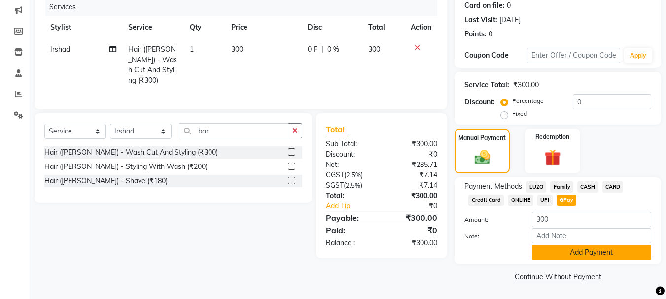
click at [594, 248] on button "Add Payment" at bounding box center [591, 252] width 119 height 15
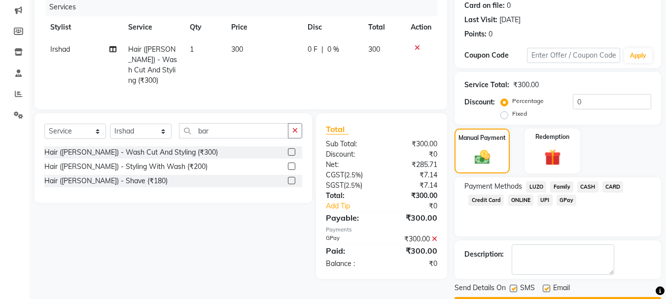
scroll to position [152, 0]
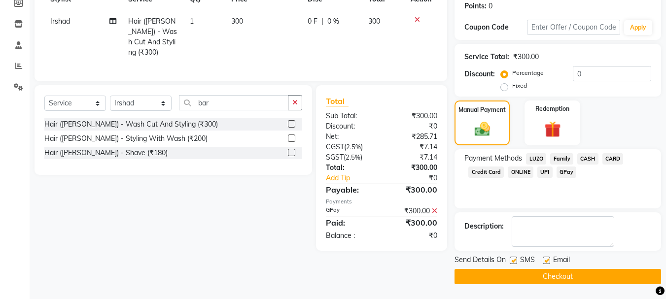
click at [557, 274] on button "Checkout" at bounding box center [558, 276] width 207 height 15
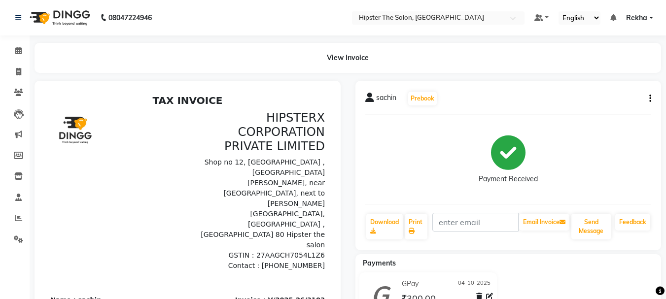
click at [5, 16] on nav "08047224946 Select Location × Hipster The Salon, Mulund West Default Panel My P…" at bounding box center [333, 18] width 666 height 36
click at [18, 52] on icon at bounding box center [18, 50] width 6 height 7
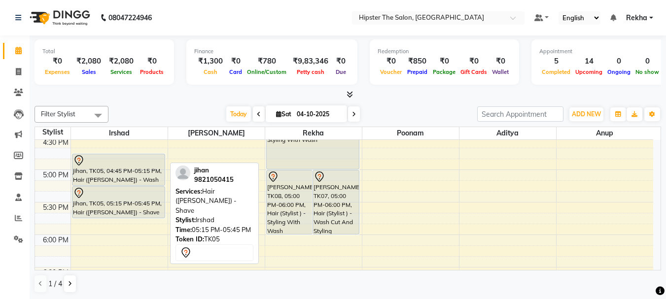
scroll to position [572, 0]
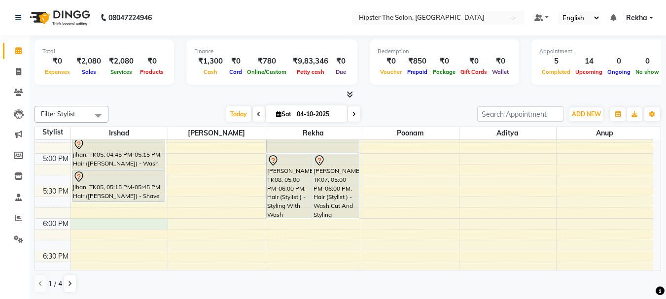
click at [113, 220] on div "8:00 AM 8:30 AM 9:00 AM 9:30 AM 10:00 AM 10:30 AM 11:00 AM 11:30 AM 12:00 PM 12…" at bounding box center [344, 56] width 618 height 976
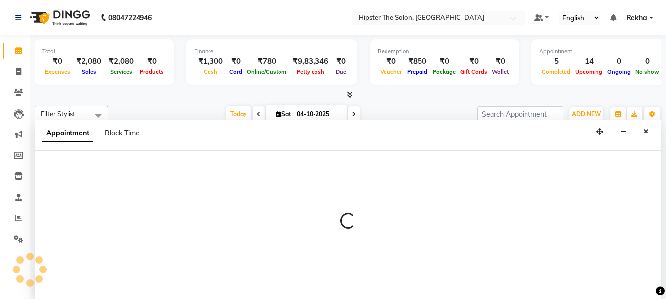
scroll to position [0, 0]
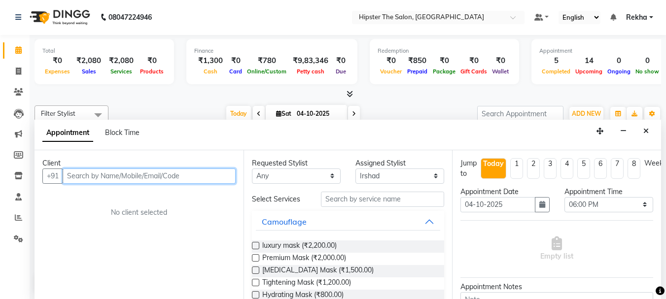
click at [142, 179] on input "text" at bounding box center [149, 176] width 173 height 15
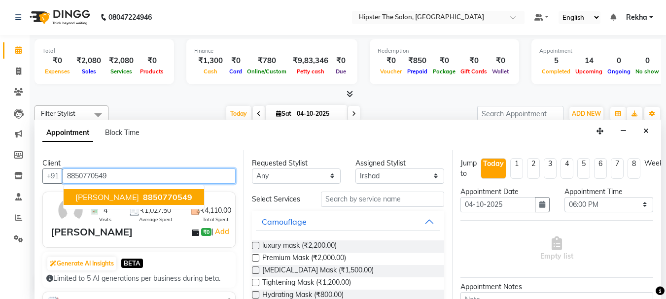
click at [149, 194] on span "8850770549" at bounding box center [167, 197] width 49 height 10
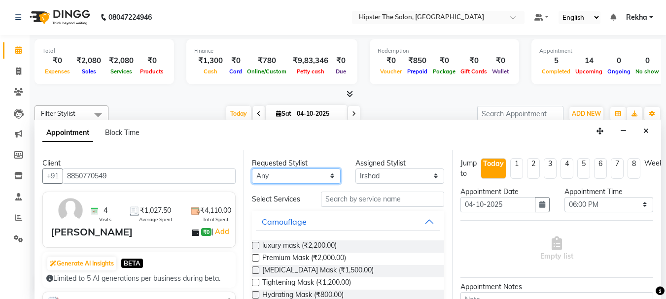
click at [273, 178] on select "Any [PERSON_NAME] [PERSON_NAME] Anup [PERSON_NAME] [PERSON_NAME] Lucky [PERSON_…" at bounding box center [296, 176] width 89 height 15
click at [252, 169] on select "Any [PERSON_NAME] [PERSON_NAME] Anup [PERSON_NAME] [PERSON_NAME] Lucky [PERSON_…" at bounding box center [296, 176] width 89 height 15
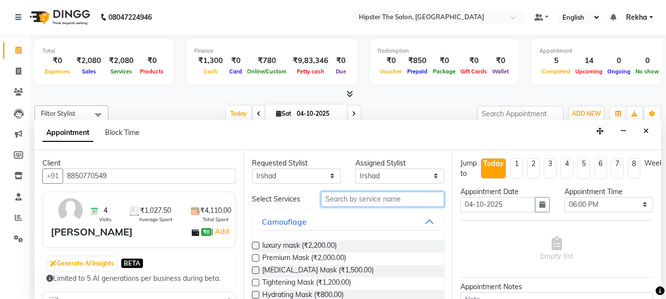
click at [368, 197] on input "text" at bounding box center [382, 199] width 123 height 15
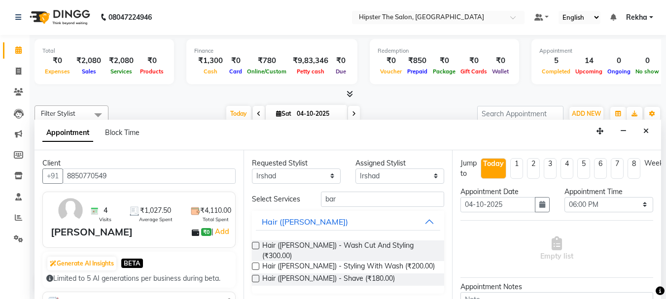
click at [357, 239] on div "Hair (Barber) - Wash Cut And Styling (₹300.00) Hair (Barber) - Styling With Was…" at bounding box center [348, 263] width 193 height 61
click at [357, 242] on span "Hair (Barber) - Wash Cut And Styling (₹300.00)" at bounding box center [349, 251] width 175 height 21
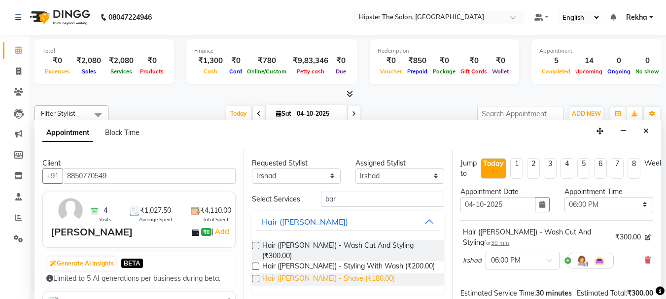
click at [351, 274] on span "Hair (Barber) - Shave (₹180.00)" at bounding box center [328, 280] width 133 height 12
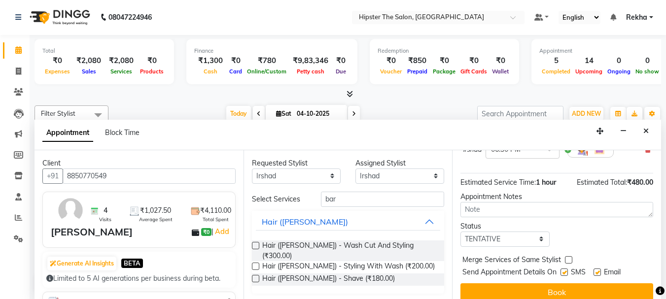
scroll to position [173, 0]
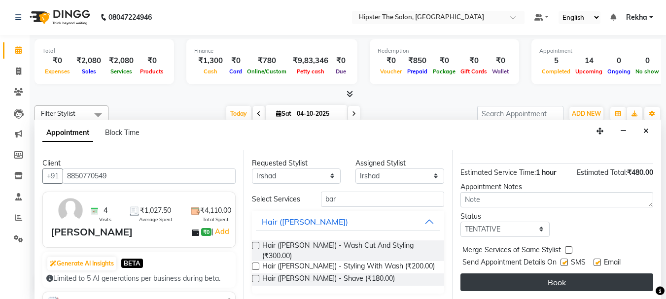
click at [597, 274] on button "Book" at bounding box center [557, 283] width 193 height 18
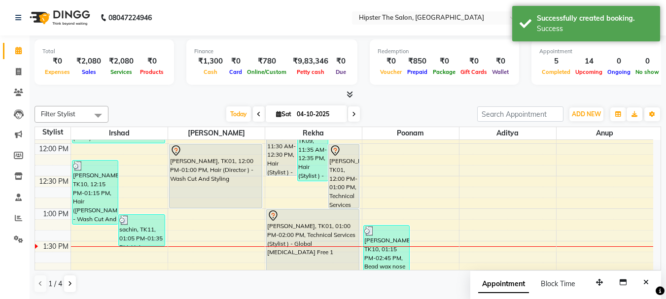
scroll to position [260, 0]
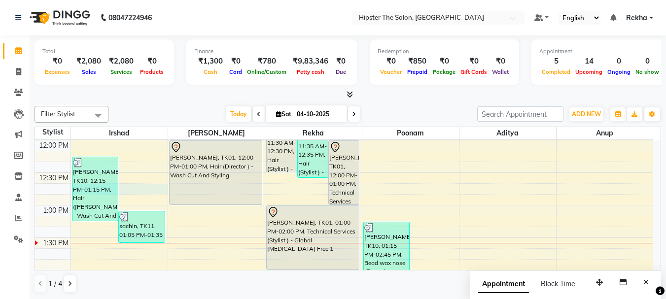
drag, startPoint x: 125, startPoint y: 184, endPoint x: 236, endPoint y: 199, distance: 111.4
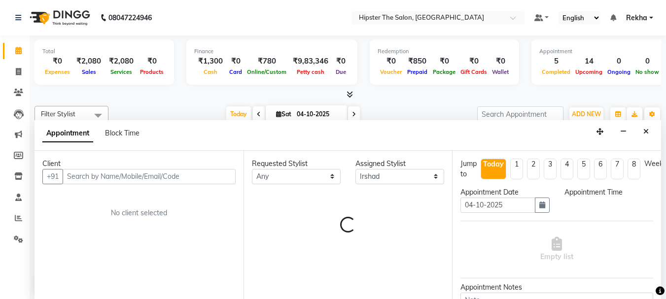
scroll to position [0, 0]
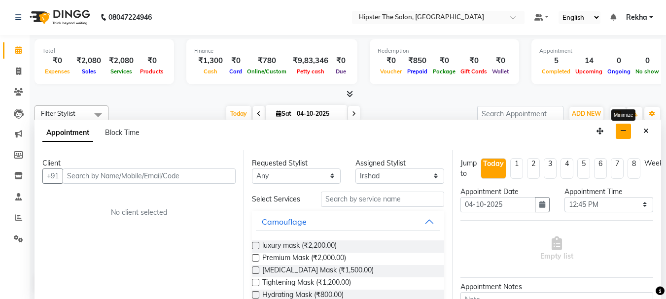
click at [625, 133] on icon "button" at bounding box center [623, 131] width 6 height 7
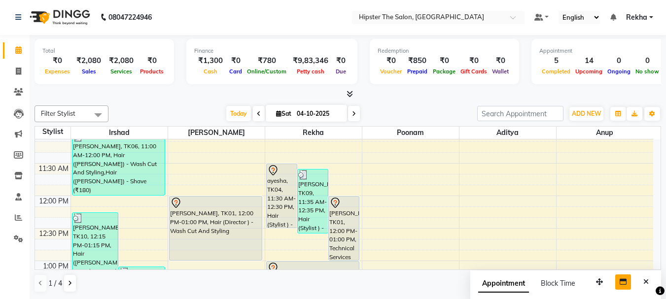
scroll to position [191, 0]
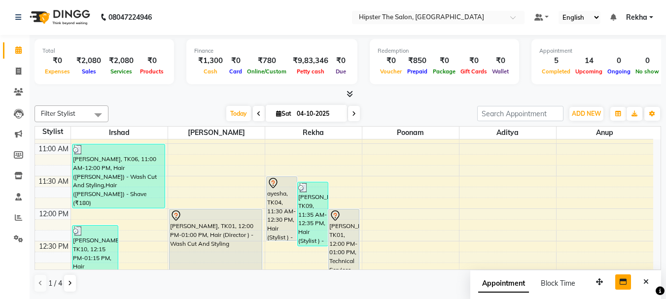
click at [352, 112] on icon at bounding box center [354, 114] width 4 height 6
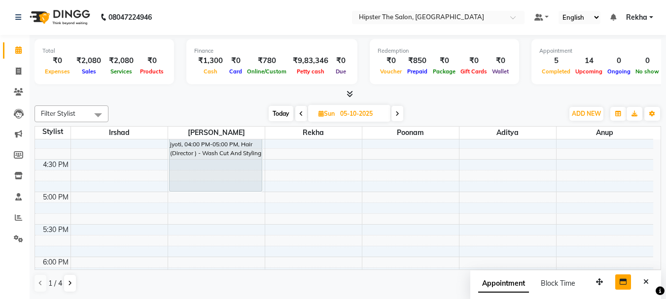
scroll to position [299, 0]
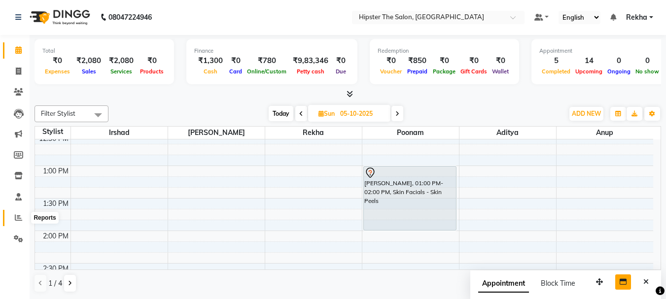
click at [18, 221] on icon at bounding box center [18, 217] width 7 height 7
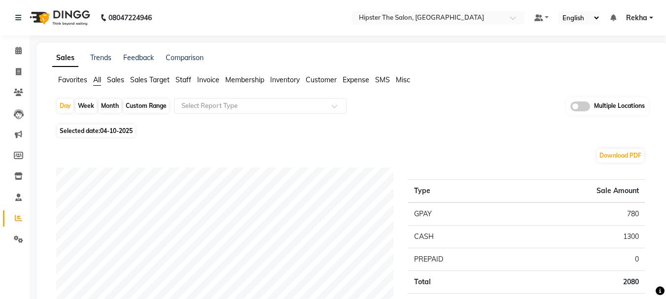
click at [182, 77] on span "Staff" at bounding box center [184, 79] width 16 height 9
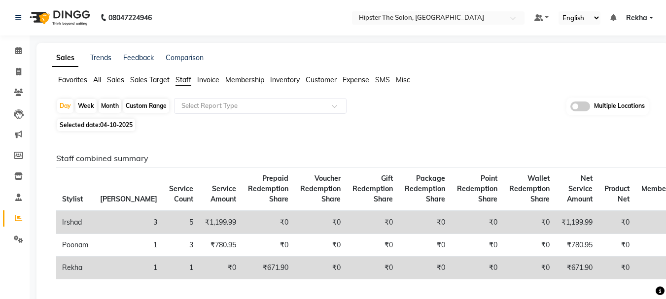
click at [148, 107] on div "Custom Range" at bounding box center [146, 106] width 46 height 14
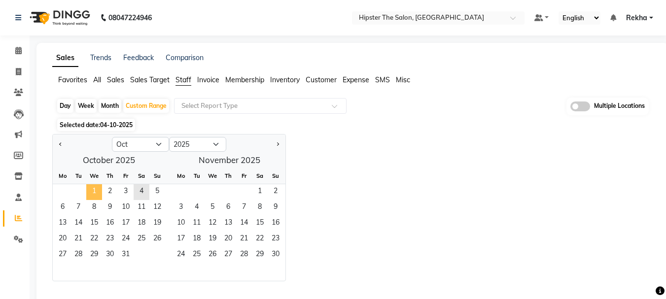
click at [92, 198] on span "1" at bounding box center [94, 192] width 16 height 16
click at [141, 190] on span "4" at bounding box center [142, 192] width 16 height 16
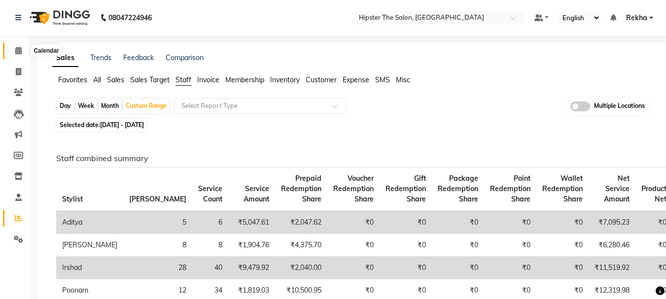
click at [16, 53] on icon at bounding box center [18, 50] width 6 height 7
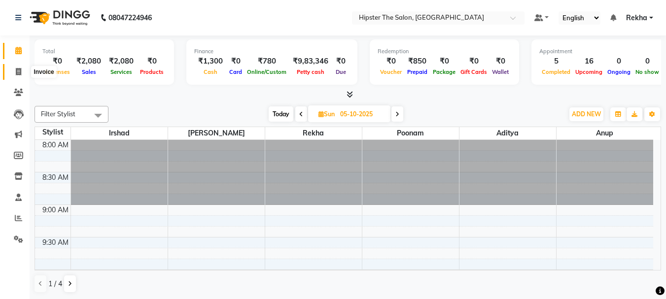
click at [18, 72] on icon at bounding box center [18, 71] width 5 height 7
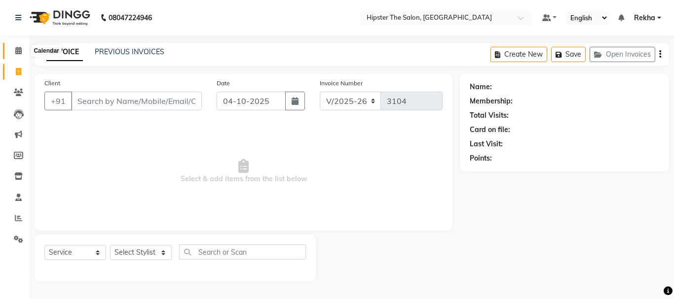
click at [20, 55] on span at bounding box center [18, 50] width 17 height 11
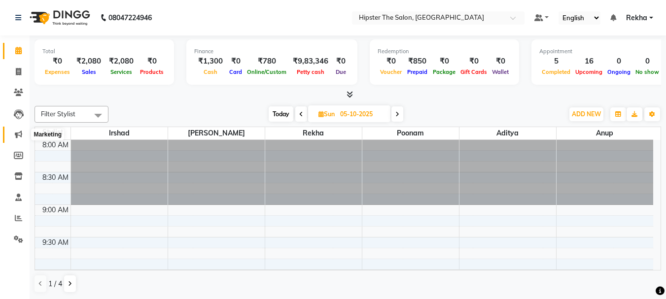
click at [23, 131] on span at bounding box center [18, 134] width 17 height 11
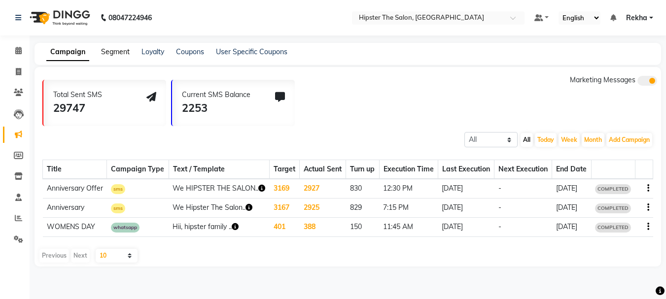
click at [124, 52] on link "Segment" at bounding box center [115, 51] width 29 height 9
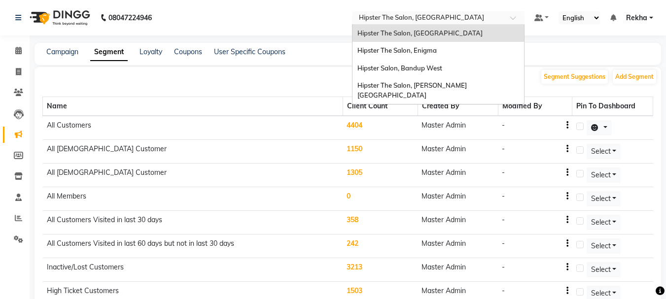
click at [462, 20] on input "text" at bounding box center [428, 19] width 143 height 10
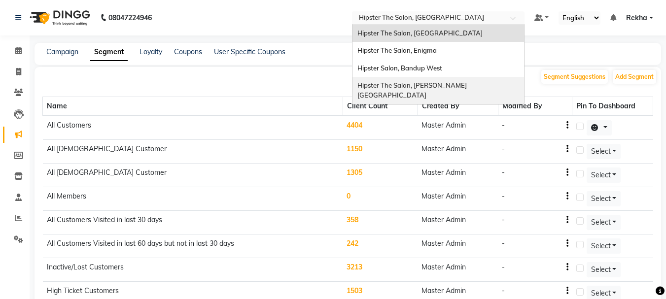
click at [432, 85] on span "Hipster The Salon, Oberoi Eternia" at bounding box center [411, 90] width 109 height 18
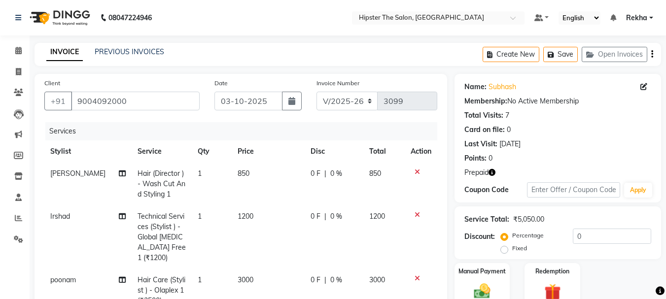
select select "5125"
select select "service"
select select "50153"
select select "5125"
select select "service"
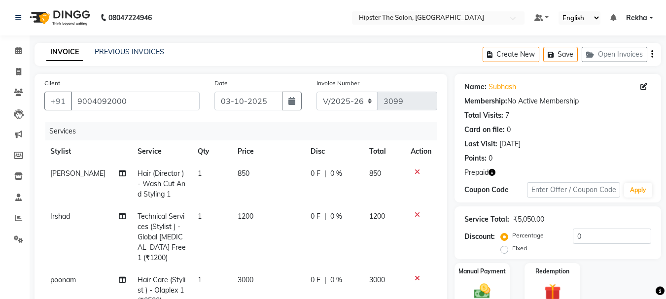
select select "50153"
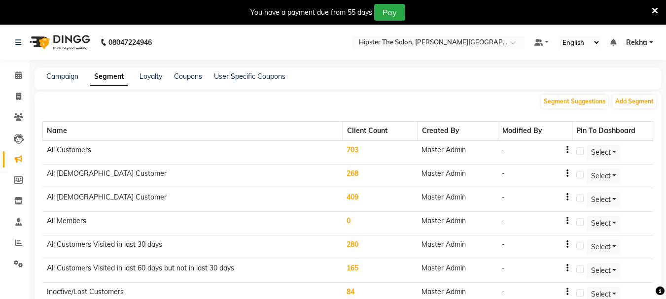
click at [356, 153] on td "703" at bounding box center [380, 153] width 75 height 24
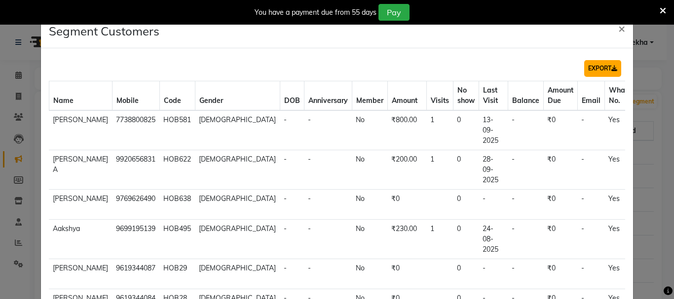
click at [587, 69] on button "EXPORT" at bounding box center [602, 68] width 37 height 17
click at [618, 33] on span "×" at bounding box center [621, 28] width 7 height 15
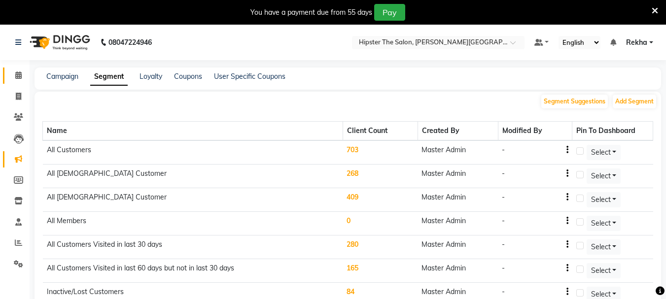
click at [17, 76] on icon at bounding box center [18, 74] width 6 height 7
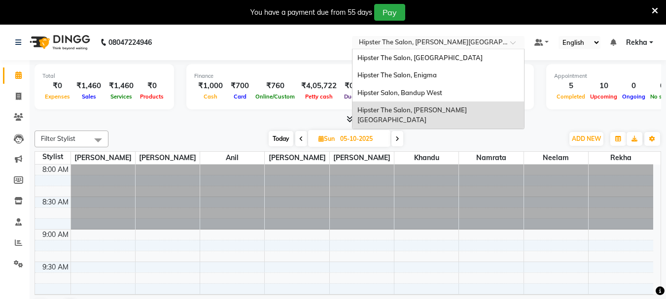
click at [512, 42] on span at bounding box center [516, 45] width 12 height 10
click at [474, 60] on div "Hipster The Salon, Mulund West" at bounding box center [439, 58] width 172 height 18
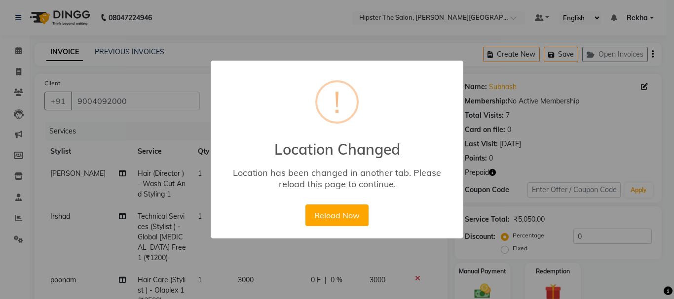
select select "5125"
select select "service"
select select "50153"
click at [360, 248] on div "× ! Location Changed Location has been changed in another tab. Please reload th…" at bounding box center [337, 149] width 674 height 299
click at [341, 214] on button "Reload Now" at bounding box center [336, 216] width 63 height 22
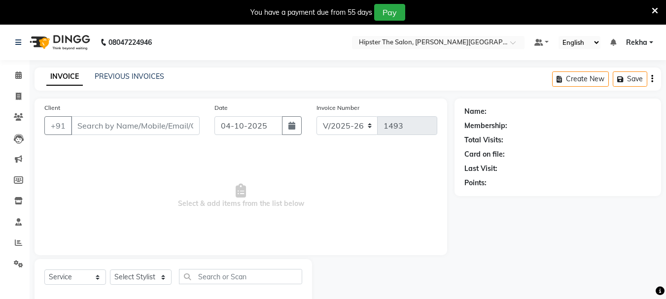
select select "8592"
select select "service"
type input "9867141431"
type input "03-10-2025"
select select "85979"
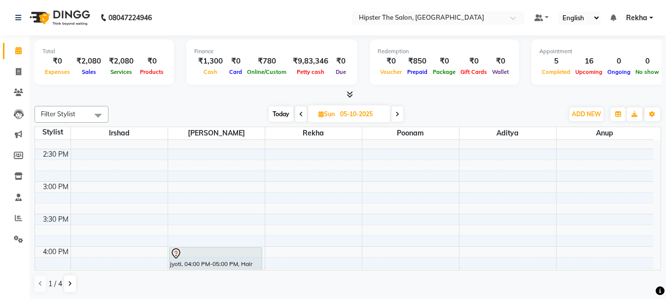
scroll to position [421, 0]
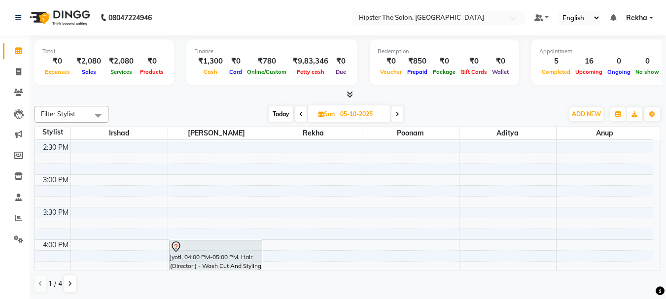
click at [336, 191] on div "8:00 AM 8:30 AM 9:00 AM 9:30 AM 10:00 AM 10:30 AM 11:00 AM 11:30 AM 12:00 PM 12…" at bounding box center [344, 207] width 618 height 976
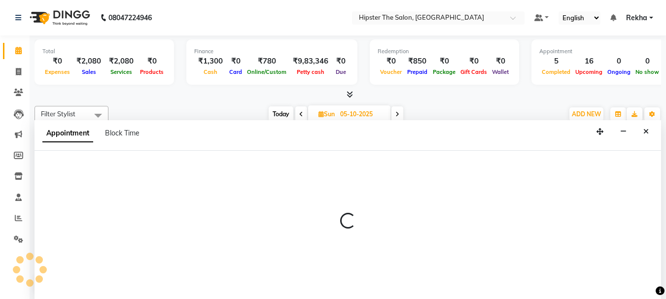
scroll to position [0, 0]
select select "32386"
select select "915"
select select "tentative"
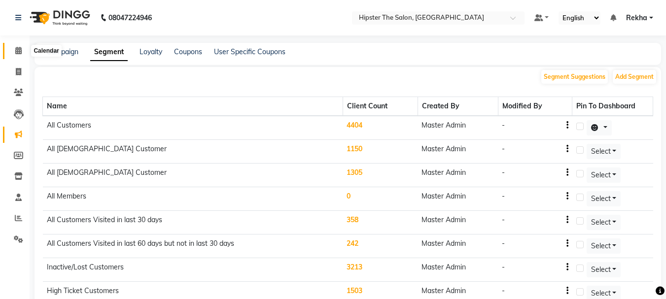
click at [20, 52] on icon at bounding box center [18, 50] width 6 height 7
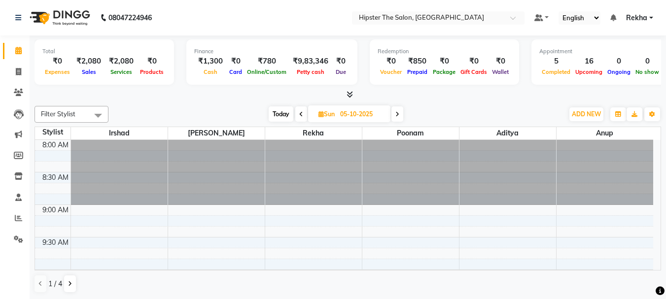
click at [317, 114] on span "Sun" at bounding box center [326, 113] width 21 height 7
select select "10"
select select "2025"
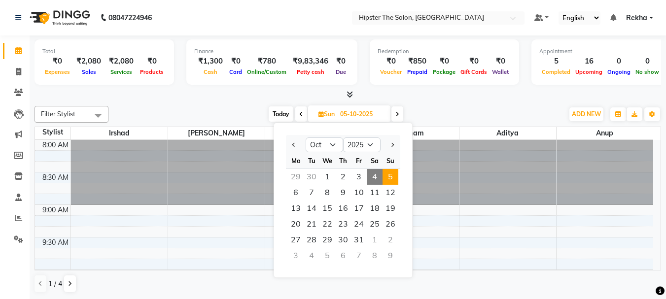
click at [374, 174] on span "4" at bounding box center [375, 177] width 16 height 16
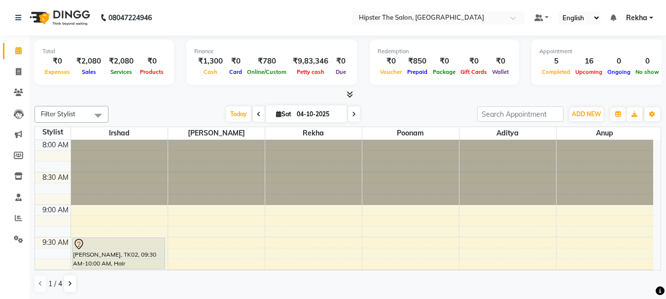
click at [258, 111] on span at bounding box center [259, 114] width 12 height 15
type input "03-10-2025"
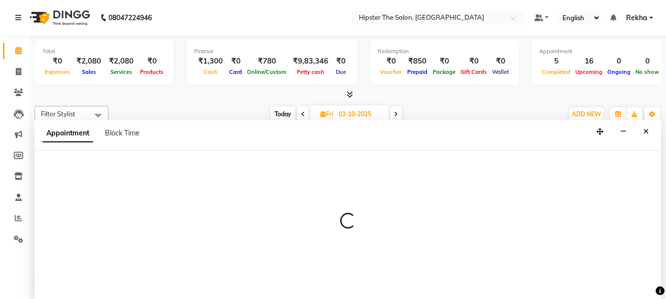
scroll to position [0, 0]
select select "32386"
select select "540"
select select "tentative"
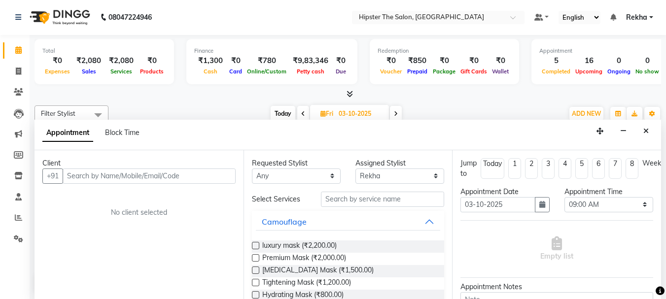
click at [396, 113] on icon at bounding box center [396, 114] width 4 height 6
type input "04-10-2025"
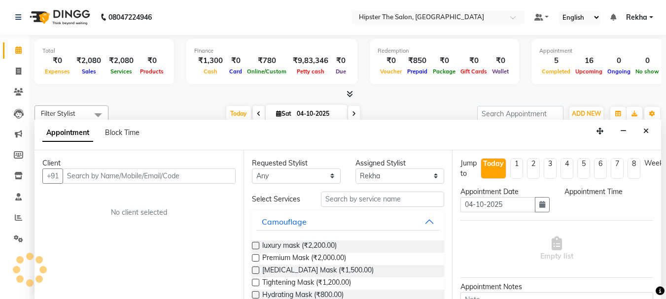
click at [396, 113] on div "[DATE] [DATE]" at bounding box center [292, 114] width 359 height 15
select select "540"
click at [396, 113] on div "[DATE] [DATE]" at bounding box center [292, 114] width 359 height 15
click at [646, 127] on button "Close" at bounding box center [646, 131] width 14 height 15
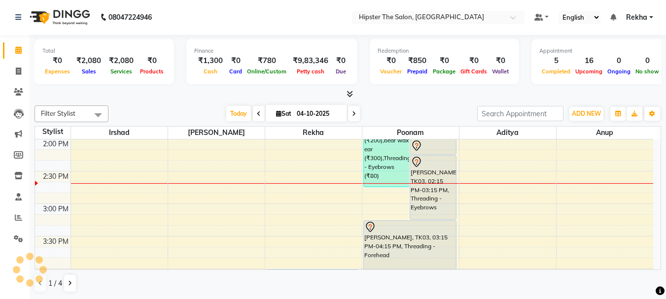
click at [350, 119] on span at bounding box center [354, 113] width 12 height 15
type input "05-10-2025"
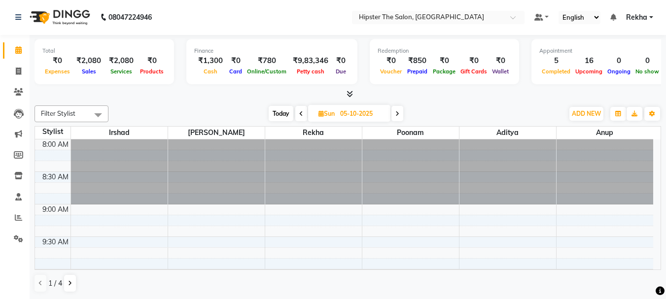
scroll to position [0, 0]
click at [18, 70] on icon at bounding box center [18, 71] width 5 height 7
select select "service"
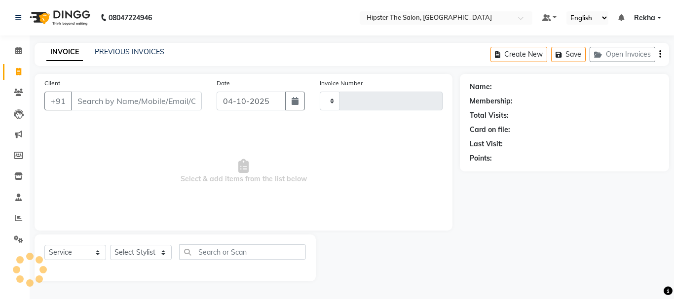
type input "3104"
select select "5125"
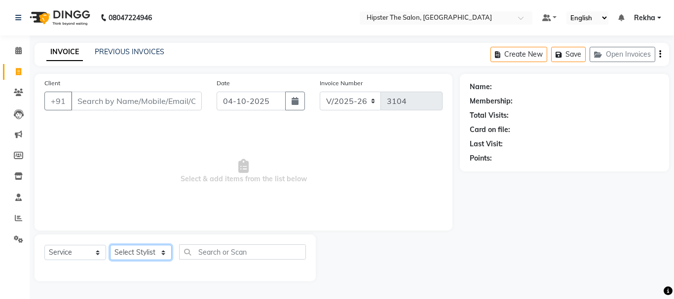
click at [127, 255] on select "Select Stylist [PERSON_NAME] [PERSON_NAME] Anup [PERSON_NAME] [PERSON_NAME] Luc…" at bounding box center [141, 252] width 62 height 15
click at [110, 245] on select "Select Stylist [PERSON_NAME] [PERSON_NAME] Anup [PERSON_NAME] [PERSON_NAME] Luc…" at bounding box center [141, 252] width 62 height 15
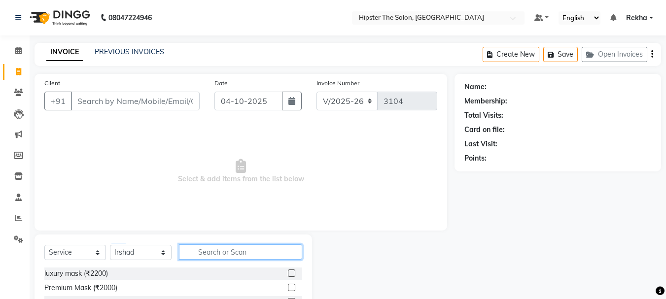
click at [213, 247] on input "text" at bounding box center [240, 252] width 123 height 15
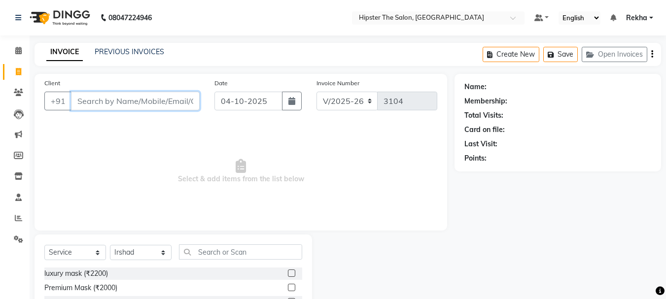
click at [140, 97] on input "Client" at bounding box center [135, 101] width 129 height 19
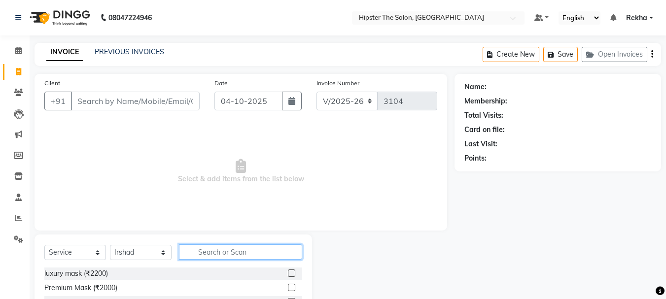
click at [230, 256] on input "text" at bounding box center [240, 252] width 123 height 15
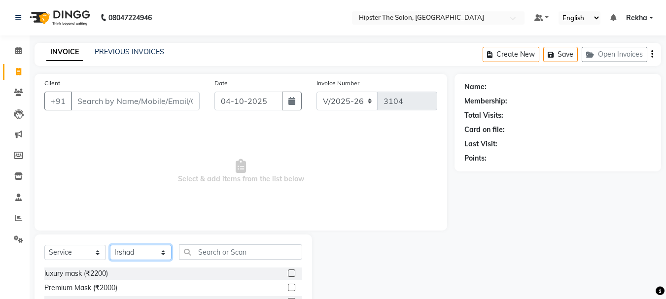
click at [143, 253] on select "Select Stylist [PERSON_NAME] [PERSON_NAME] Anup [PERSON_NAME] [PERSON_NAME] Luc…" at bounding box center [141, 252] width 62 height 15
select select "50153"
click at [110, 245] on select "Select Stylist [PERSON_NAME] [PERSON_NAME] Anup [PERSON_NAME] [PERSON_NAME] Luc…" at bounding box center [141, 252] width 62 height 15
click at [216, 260] on div "Select Service Product Membership Package Voucher Prepaid Gift Card Select Styl…" at bounding box center [173, 256] width 258 height 23
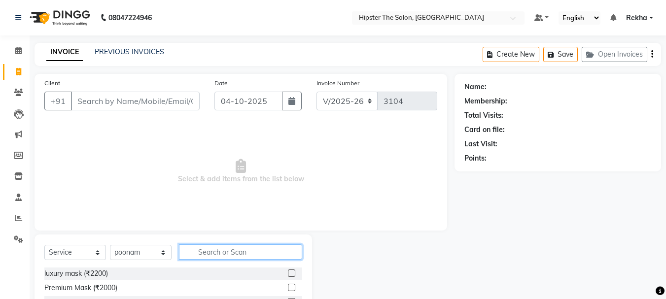
click at [216, 252] on input "text" at bounding box center [240, 252] width 123 height 15
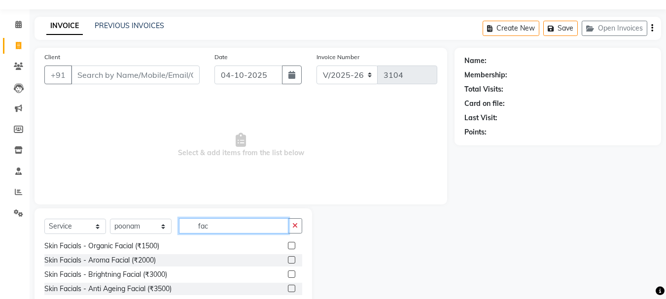
scroll to position [96, 0]
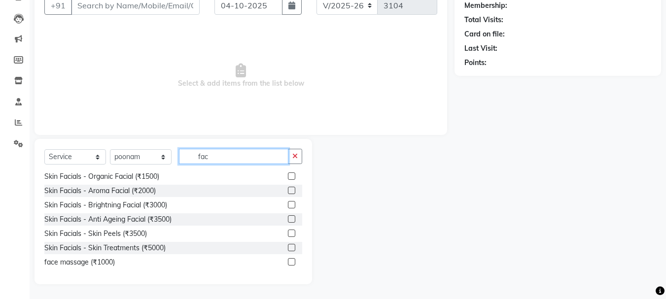
type input "fac"
click at [288, 248] on label at bounding box center [291, 247] width 7 height 7
click at [288, 248] on input "checkbox" at bounding box center [291, 248] width 6 height 6
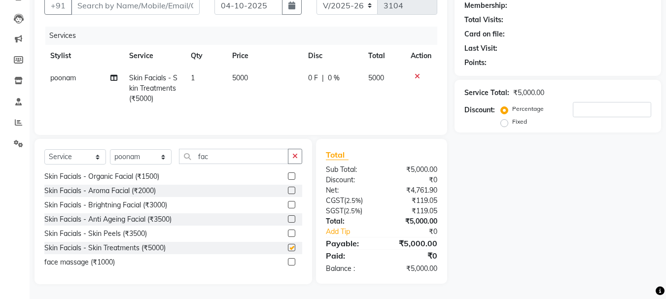
checkbox input "false"
click at [218, 158] on input "fac" at bounding box center [233, 156] width 109 height 15
type input "f"
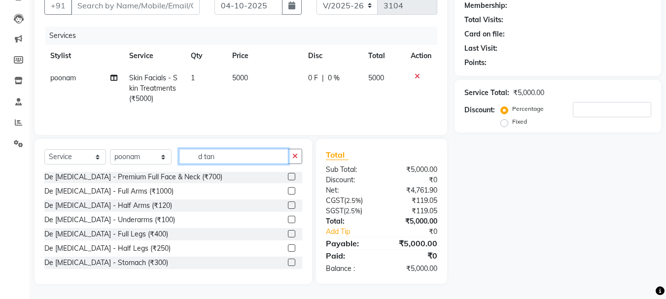
scroll to position [0, 0]
type input "d tan"
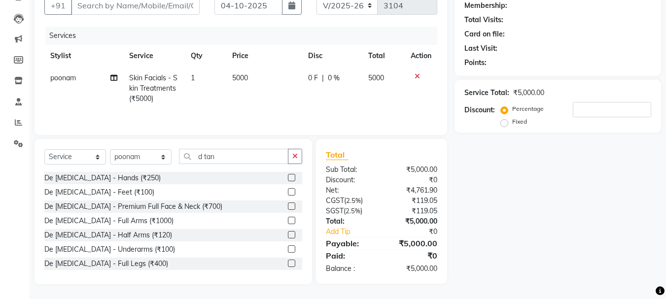
click at [288, 206] on label at bounding box center [291, 206] width 7 height 7
click at [288, 206] on input "checkbox" at bounding box center [291, 207] width 6 height 6
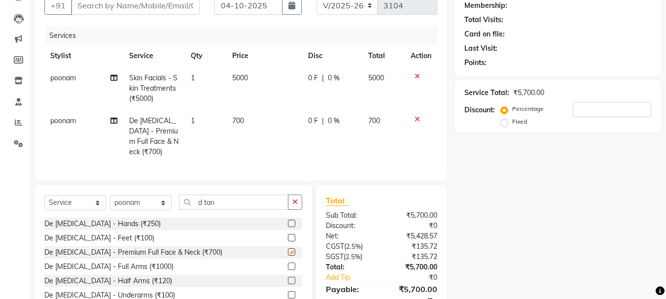
checkbox input "false"
click at [249, 123] on td "700" at bounding box center [264, 136] width 76 height 53
select select "50153"
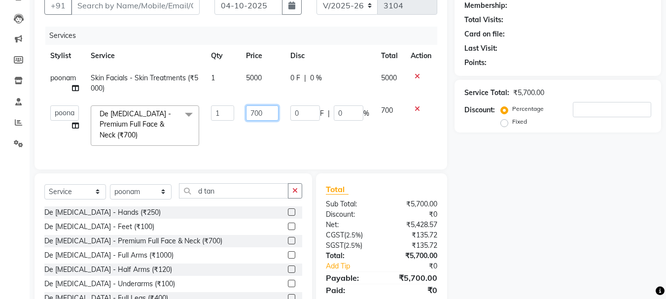
click at [268, 115] on input "700" at bounding box center [262, 113] width 33 height 15
type input "7"
type input "1000"
click at [387, 109] on tbody "poonam Skin Facials - Skin Treatments (₹5000) 1 5000 0 F | 0 % 5000 Aditya [PER…" at bounding box center [240, 109] width 393 height 85
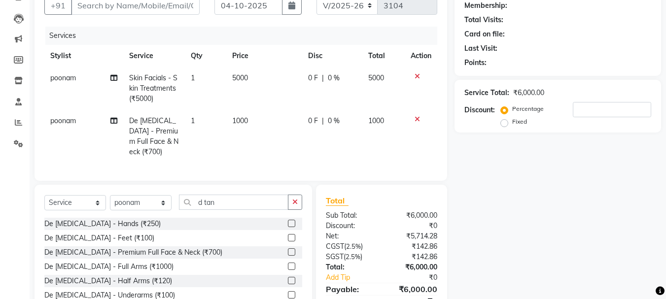
click at [313, 75] on span "0 F" at bounding box center [313, 78] width 10 height 10
select select "50153"
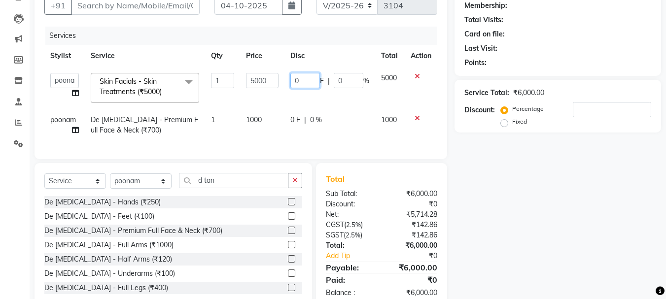
click at [307, 81] on input "0" at bounding box center [305, 80] width 30 height 15
type input "25"
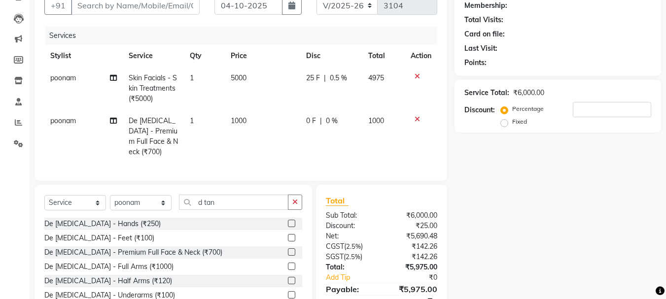
click at [316, 77] on span "25 F" at bounding box center [313, 78] width 14 height 10
select select "50153"
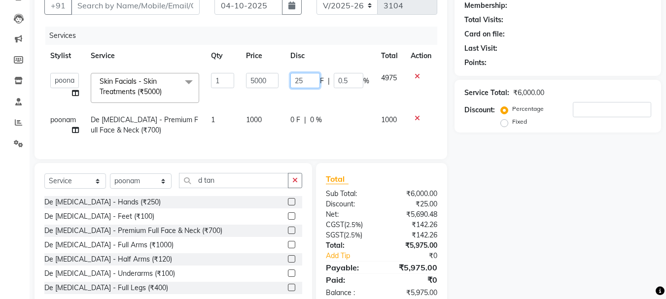
click at [307, 79] on input "25" at bounding box center [305, 80] width 30 height 15
type input "2"
type input "3000"
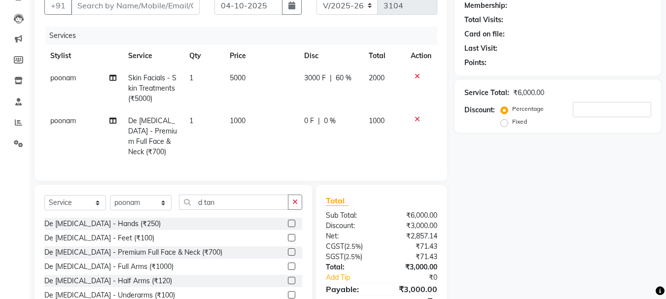
click at [391, 74] on td "2000" at bounding box center [384, 88] width 42 height 43
select select "50153"
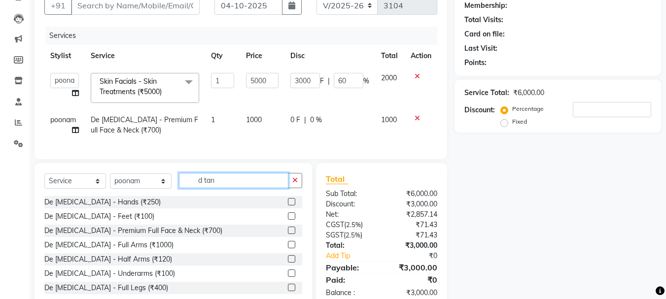
click at [243, 188] on input "d tan" at bounding box center [233, 180] width 109 height 15
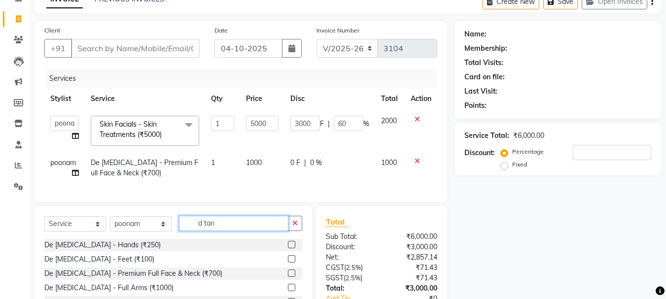
scroll to position [127, 0]
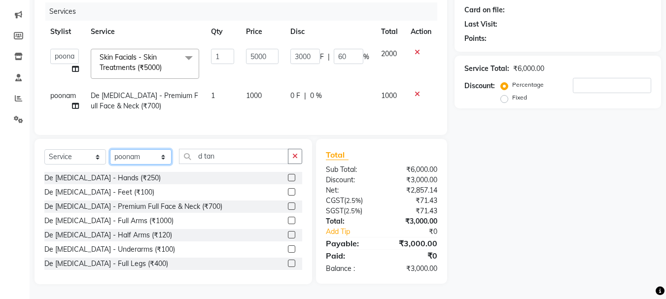
click at [147, 159] on select "Select Stylist [PERSON_NAME] [PERSON_NAME] Anup [PERSON_NAME] [PERSON_NAME] Luc…" at bounding box center [141, 156] width 62 height 15
click at [110, 149] on select "Select Stylist [PERSON_NAME] [PERSON_NAME] Anup [PERSON_NAME] [PERSON_NAME] Luc…" at bounding box center [141, 156] width 62 height 15
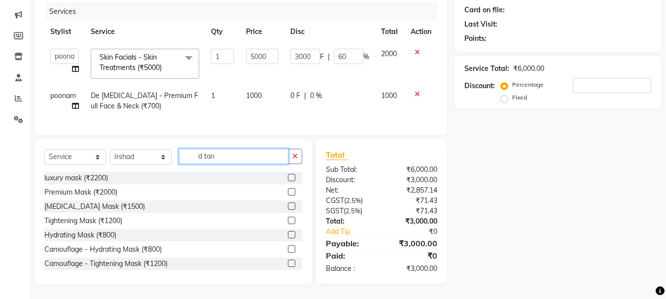
click at [223, 159] on input "d tan" at bounding box center [233, 156] width 109 height 15
click at [162, 157] on select "Select Stylist [PERSON_NAME] [PERSON_NAME] Anup [PERSON_NAME] [PERSON_NAME] Luc…" at bounding box center [141, 156] width 62 height 15
select select "50153"
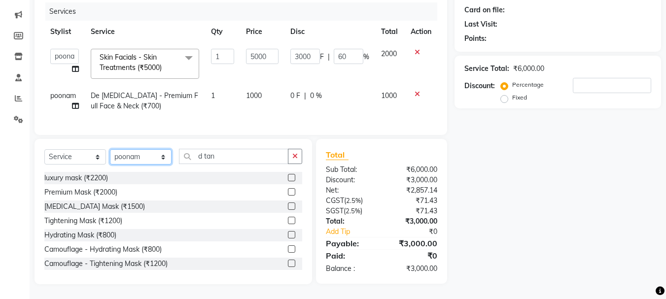
click at [110, 149] on select "Select Stylist [PERSON_NAME] [PERSON_NAME] Anup [PERSON_NAME] [PERSON_NAME] Luc…" at bounding box center [141, 156] width 62 height 15
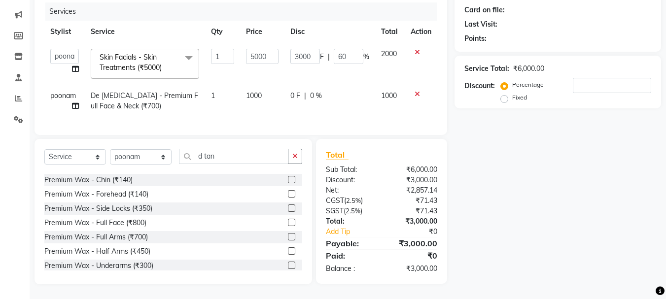
scroll to position [730, 0]
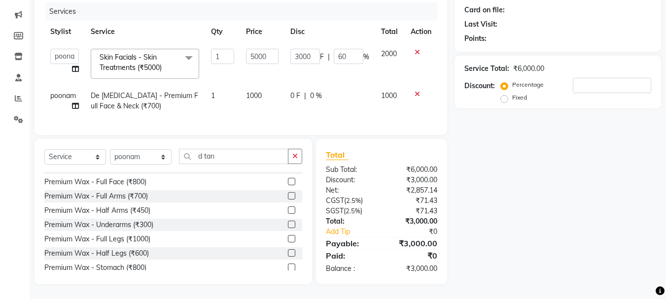
drag, startPoint x: 229, startPoint y: 202, endPoint x: 194, endPoint y: 188, distance: 37.6
click at [226, 212] on div "luxury mask (₹2200) Premium Mask (₹2000) [MEDICAL_DATA] Mask (₹1500) Tightening…" at bounding box center [173, 221] width 258 height 99
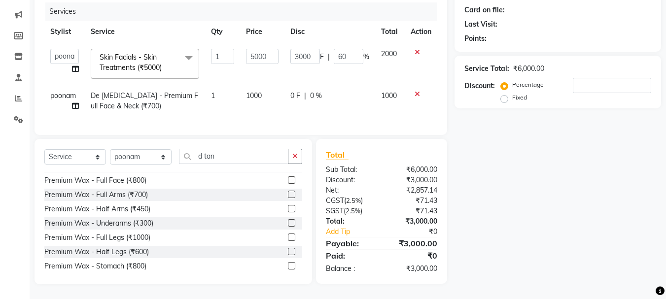
click at [194, 188] on div "luxury mask (₹2200) Premium Mask (₹2000) [MEDICAL_DATA] Mask (₹1500) Tightening…" at bounding box center [173, 221] width 258 height 99
click at [194, 188] on div "Premium Wax - Full Arms (₹700)" at bounding box center [173, 194] width 258 height 12
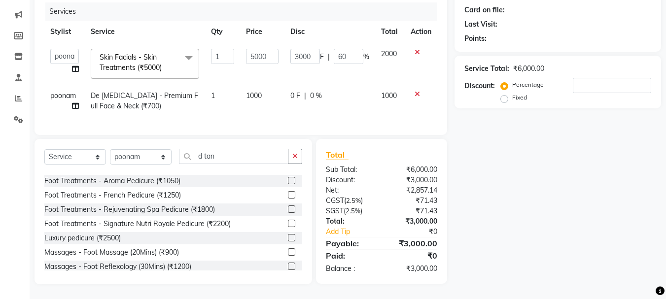
scroll to position [2821, 0]
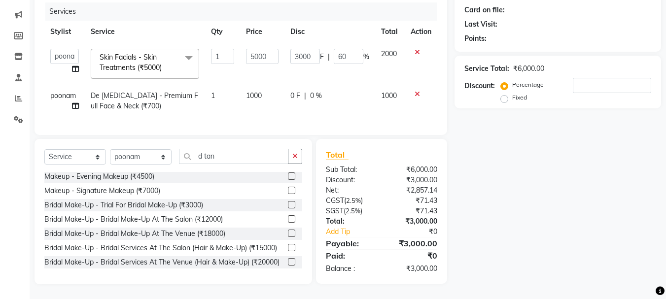
click at [194, 200] on div "Bridal Make-Up - Trial For Bridal Make-Up (₹3000)" at bounding box center [123, 205] width 159 height 10
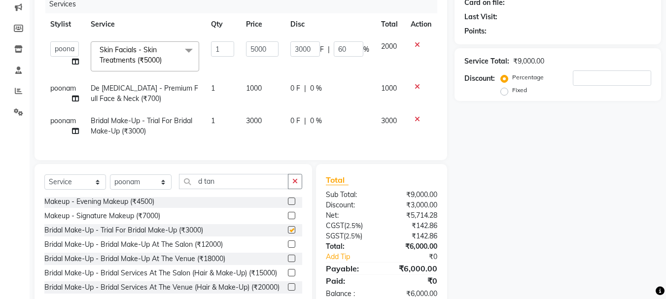
checkbox input "false"
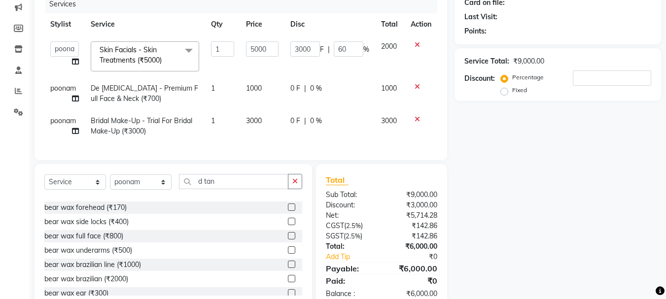
scroll to position [0, 0]
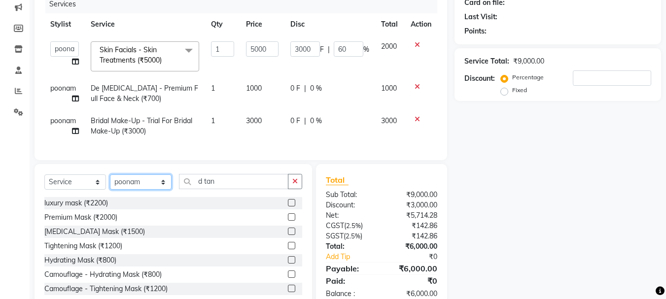
click at [135, 189] on select "Select Stylist [PERSON_NAME] [PERSON_NAME] Anup [PERSON_NAME] [PERSON_NAME] Luc…" at bounding box center [141, 182] width 62 height 15
select select "32387"
click at [110, 182] on select "Select Stylist [PERSON_NAME] [PERSON_NAME] Anup [PERSON_NAME] [PERSON_NAME] Luc…" at bounding box center [141, 182] width 62 height 15
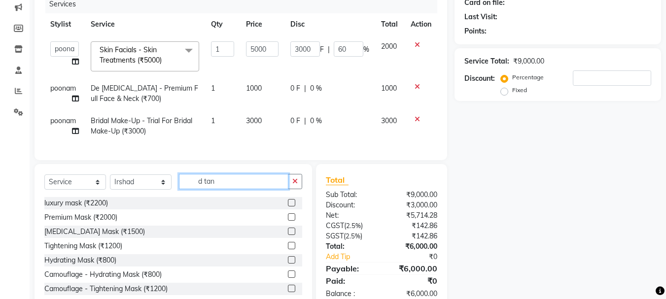
click at [231, 189] on input "d tan" at bounding box center [233, 181] width 109 height 15
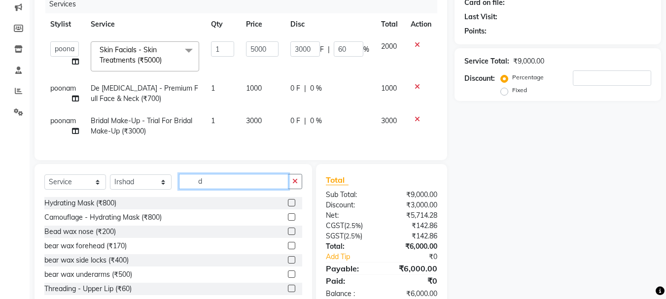
type input "d"
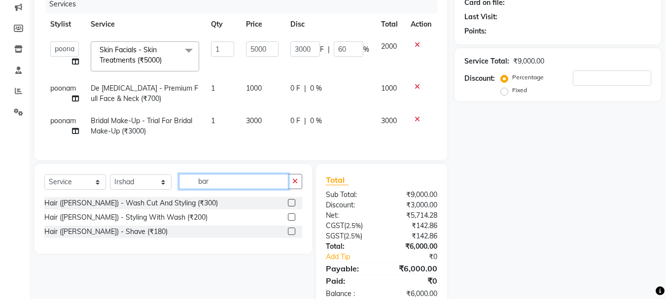
type input "bar"
click at [293, 207] on label at bounding box center [291, 202] width 7 height 7
click at [293, 207] on input "checkbox" at bounding box center [291, 203] width 6 height 6
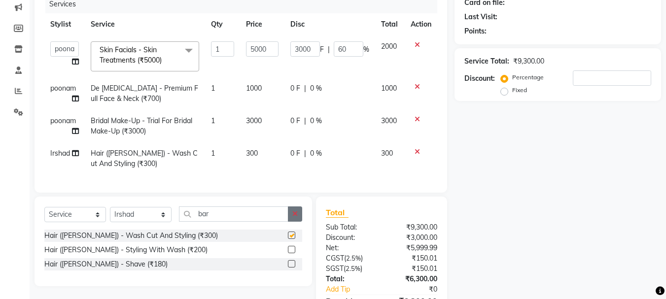
checkbox input "false"
click at [294, 268] on label at bounding box center [291, 263] width 7 height 7
click at [294, 268] on input "checkbox" at bounding box center [291, 264] width 6 height 6
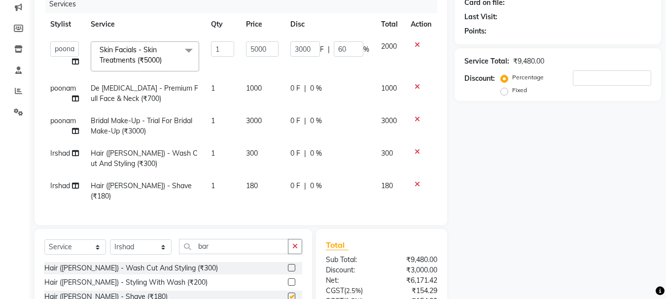
checkbox input "false"
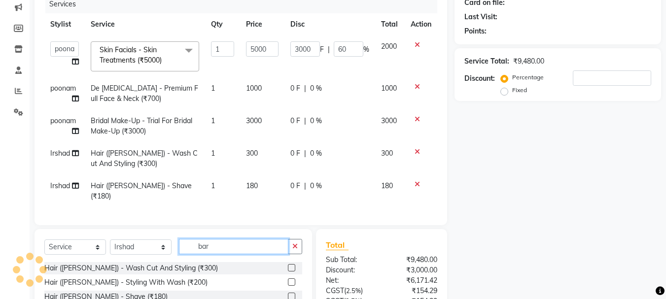
click at [219, 243] on input "bar" at bounding box center [233, 246] width 109 height 15
type input "b"
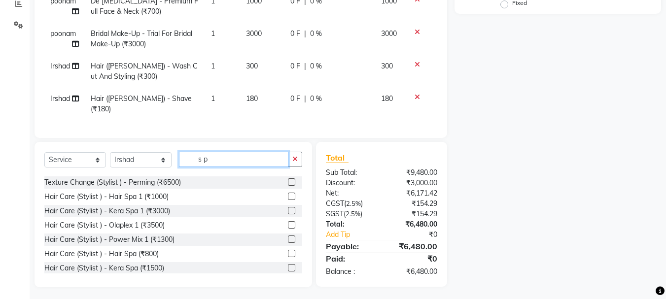
scroll to position [243, 0]
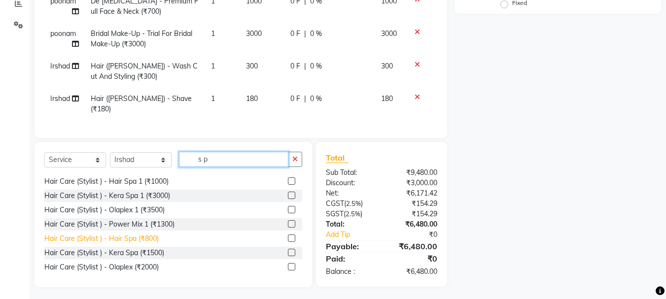
type input "s p"
click at [157, 234] on div "Hair Care (Stylist ) - Hair Spa (₹800)" at bounding box center [101, 239] width 114 height 10
checkbox input "false"
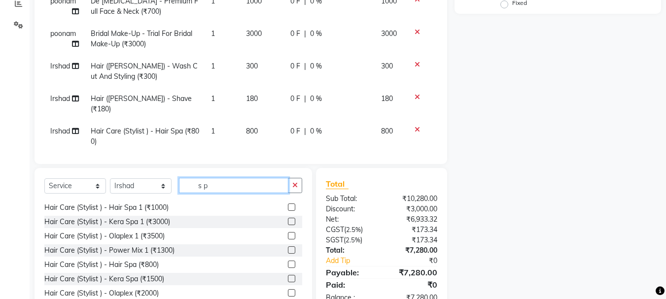
click at [228, 180] on input "s p" at bounding box center [233, 185] width 109 height 15
type input "s"
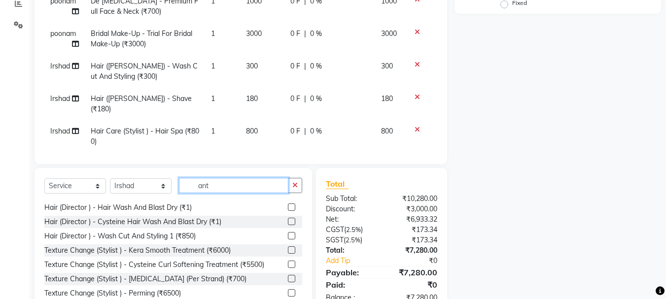
scroll to position [0, 0]
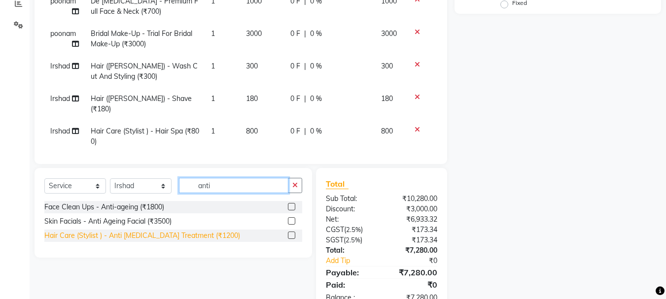
type input "anti"
click at [181, 232] on div "Hair Care (Stylist ) - Anti [MEDICAL_DATA] Treatment (₹1200)" at bounding box center [142, 236] width 196 height 10
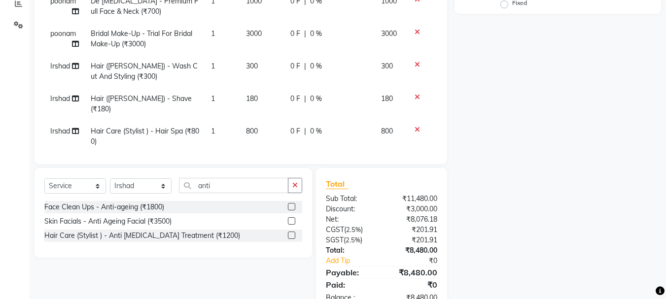
click at [292, 234] on label at bounding box center [291, 235] width 7 height 7
click at [292, 234] on input "checkbox" at bounding box center [291, 236] width 6 height 6
checkbox input "false"
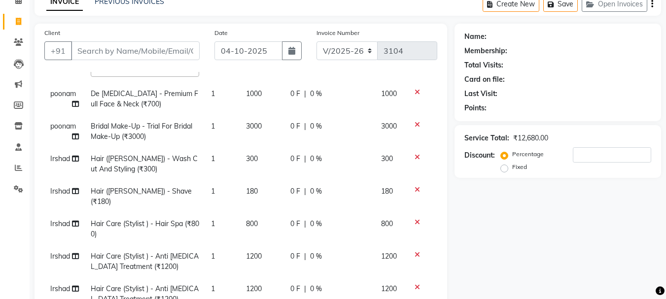
scroll to position [119, 0]
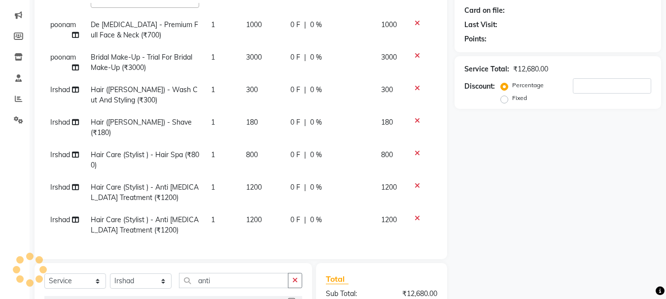
click at [415, 182] on icon at bounding box center [417, 185] width 5 height 7
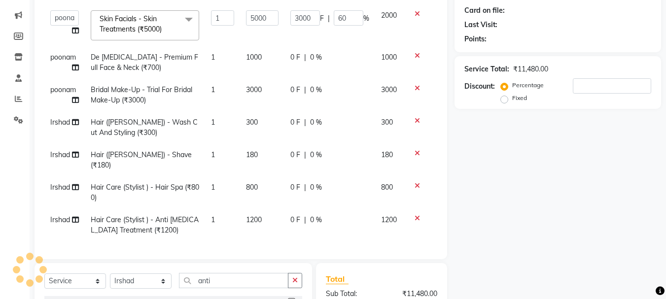
scroll to position [46, 0]
click at [253, 215] on span "1200" at bounding box center [254, 219] width 16 height 9
select select "32387"
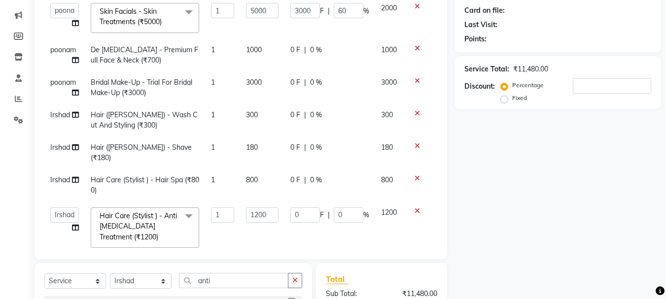
scroll to position [66, 0]
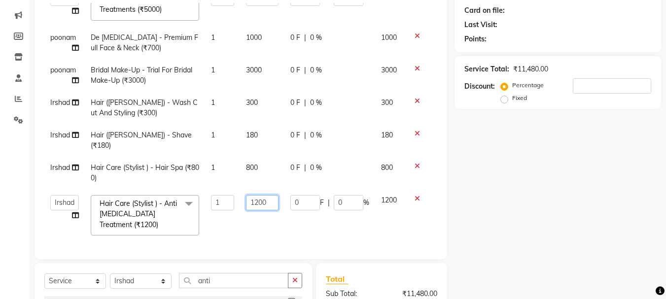
click at [265, 195] on input "1200" at bounding box center [262, 202] width 33 height 15
type input "1"
type input "1000"
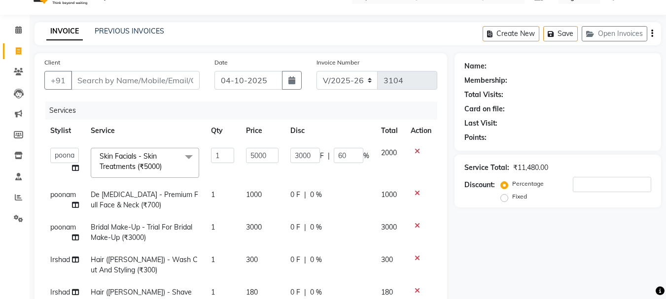
scroll to position [86, 0]
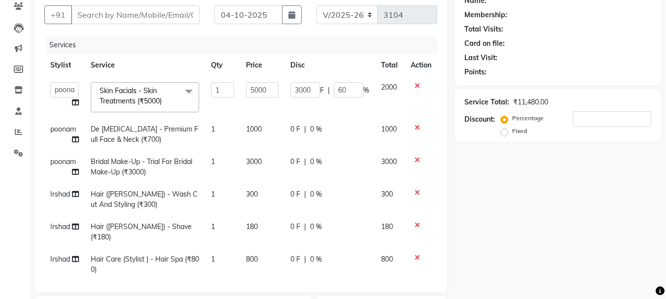
click at [415, 160] on icon at bounding box center [417, 160] width 5 height 7
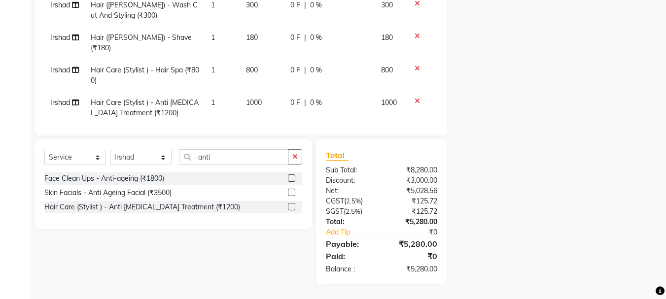
scroll to position [0, 0]
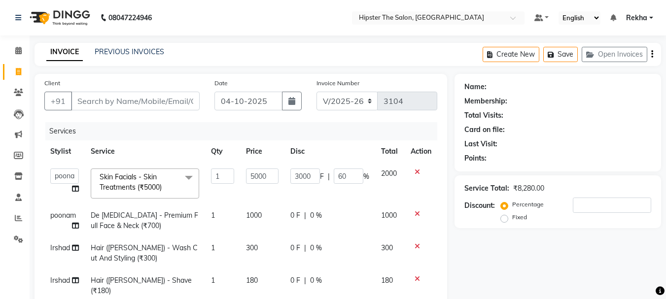
drag, startPoint x: 113, startPoint y: 90, endPoint x: 106, endPoint y: 98, distance: 11.2
click at [106, 98] on div "Client +91" at bounding box center [122, 98] width 170 height 40
click at [106, 98] on input "Client" at bounding box center [135, 101] width 129 height 19
type input "9"
type input "0"
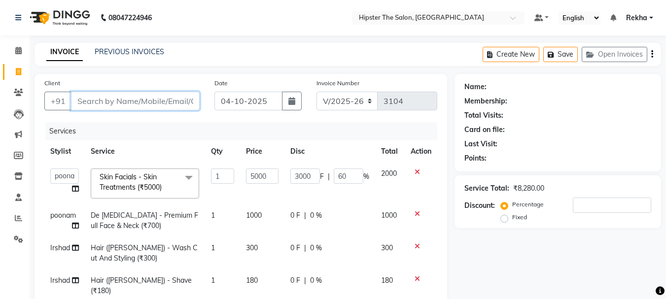
type input "0"
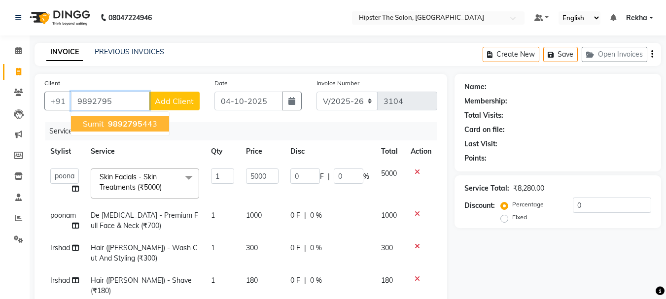
click at [133, 123] on span "9892795" at bounding box center [125, 124] width 35 height 10
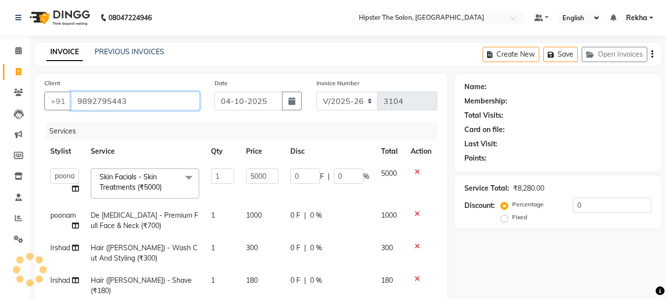
type input "9892795443"
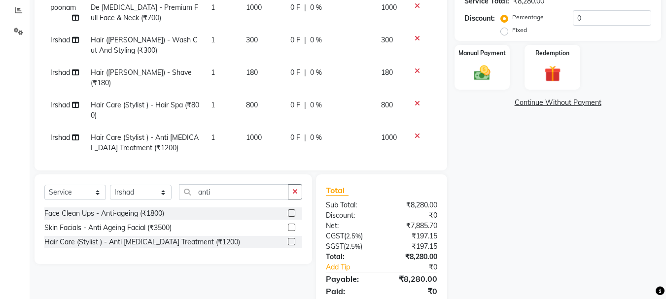
scroll to position [243, 0]
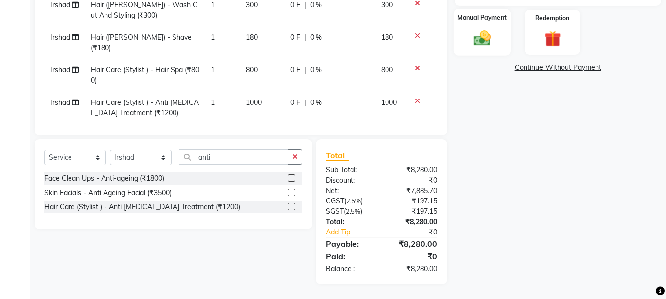
click at [467, 39] on div "Manual Payment" at bounding box center [483, 32] width 58 height 47
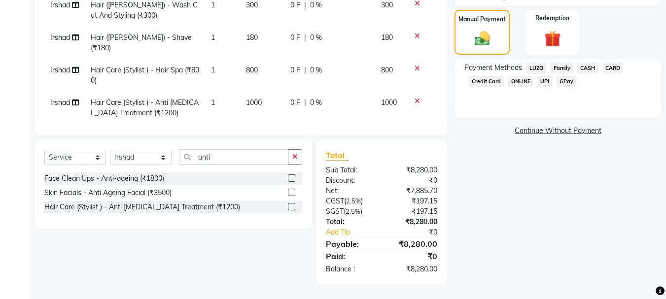
scroll to position [0, 0]
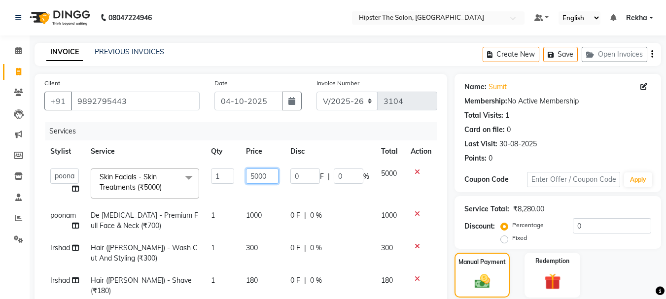
click at [266, 176] on input "5000" at bounding box center [262, 176] width 33 height 15
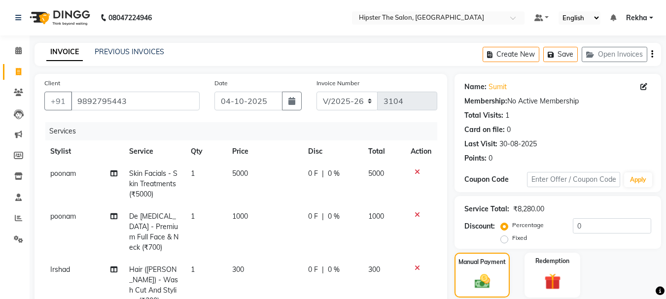
click at [310, 173] on span "0 F" at bounding box center [313, 174] width 10 height 10
select select "50153"
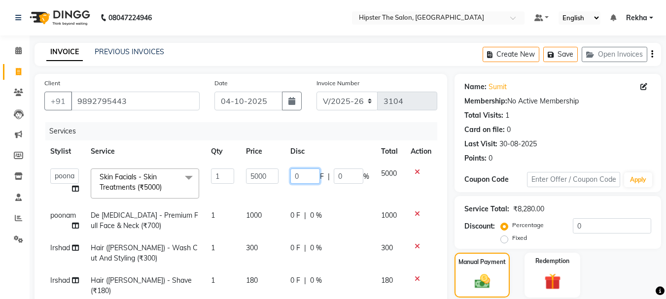
click at [295, 175] on input "0" at bounding box center [305, 176] width 30 height 15
type input "3000"
click at [619, 243] on div "Percentage Fixed 0" at bounding box center [577, 231] width 148 height 27
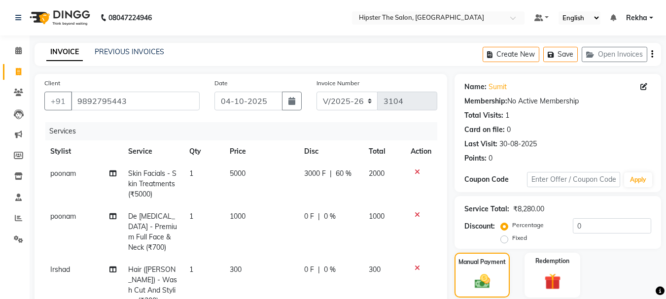
scroll to position [243, 0]
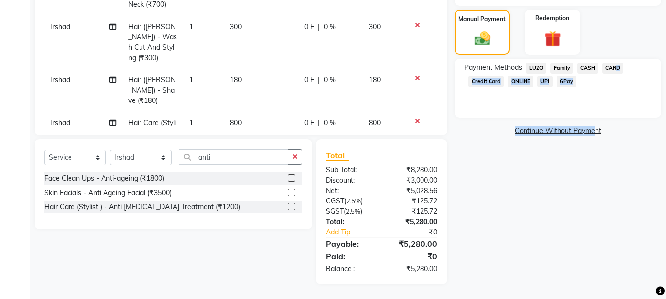
drag, startPoint x: 610, startPoint y: 68, endPoint x: 585, endPoint y: 140, distance: 76.4
click at [585, 140] on div "Name: Sumit Membership: No Active Membership Total Visits: 1 Card on file: 0 La…" at bounding box center [562, 58] width 214 height 454
click at [572, 138] on div "Name: Sumit Membership: No Active Membership Total Visits: 1 Card on file: 0 La…" at bounding box center [562, 58] width 214 height 454
click at [609, 67] on span "CARD" at bounding box center [613, 68] width 21 height 11
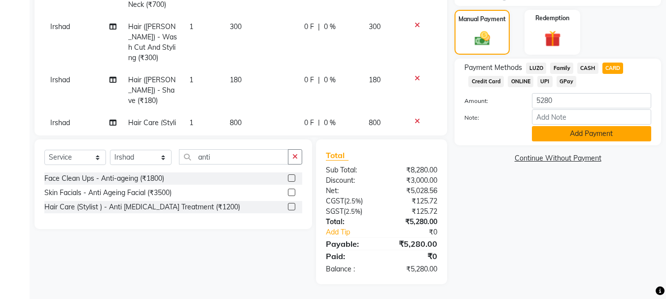
click at [565, 138] on button "Add Payment" at bounding box center [591, 133] width 119 height 15
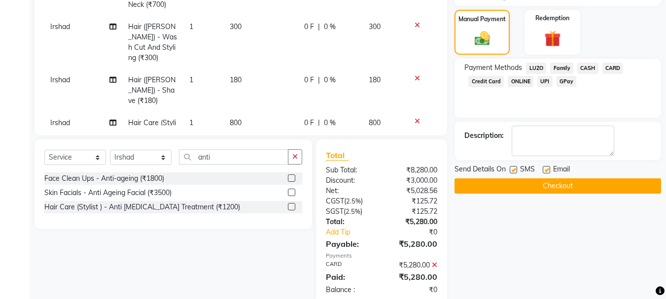
click at [522, 184] on button "Checkout" at bounding box center [558, 185] width 207 height 15
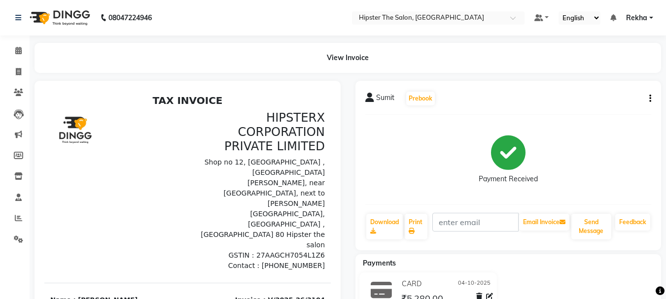
click at [20, 48] on icon at bounding box center [18, 50] width 6 height 7
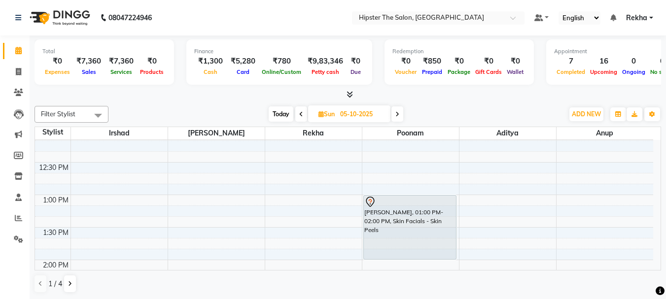
scroll to position [283, 0]
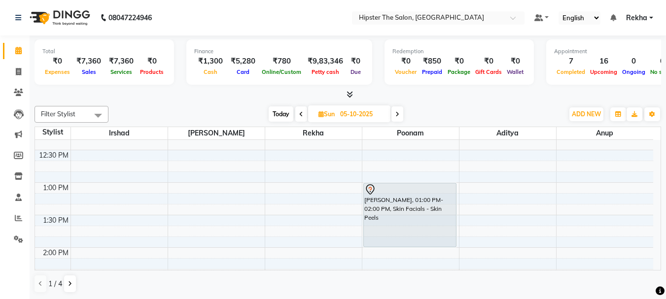
click at [274, 114] on span "Today" at bounding box center [281, 114] width 25 height 15
type input "04-10-2025"
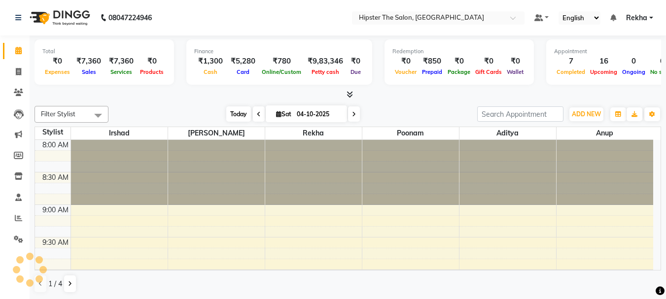
scroll to position [456, 0]
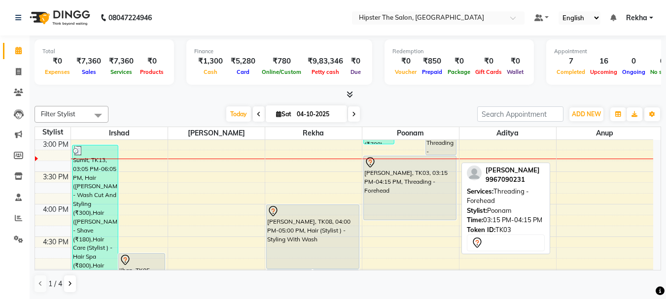
click at [390, 180] on div "[PERSON_NAME], TK03, 03:15 PM-04:15 PM, Threading - Forehead" at bounding box center [410, 188] width 92 height 64
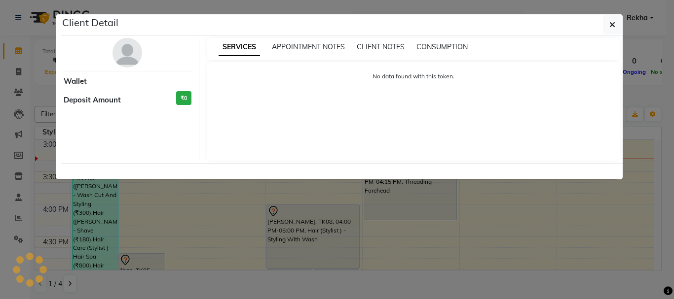
select select "7"
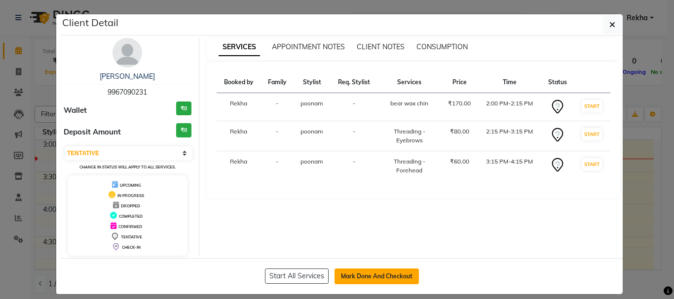
click at [355, 278] on button "Mark Done And Checkout" at bounding box center [376, 277] width 84 height 16
select select "service"
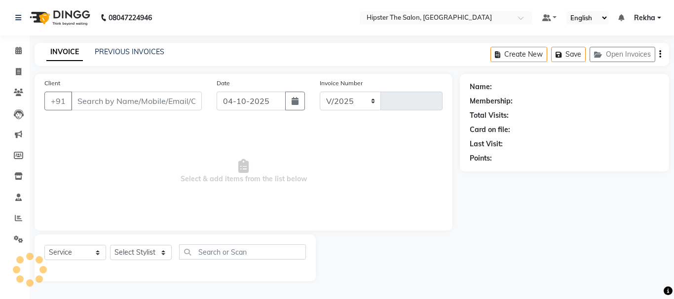
select select "5125"
type input "3105"
type input "9967090231"
select select "50153"
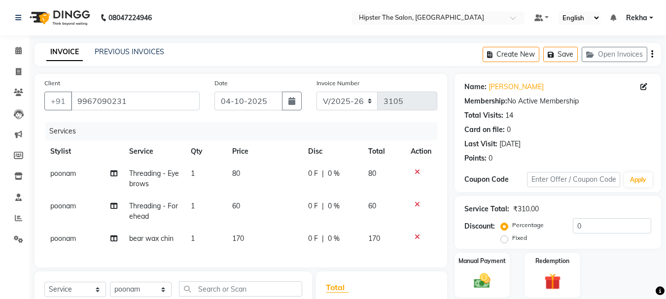
click at [238, 235] on span "170" at bounding box center [238, 238] width 12 height 9
select select "50153"
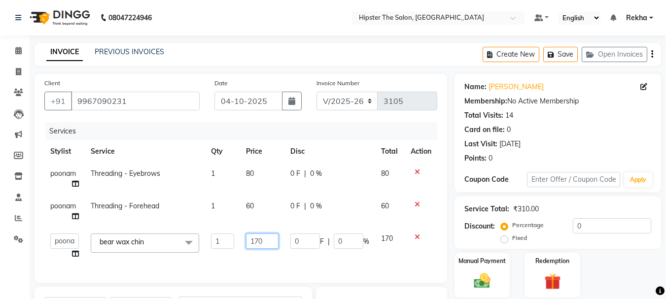
click at [260, 240] on input "170" at bounding box center [262, 241] width 33 height 15
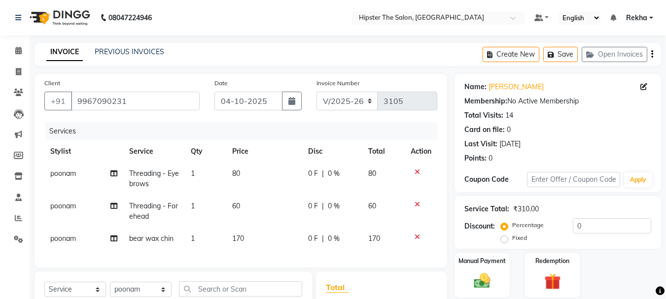
click at [309, 236] on span "0 F" at bounding box center [313, 239] width 10 height 10
select select "50153"
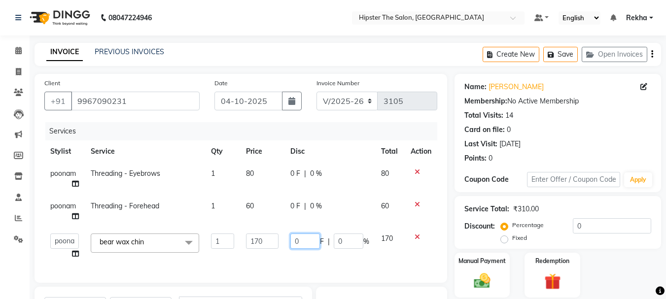
click at [312, 240] on input "0" at bounding box center [305, 241] width 30 height 15
type input "70"
click at [415, 204] on icon at bounding box center [417, 204] width 5 height 7
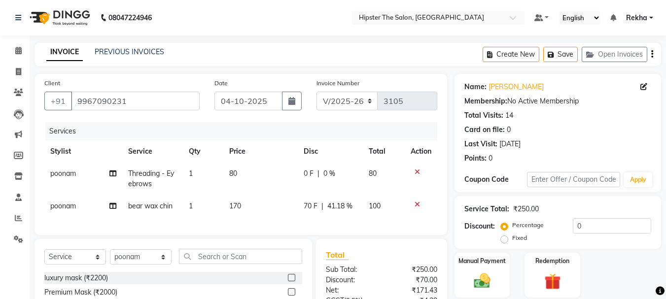
click at [416, 170] on icon at bounding box center [417, 172] width 5 height 7
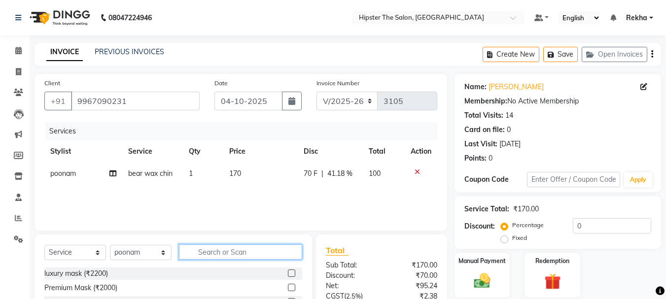
click at [217, 254] on input "text" at bounding box center [240, 252] width 123 height 15
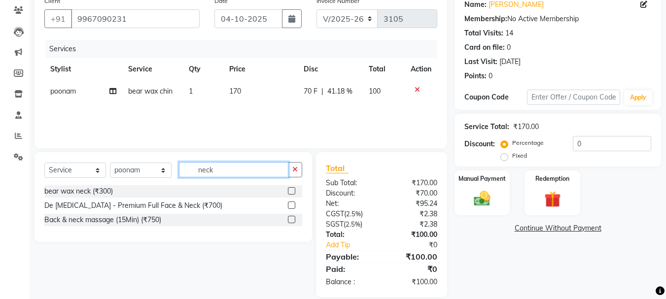
type input "neck"
click at [292, 191] on label at bounding box center [291, 190] width 7 height 7
click at [292, 191] on input "checkbox" at bounding box center [291, 191] width 6 height 6
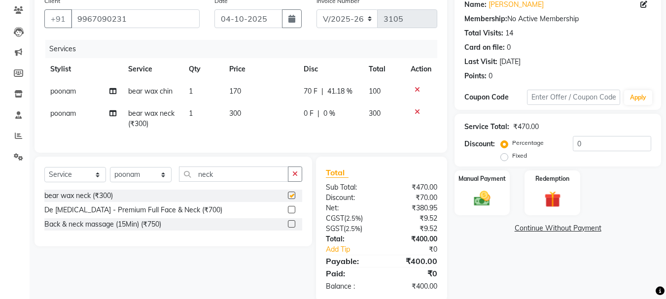
checkbox input "false"
click at [238, 115] on span "300" at bounding box center [235, 113] width 12 height 9
select select "50153"
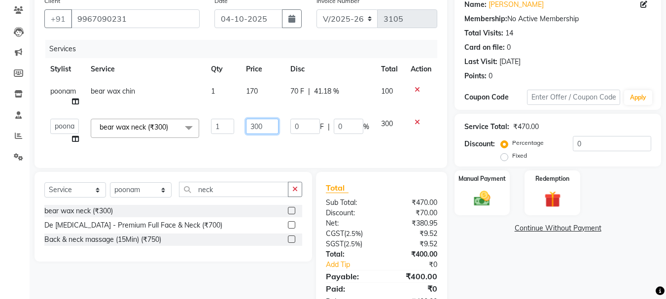
click at [255, 126] on input "300" at bounding box center [262, 126] width 33 height 15
type input "400"
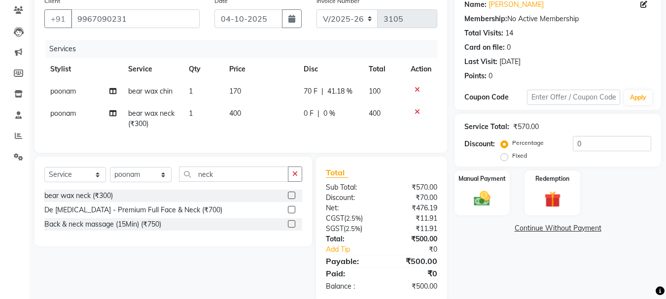
click at [515, 262] on div "Name: [PERSON_NAME] Membership: No Active Membership Total Visits: 14 Card on f…" at bounding box center [562, 147] width 214 height 310
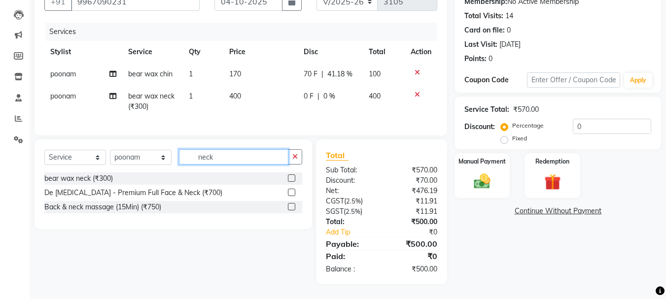
click at [221, 156] on input "neck" at bounding box center [233, 156] width 109 height 15
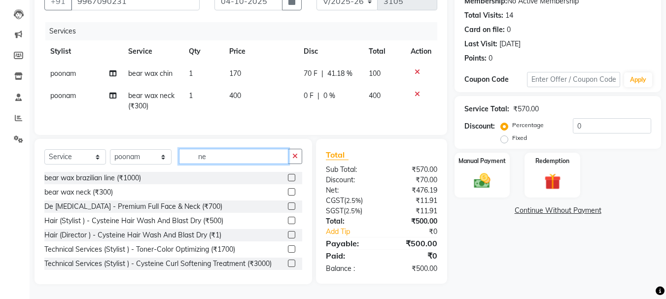
type input "n"
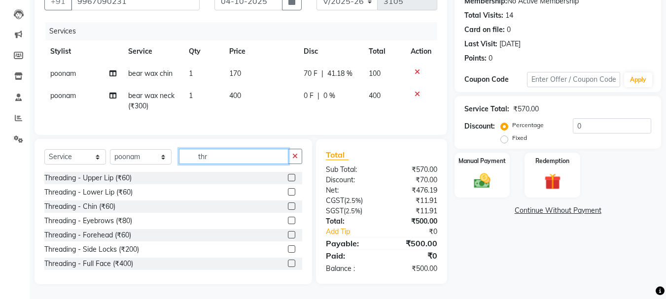
type input "thr"
click at [245, 86] on td "400" at bounding box center [260, 101] width 74 height 33
select select "50153"
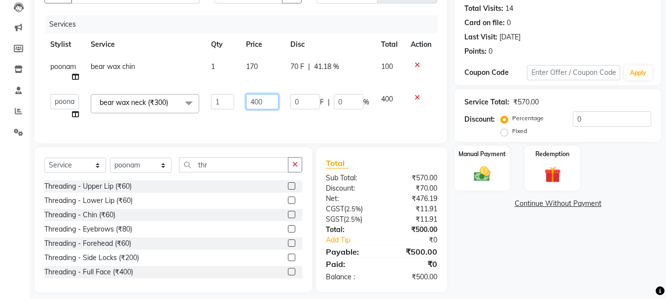
click at [257, 99] on input "400" at bounding box center [262, 101] width 33 height 15
type input "500"
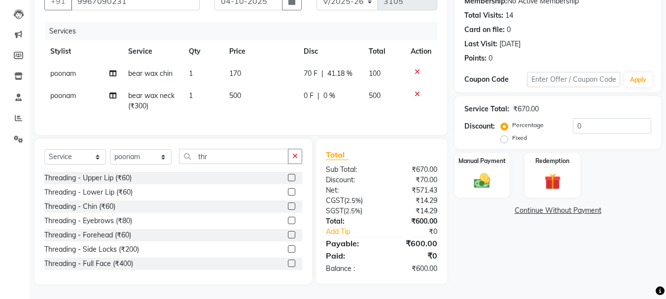
click at [293, 67] on tr "poonam bear wax chin 1 170 70 F | 41.18 % 100" at bounding box center [240, 74] width 393 height 22
click at [311, 69] on span "70 F" at bounding box center [311, 74] width 14 height 10
select select "50153"
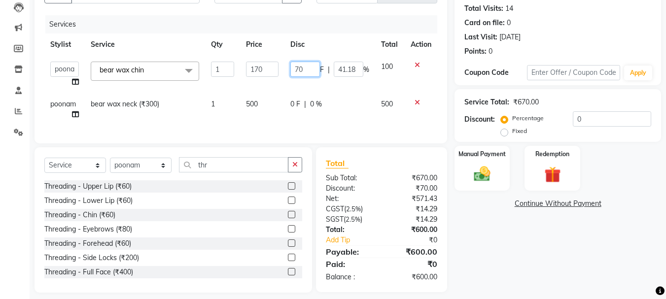
click at [312, 69] on input "70" at bounding box center [305, 69] width 30 height 15
type input "7"
click at [513, 216] on div "Name: [PERSON_NAME] Membership: No Active Membership Total Visits: 14 Card on f…" at bounding box center [562, 130] width 214 height 326
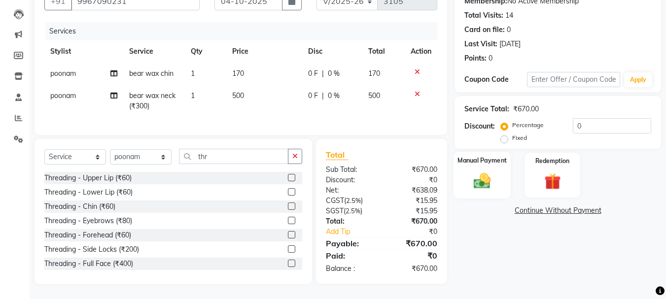
click at [486, 176] on img at bounding box center [482, 181] width 28 height 20
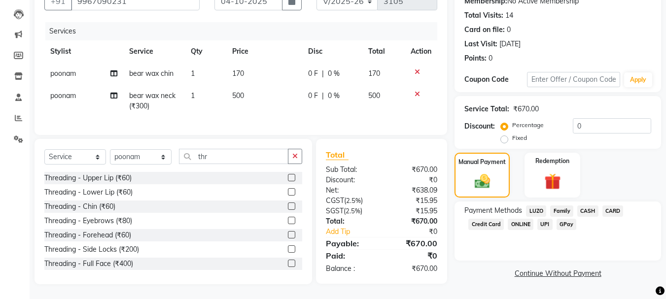
click at [612, 207] on span "CARD" at bounding box center [613, 211] width 21 height 11
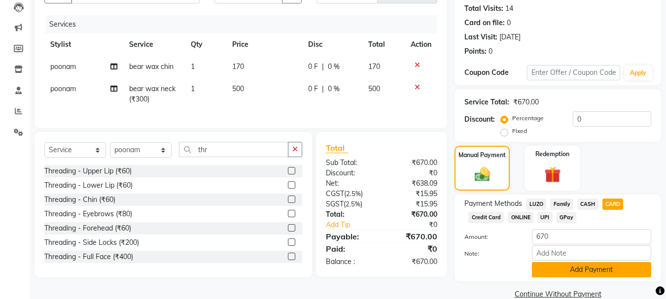
click at [589, 274] on button "Add Payment" at bounding box center [591, 269] width 119 height 15
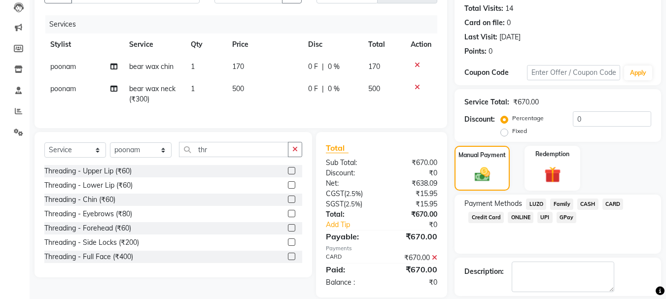
scroll to position [152, 0]
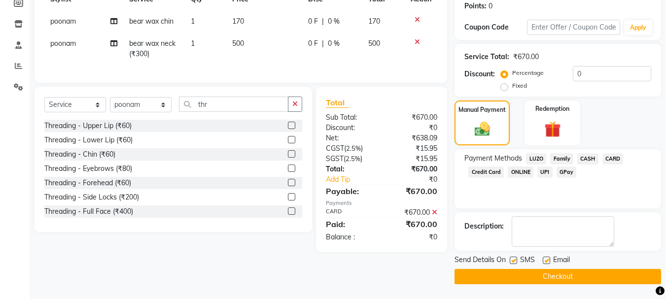
click at [526, 274] on button "Checkout" at bounding box center [558, 276] width 207 height 15
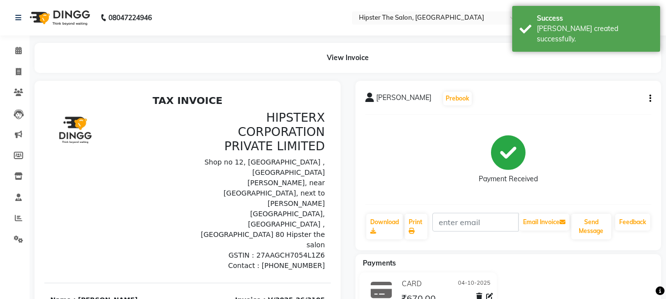
drag, startPoint x: 146, startPoint y: 129, endPoint x: 133, endPoint y: 117, distance: 18.2
click at [145, 128] on div at bounding box center [115, 190] width 143 height 161
click at [15, 50] on icon at bounding box center [18, 50] width 6 height 7
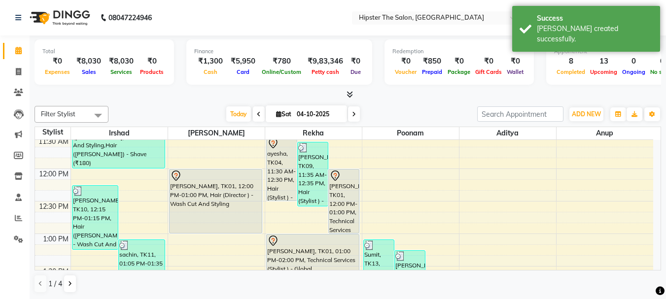
scroll to position [220, 0]
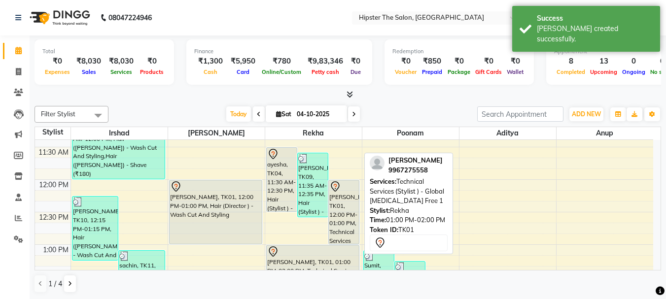
click at [293, 263] on div "[PERSON_NAME], TK01, 01:00 PM-02:00 PM, Technical Services (Stylist ) - Global …" at bounding box center [313, 278] width 92 height 64
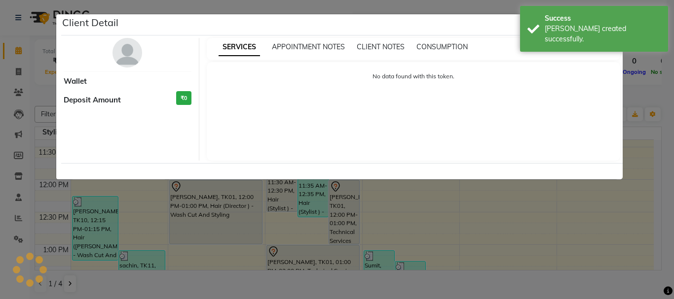
select select "7"
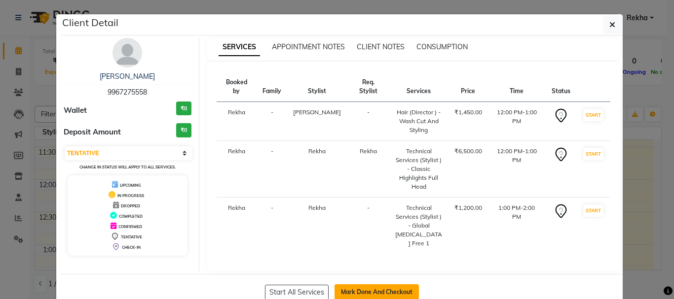
click at [354, 284] on button "Mark Done And Checkout" at bounding box center [376, 292] width 84 height 16
select select "service"
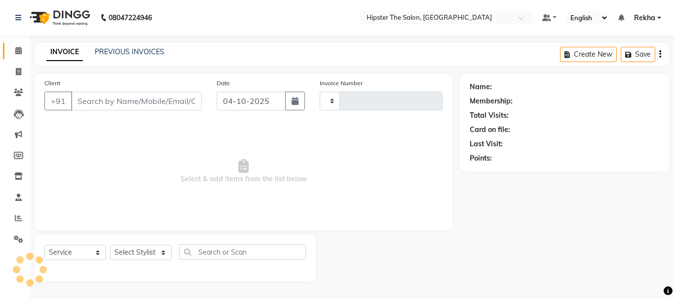
type input "3106"
select select "5125"
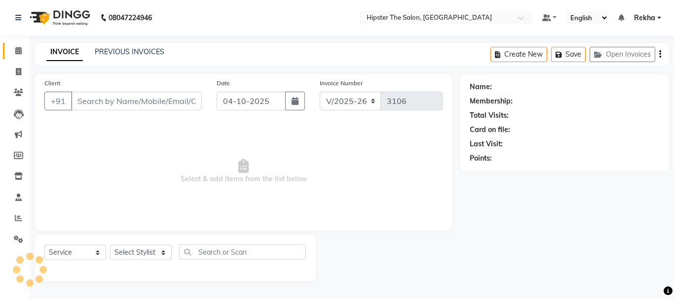
type input "9967275558"
select select "32384"
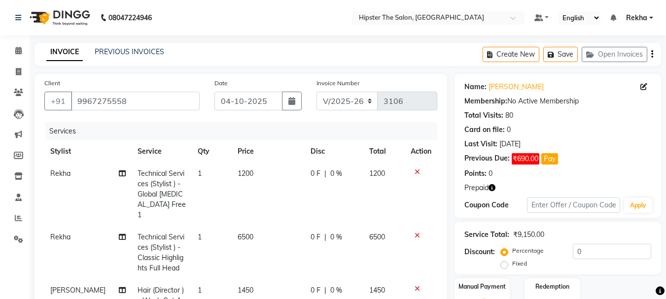
click at [493, 186] on icon "button" at bounding box center [492, 187] width 7 height 7
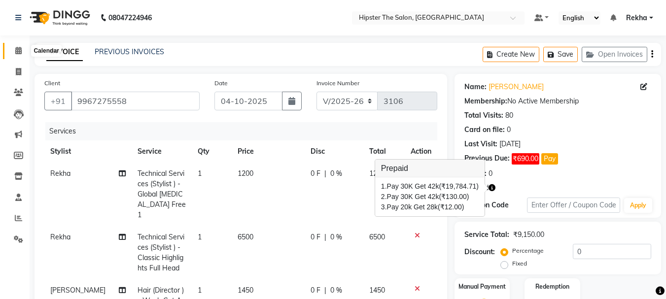
click at [15, 46] on span at bounding box center [18, 50] width 17 height 11
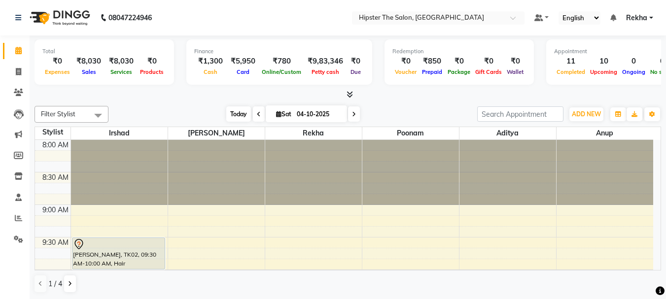
click at [233, 116] on span "Today" at bounding box center [238, 114] width 25 height 15
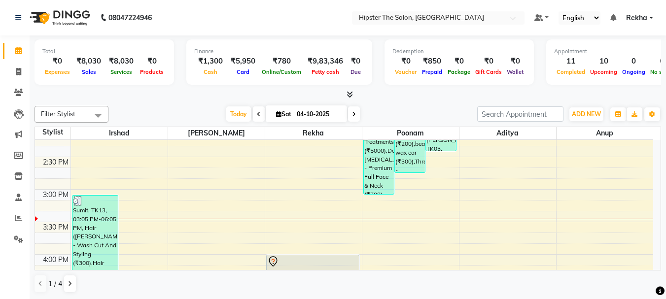
scroll to position [423, 0]
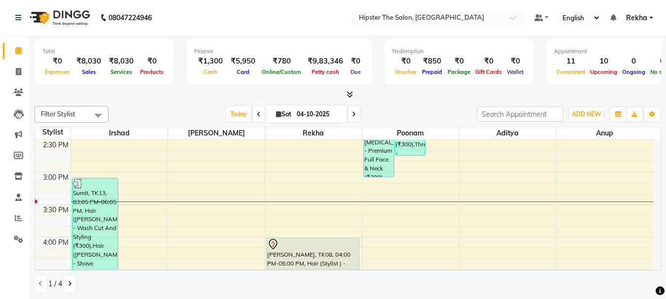
click at [356, 117] on span at bounding box center [354, 114] width 12 height 15
type input "05-10-2025"
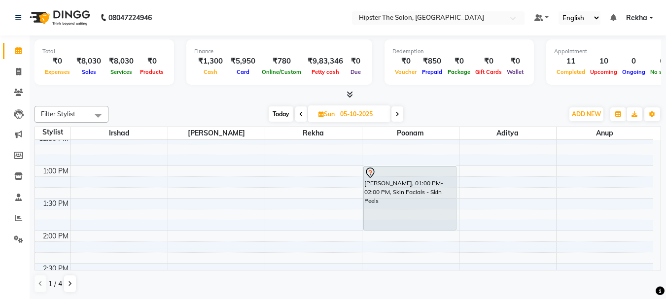
scroll to position [298, 0]
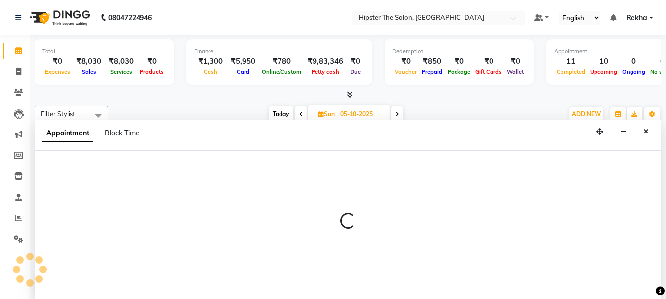
scroll to position [0, 0]
select select "32386"
select select "840"
select select "tentative"
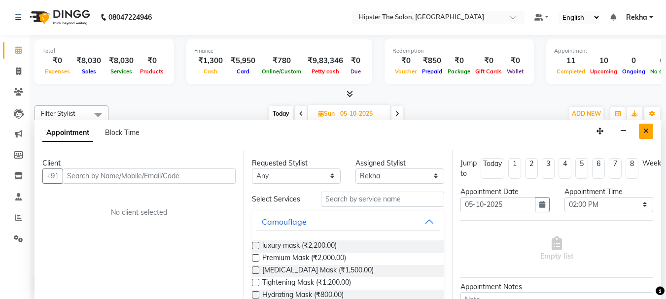
click at [647, 131] on icon "Close" at bounding box center [645, 131] width 5 height 7
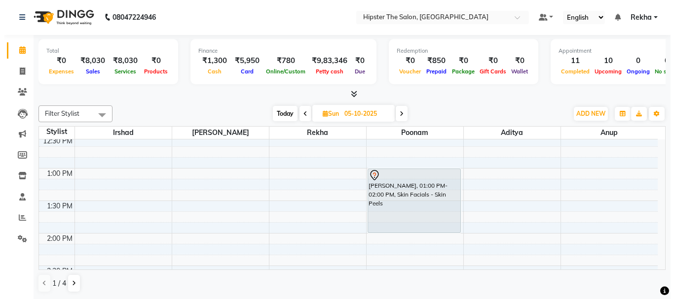
scroll to position [321, 0]
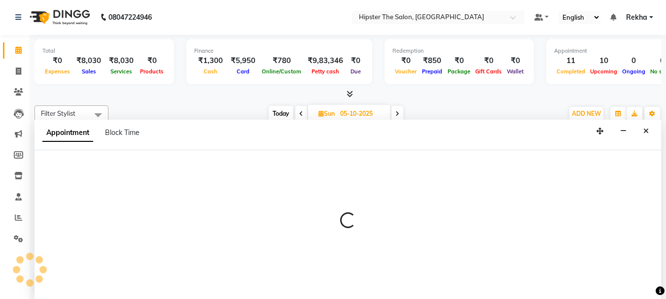
click at [295, 212] on div at bounding box center [348, 224] width 627 height 149
select select "32386"
select select "tentative"
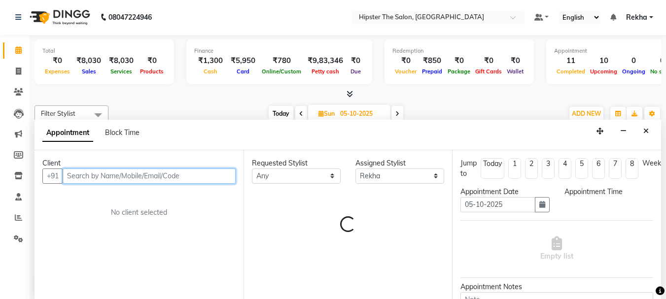
select select "840"
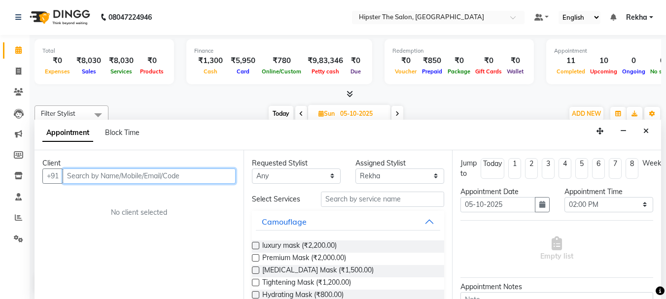
click at [87, 176] on input "text" at bounding box center [149, 176] width 173 height 15
type input "8452050285"
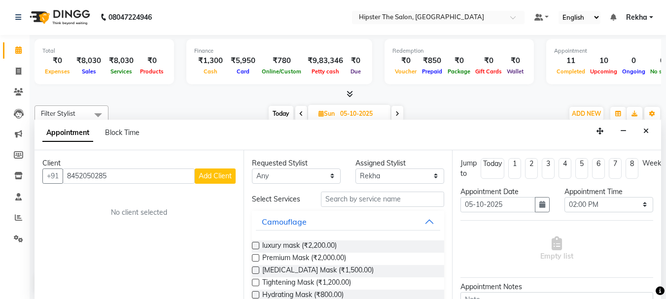
click at [207, 176] on span "Add Client" at bounding box center [215, 176] width 33 height 9
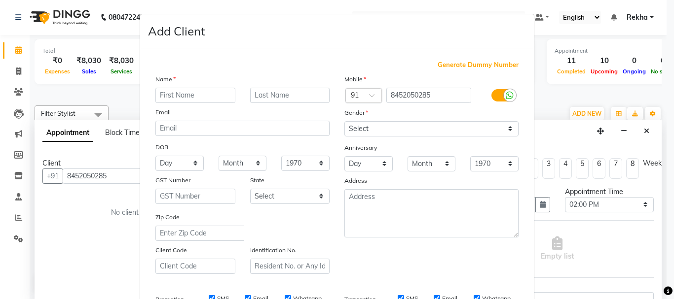
click at [192, 102] on input "text" at bounding box center [195, 95] width 80 height 15
type input "sia"
click at [372, 129] on select "Select [DEMOGRAPHIC_DATA] [DEMOGRAPHIC_DATA] Other Prefer Not To Say" at bounding box center [431, 128] width 174 height 15
select select "[DEMOGRAPHIC_DATA]"
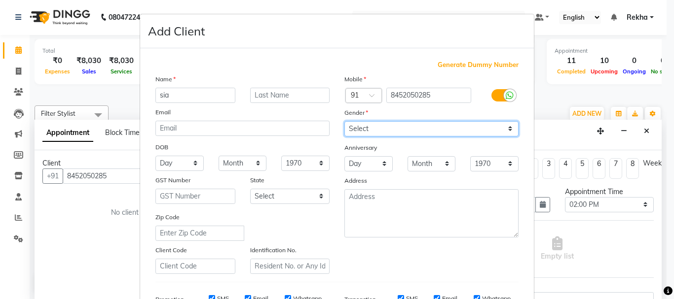
click at [344, 121] on select "Select [DEMOGRAPHIC_DATA] [DEMOGRAPHIC_DATA] Other Prefer Not To Say" at bounding box center [431, 128] width 174 height 15
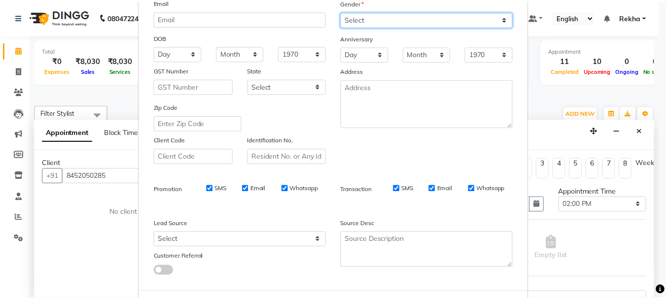
scroll to position [156, 0]
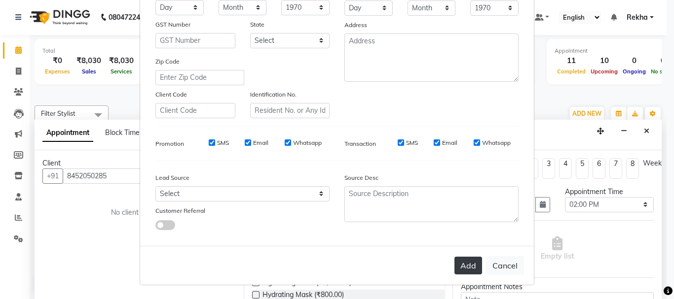
click at [465, 259] on button "Add" at bounding box center [468, 266] width 28 height 18
select select
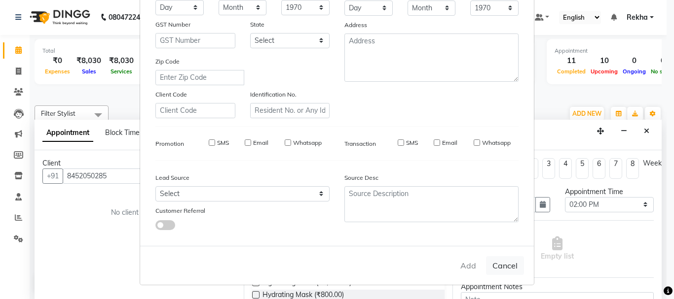
select select
checkbox input "false"
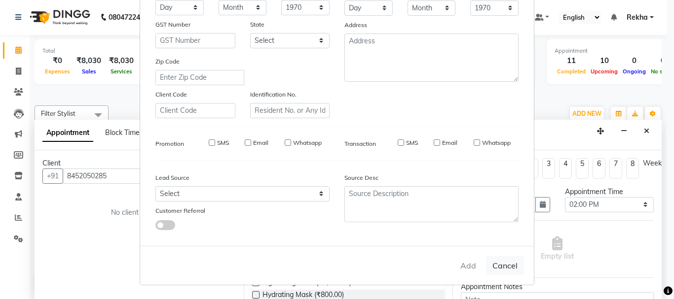
checkbox input "false"
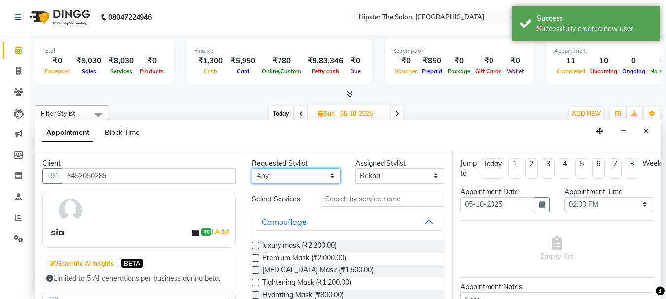
click at [284, 179] on select "Any [PERSON_NAME] [PERSON_NAME] Anup [PERSON_NAME] [PERSON_NAME] Lucky [PERSON_…" at bounding box center [296, 176] width 89 height 15
select select "32386"
click at [252, 169] on select "Any [PERSON_NAME] [PERSON_NAME] Anup [PERSON_NAME] [PERSON_NAME] Lucky [PERSON_…" at bounding box center [296, 176] width 89 height 15
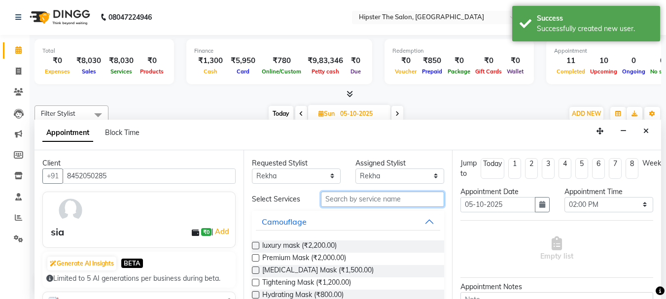
click at [336, 205] on input "text" at bounding box center [382, 199] width 123 height 15
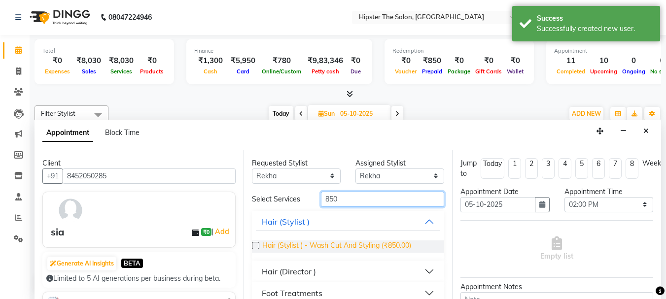
type input "850"
click at [346, 245] on span "Hair (Stylist ) - Wash Cut And Styling (₹850.00)" at bounding box center [336, 247] width 149 height 12
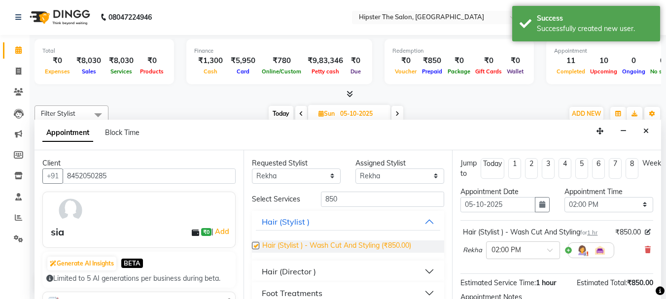
checkbox input "false"
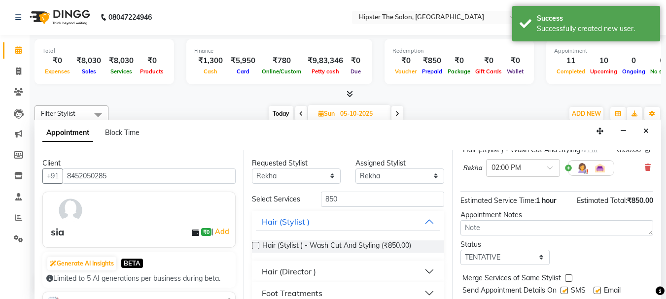
scroll to position [118, 0]
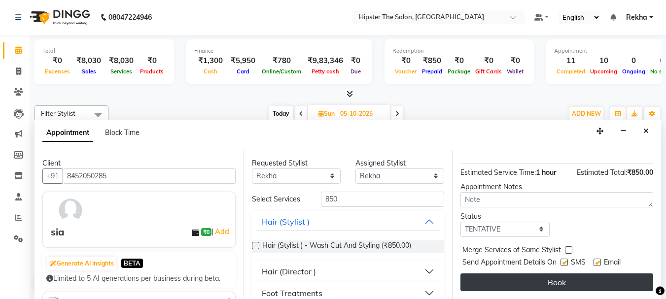
click at [583, 274] on button "Book" at bounding box center [557, 283] width 193 height 18
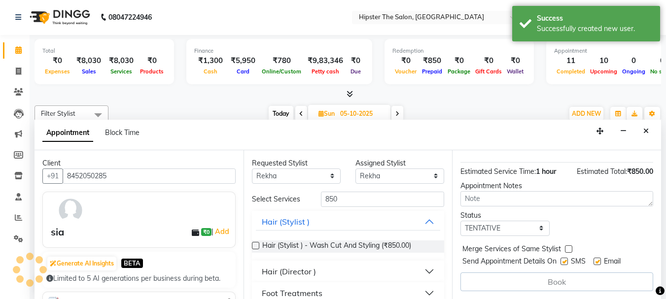
scroll to position [0, 0]
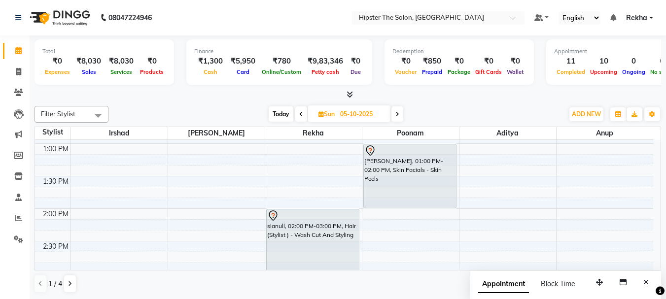
click at [280, 110] on span "Today" at bounding box center [281, 114] width 25 height 15
type input "04-10-2025"
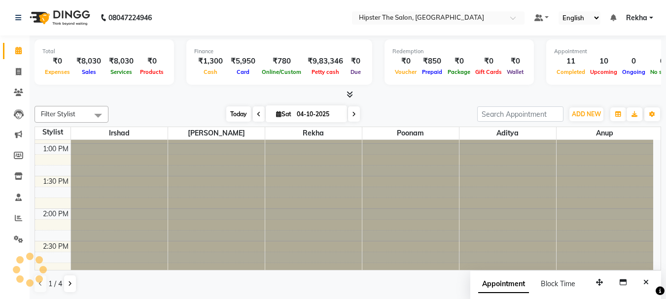
scroll to position [456, 0]
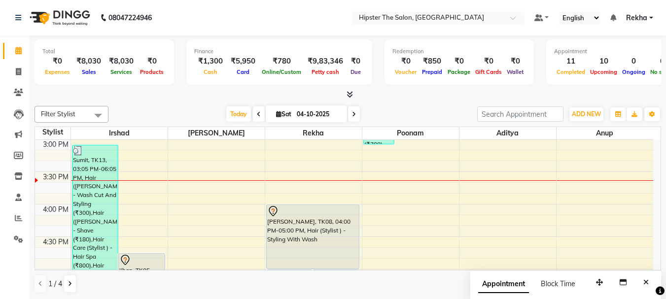
click at [271, 170] on div "8:00 AM 8:30 AM 9:00 AM 9:30 AM 10:00 AM 10:30 AM 11:00 AM 11:30 AM 12:00 PM 12…" at bounding box center [344, 172] width 618 height 976
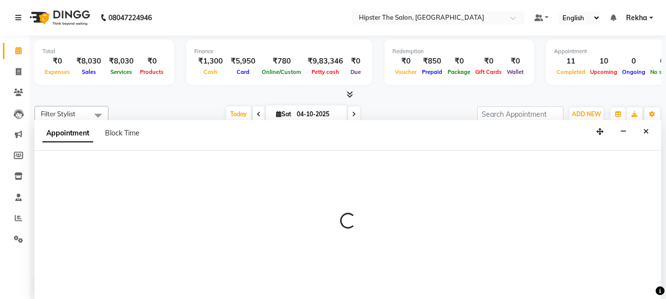
select select "32386"
select select "tentative"
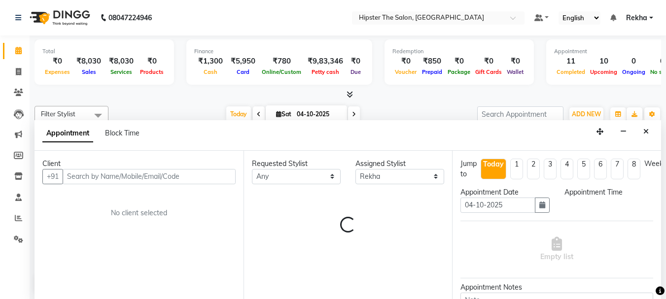
scroll to position [0, 0]
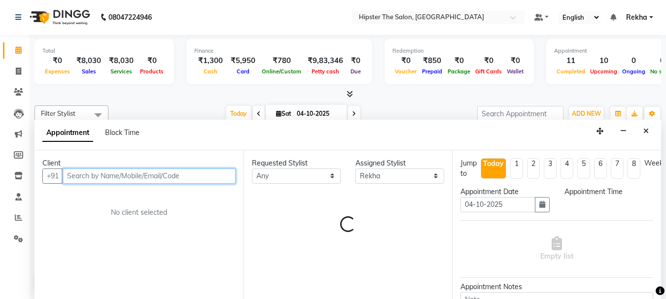
select select "915"
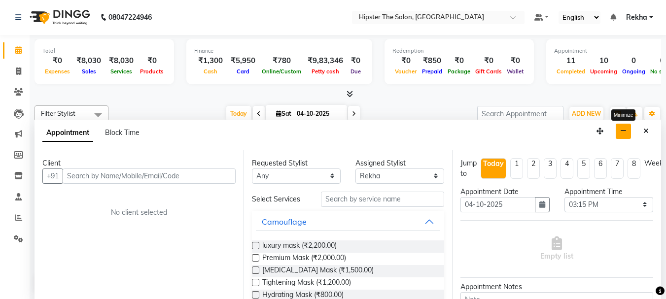
click at [624, 128] on icon "button" at bounding box center [623, 131] width 6 height 7
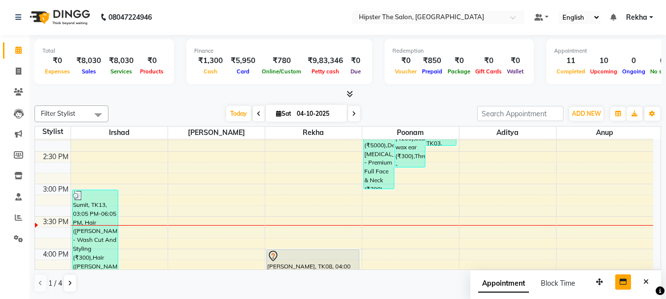
scroll to position [312, 0]
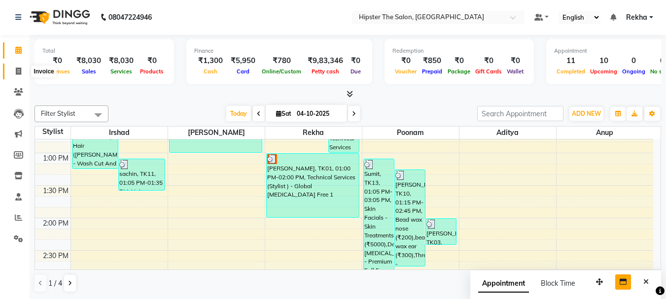
click at [18, 73] on icon at bounding box center [18, 71] width 5 height 7
select select "service"
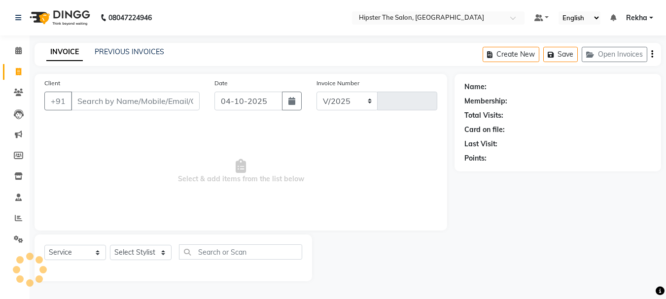
select select "5125"
type input "3106"
click at [121, 252] on select "Select Stylist [PERSON_NAME] [PERSON_NAME] Anup [PERSON_NAME] [PERSON_NAME] Luc…" at bounding box center [141, 252] width 62 height 15
select select "50153"
click at [110, 245] on select "Select Stylist [PERSON_NAME] [PERSON_NAME] Anup [PERSON_NAME] [PERSON_NAME] Luc…" at bounding box center [141, 252] width 62 height 15
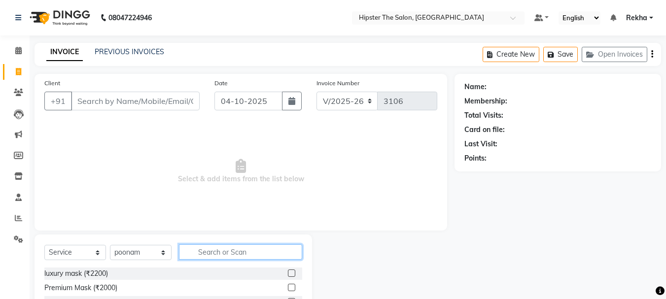
click at [225, 253] on input "text" at bounding box center [240, 252] width 123 height 15
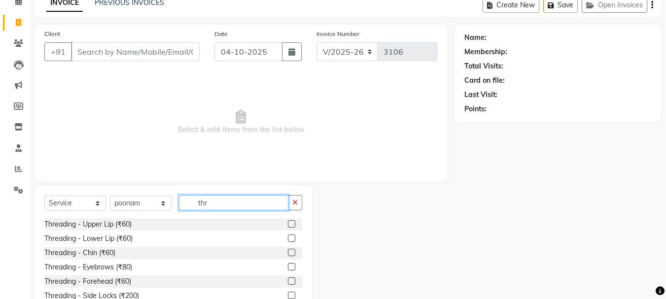
type input "thr"
click at [288, 223] on label at bounding box center [291, 223] width 7 height 7
click at [288, 223] on input "checkbox" at bounding box center [291, 224] width 6 height 6
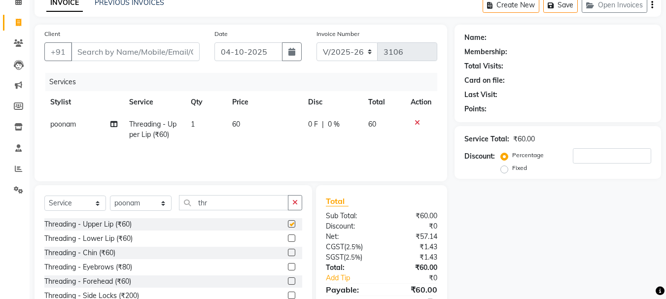
checkbox input "false"
click at [288, 266] on label at bounding box center [291, 266] width 7 height 7
click at [288, 266] on input "checkbox" at bounding box center [291, 267] width 6 height 6
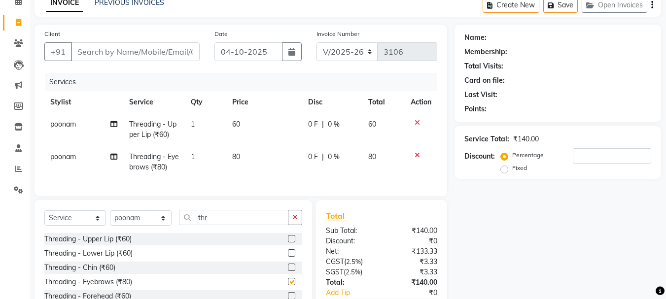
checkbox input "false"
click at [184, 56] on input "Client" at bounding box center [135, 51] width 129 height 19
type input "9"
type input "0"
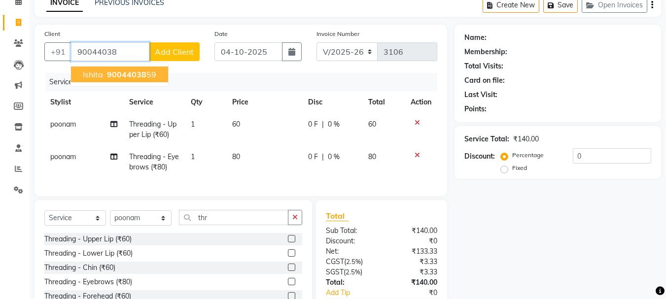
click at [158, 71] on button "[PERSON_NAME] 90044038 59" at bounding box center [119, 75] width 97 height 16
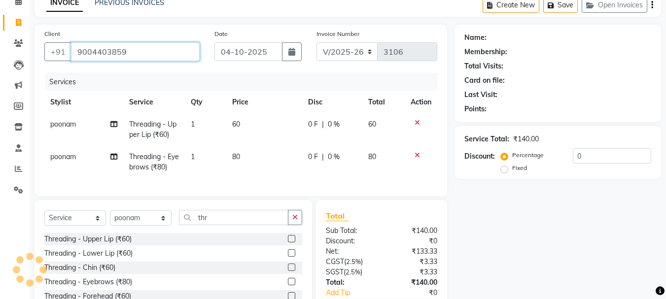
type input "9004403859"
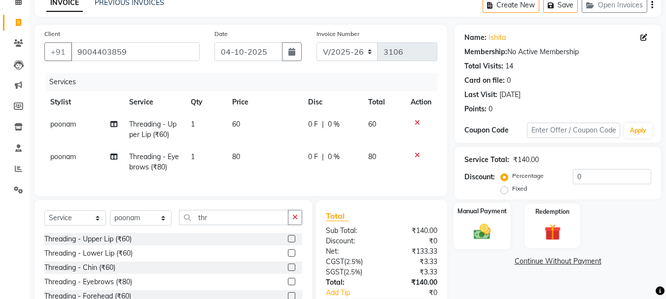
click at [499, 230] on div "Manual Payment" at bounding box center [483, 226] width 58 height 47
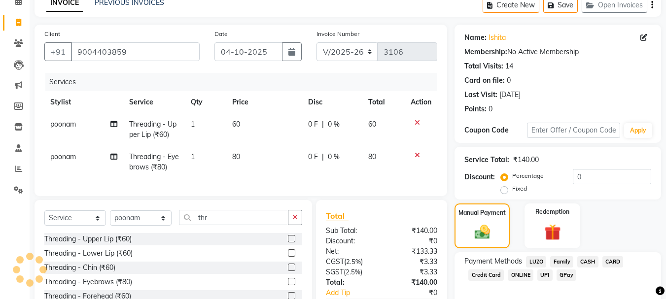
click at [565, 275] on span "GPay" at bounding box center [567, 275] width 20 height 11
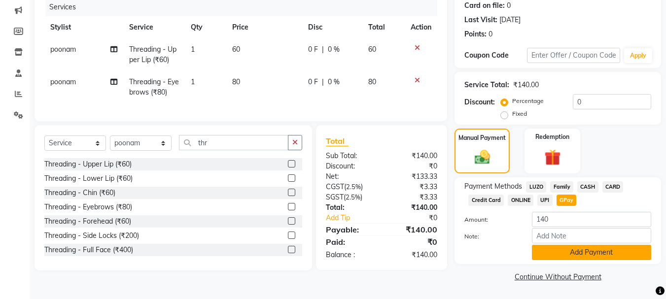
click at [565, 245] on button "Add Payment" at bounding box center [591, 252] width 119 height 15
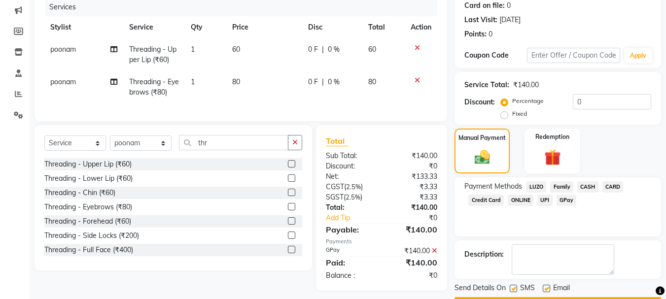
scroll to position [152, 0]
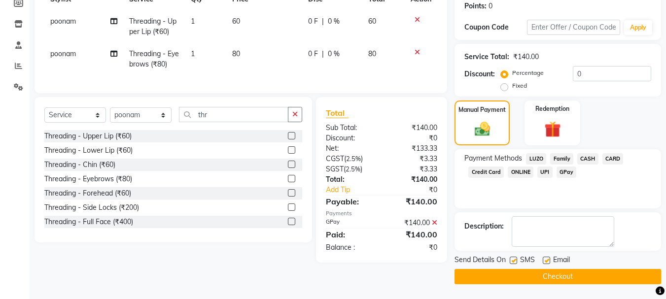
click at [550, 279] on button "Checkout" at bounding box center [558, 276] width 207 height 15
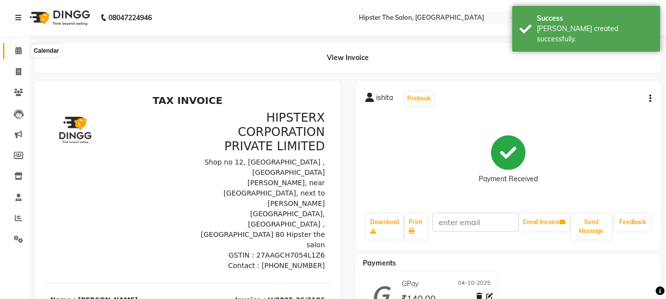
click at [18, 48] on icon at bounding box center [18, 50] width 6 height 7
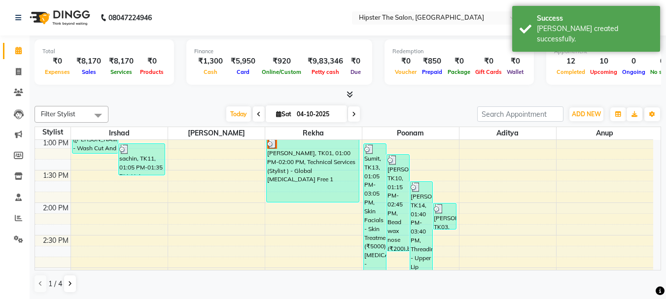
scroll to position [323, 0]
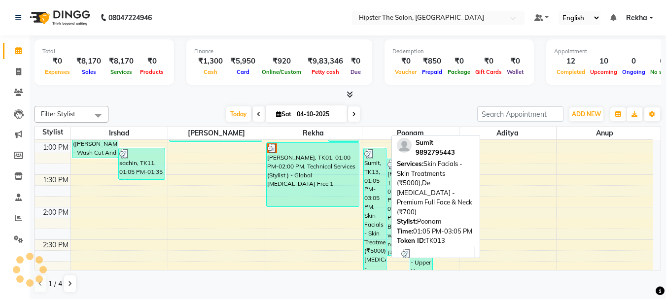
click at [369, 216] on div "Sumit, TK13, 01:05 PM-03:05 PM, Skin Facials - Skin Treatments (₹5000),De [MEDI…" at bounding box center [375, 212] width 22 height 129
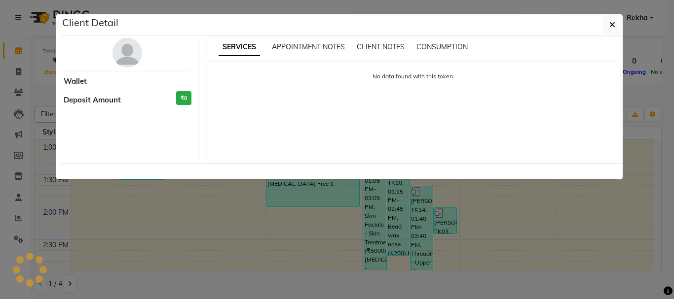
select select "3"
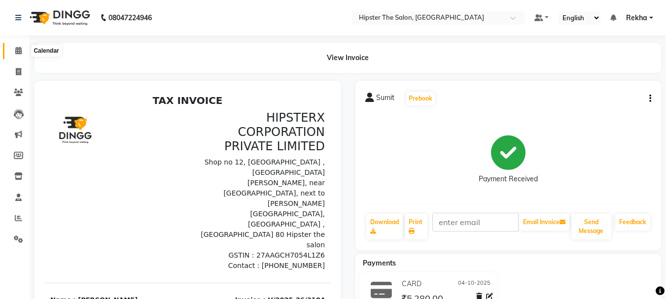
click at [16, 53] on icon at bounding box center [18, 50] width 6 height 7
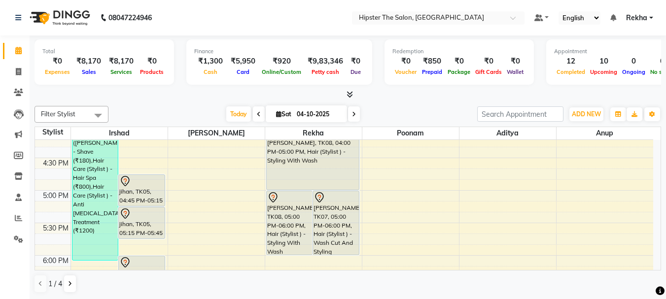
scroll to position [555, 0]
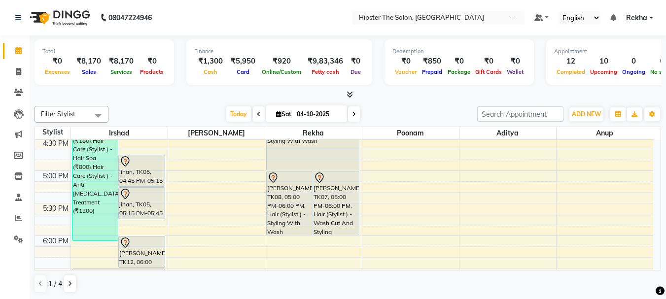
click at [353, 113] on icon at bounding box center [354, 114] width 4 height 6
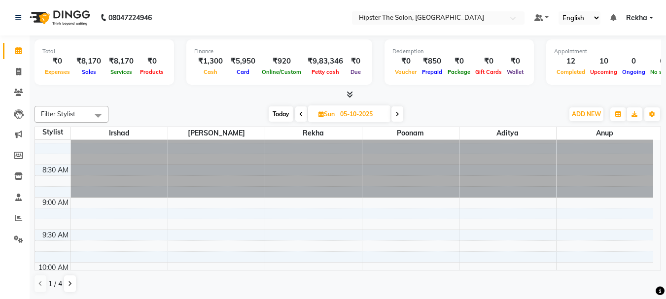
scroll to position [6, 0]
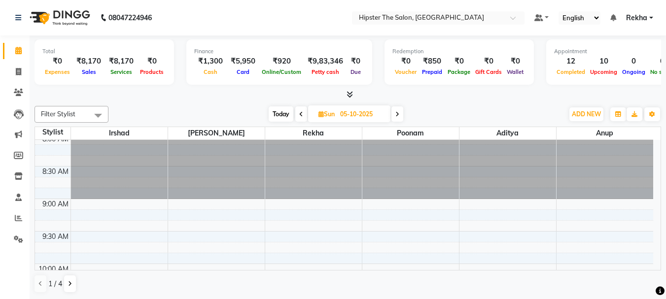
click at [300, 116] on icon at bounding box center [301, 114] width 4 height 6
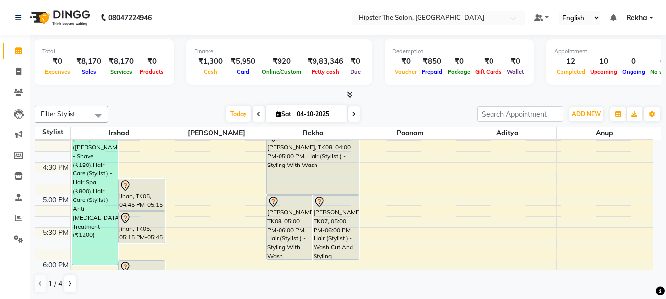
scroll to position [545, 0]
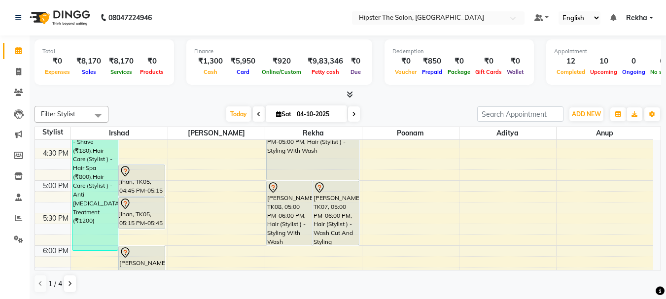
click at [257, 113] on icon at bounding box center [259, 114] width 4 height 6
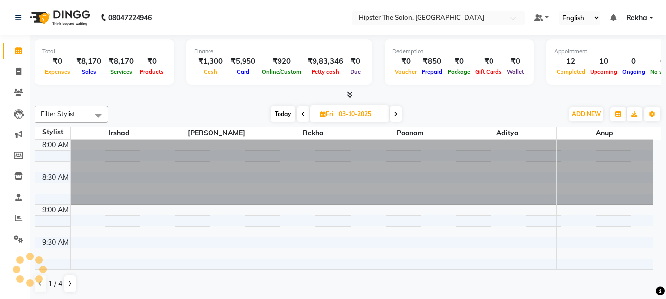
scroll to position [456, 0]
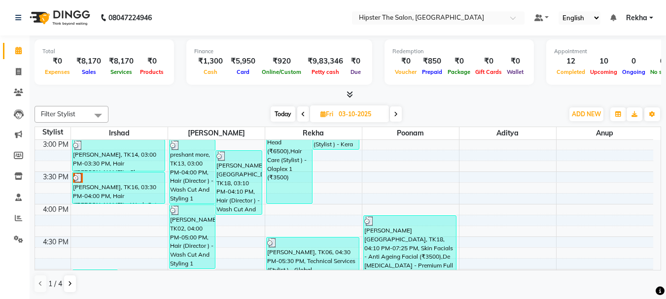
click at [398, 113] on span at bounding box center [396, 114] width 12 height 15
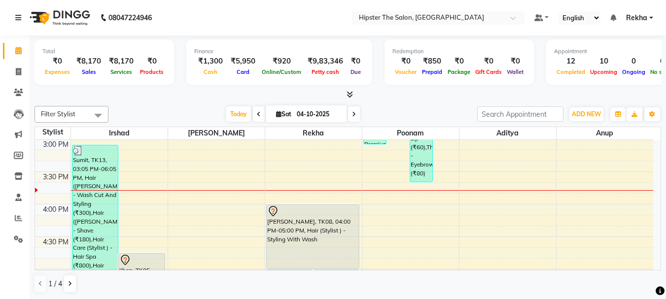
click at [257, 115] on icon at bounding box center [259, 114] width 4 height 6
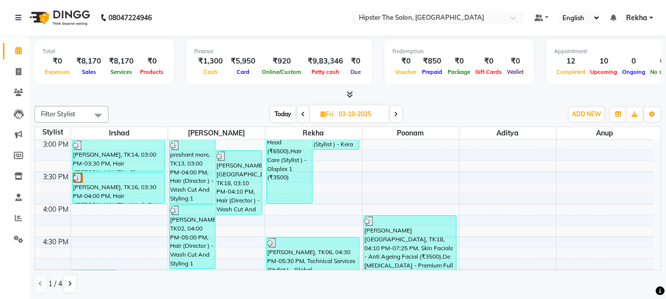
click at [284, 115] on span "Today" at bounding box center [283, 114] width 25 height 15
type input "04-10-2025"
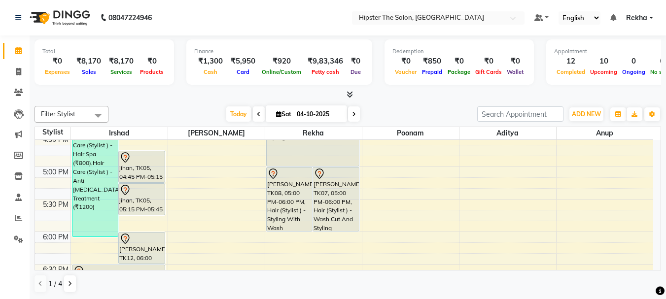
scroll to position [565, 0]
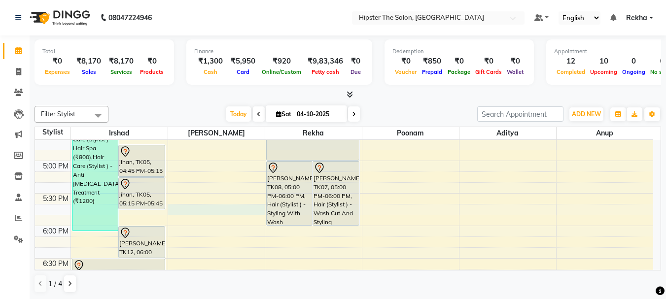
click at [202, 214] on div "8:00 AM 8:30 AM 9:00 AM 9:30 AM 10:00 AM 10:30 AM 11:00 AM 11:30 AM 12:00 PM 12…" at bounding box center [344, 63] width 618 height 976
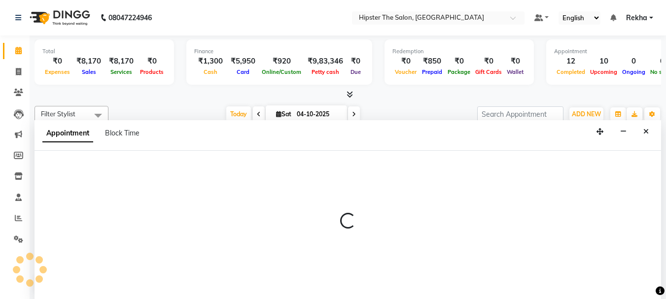
scroll to position [0, 0]
select select "32384"
select select "1065"
select select "tentative"
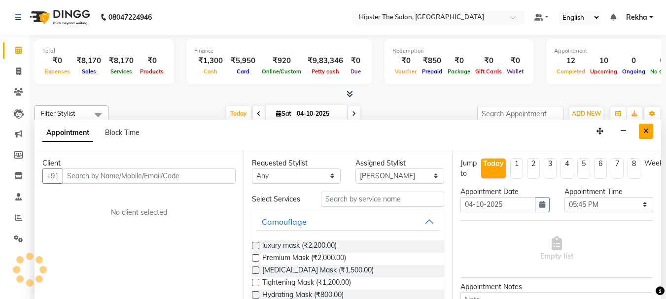
click at [642, 131] on button "Close" at bounding box center [646, 131] width 14 height 15
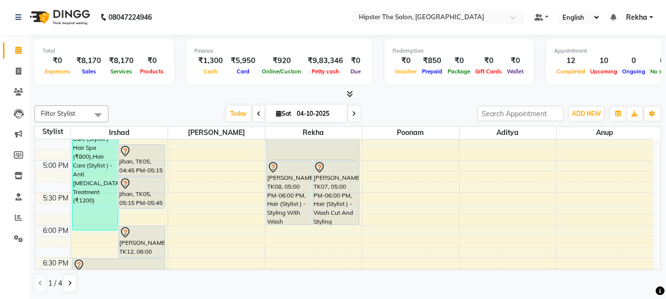
click at [432, 254] on div "8:00 AM 8:30 AM 9:00 AM 9:30 AM 10:00 AM 10:30 AM 11:00 AM 11:30 AM 12:00 PM 12…" at bounding box center [344, 63] width 618 height 976
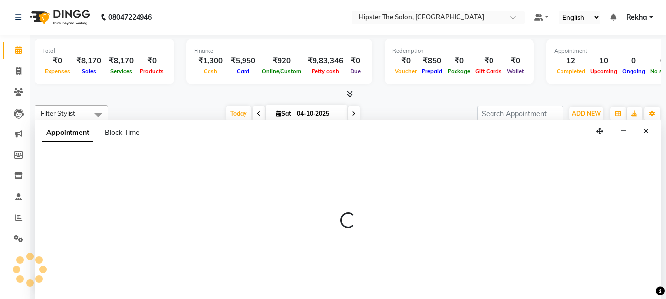
select select "50153"
select select "1095"
select select "tentative"
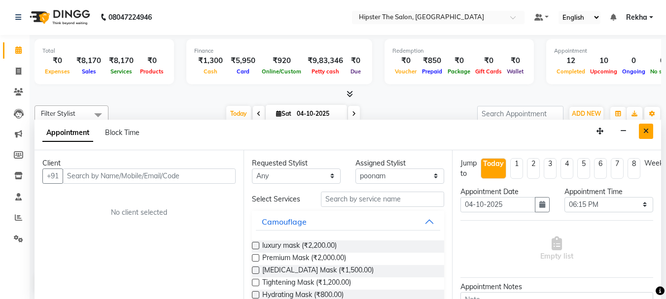
click at [649, 130] on button "Close" at bounding box center [646, 131] width 14 height 15
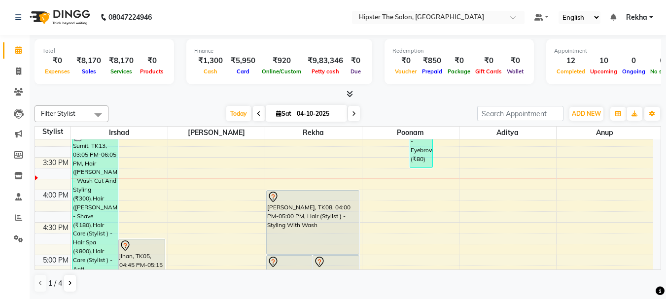
scroll to position [498, 0]
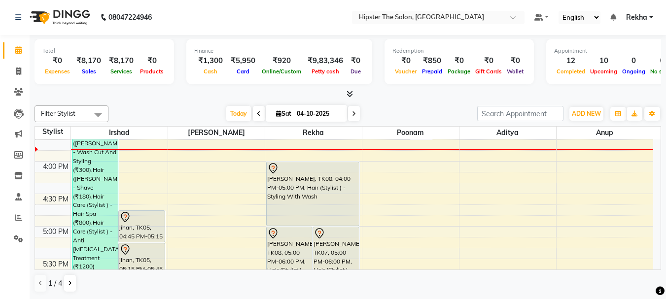
click at [245, 166] on div "8:00 AM 8:30 AM 9:00 AM 9:30 AM 10:00 AM 10:30 AM 11:00 AM 11:30 AM 12:00 PM 12…" at bounding box center [344, 129] width 618 height 976
select select "32384"
select select "tentative"
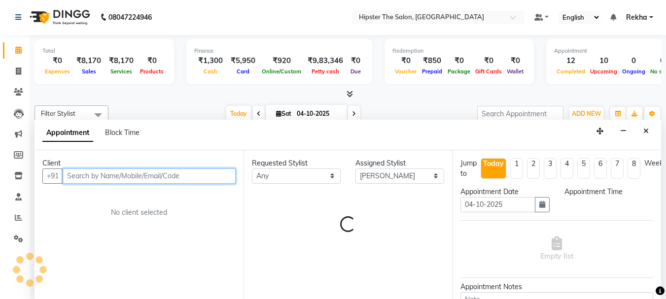
select select "960"
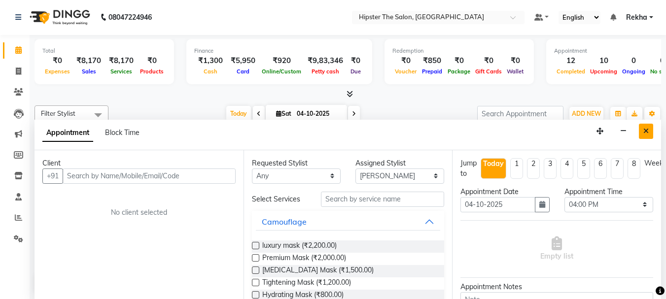
click at [641, 127] on button "Close" at bounding box center [646, 131] width 14 height 15
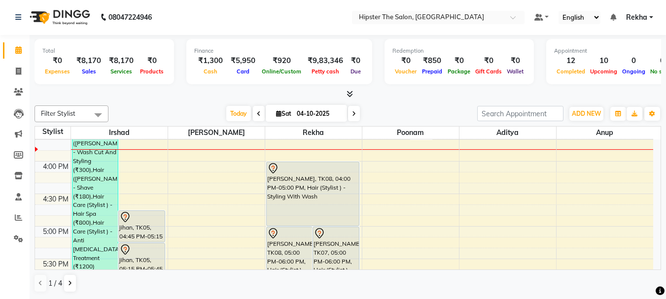
click at [254, 110] on span at bounding box center [259, 113] width 12 height 15
type input "03-10-2025"
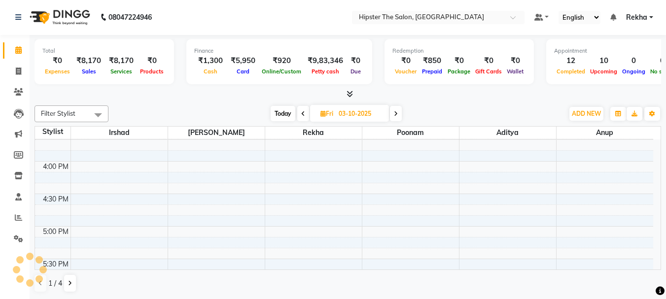
scroll to position [456, 0]
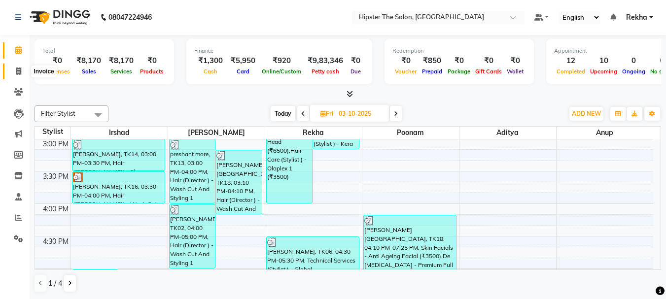
click at [16, 70] on icon at bounding box center [18, 71] width 5 height 7
select select "service"
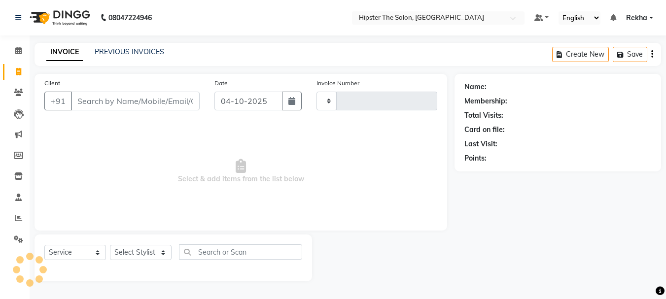
type input "3107"
select select "5125"
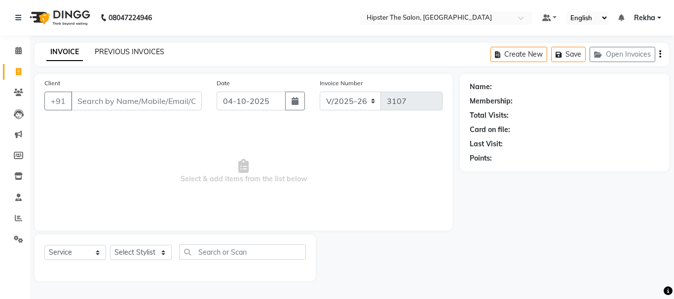
click at [133, 51] on link "PREVIOUS INVOICES" at bounding box center [130, 51] width 70 height 9
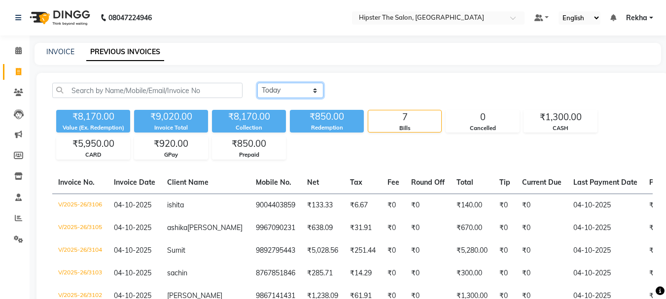
click at [279, 93] on select "[DATE] [DATE] Custom Range" at bounding box center [290, 90] width 66 height 15
select select "yesterday"
click at [257, 83] on select "[DATE] [DATE] Custom Range" at bounding box center [290, 90] width 66 height 15
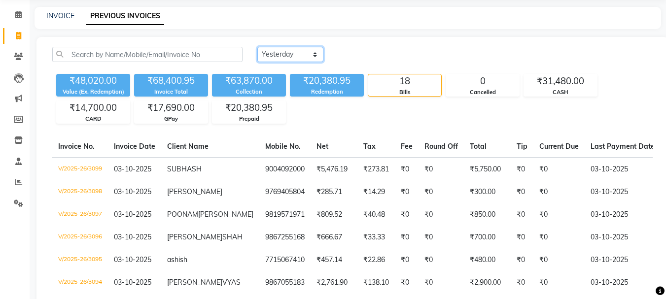
scroll to position [69, 0]
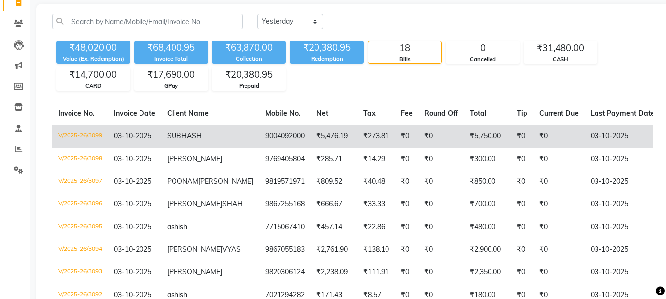
click at [311, 139] on td "₹5,476.19" at bounding box center [334, 136] width 47 height 23
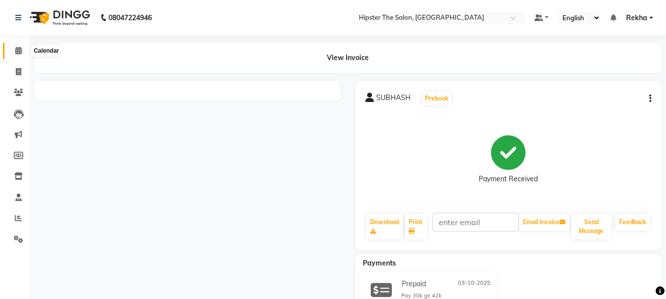
click at [16, 53] on icon at bounding box center [18, 50] width 6 height 7
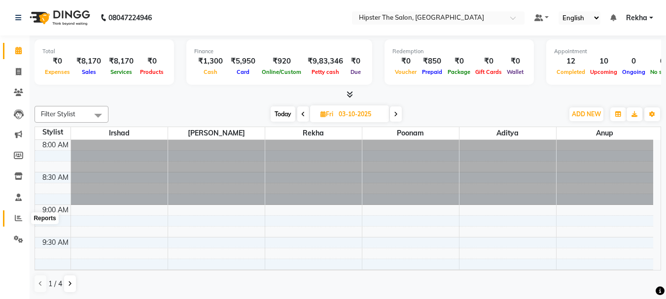
click at [15, 218] on icon at bounding box center [18, 217] width 7 height 7
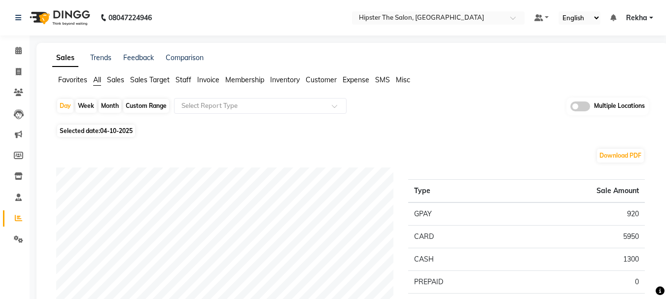
click at [184, 81] on span "Staff" at bounding box center [184, 79] width 16 height 9
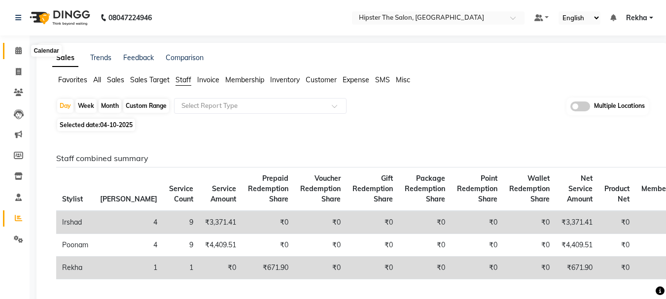
click at [17, 48] on icon at bounding box center [18, 50] width 6 height 7
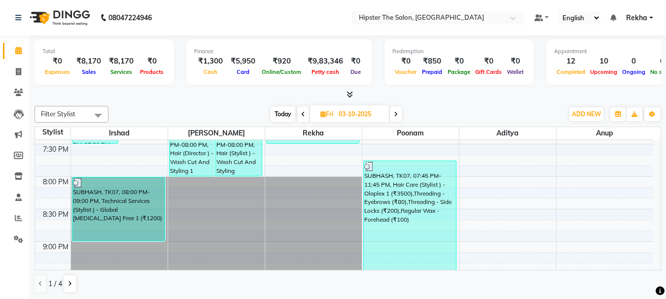
scroll to position [779, 0]
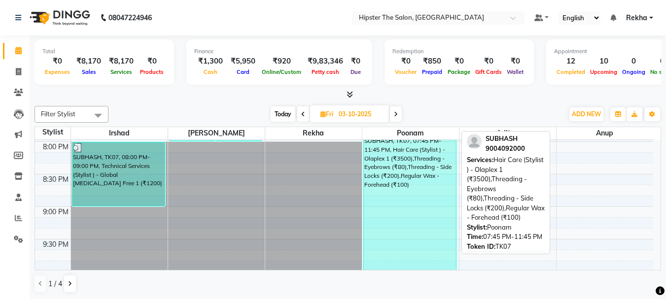
click at [419, 171] on div "SUBHASH, TK07, 07:45 PM-11:45 PM, Hair Care (Stylist ) - Olaplex 1 (₹3500),Thre…" at bounding box center [410, 231] width 92 height 210
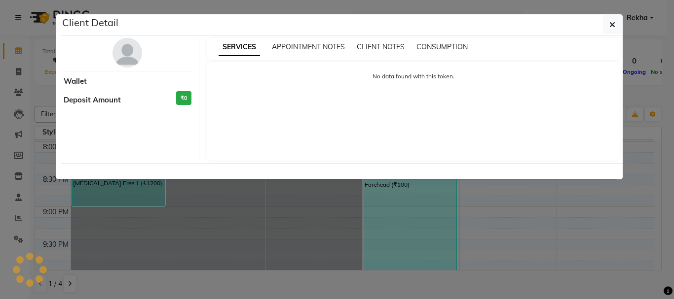
select select "3"
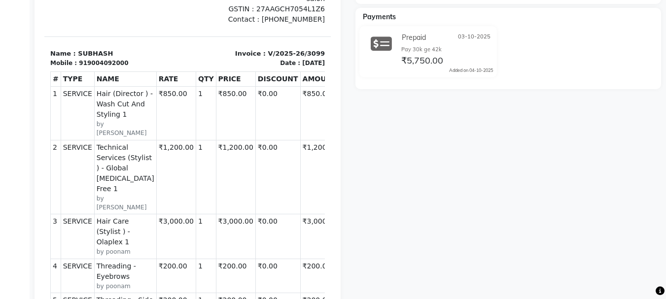
scroll to position [8, 0]
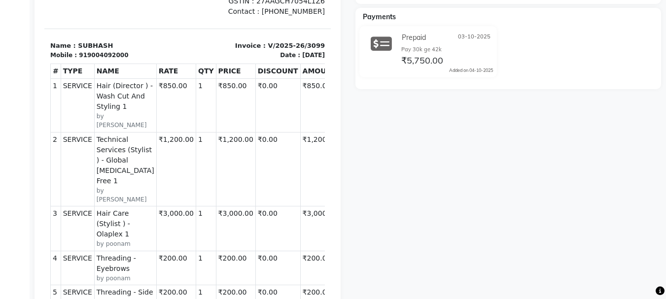
click at [110, 253] on span "Threading - Eyebrows" at bounding box center [126, 263] width 58 height 21
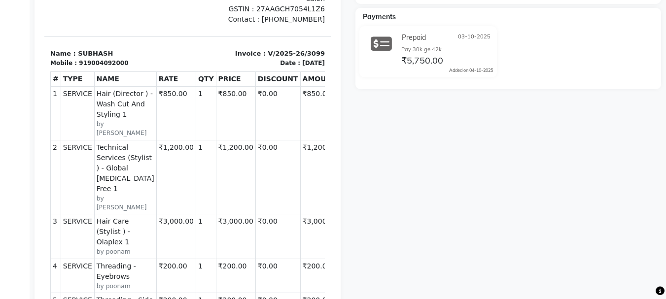
scroll to position [0, 0]
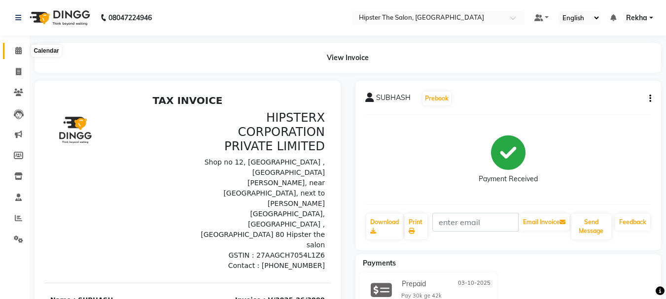
click at [19, 52] on icon at bounding box center [18, 50] width 6 height 7
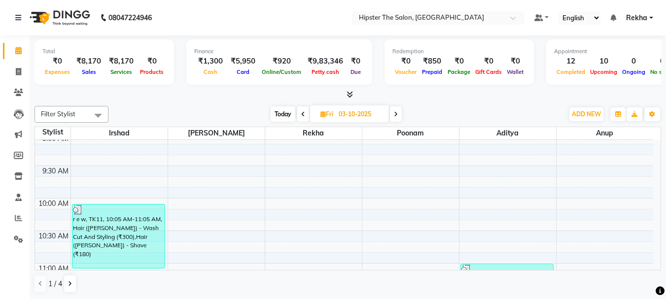
scroll to position [89, 0]
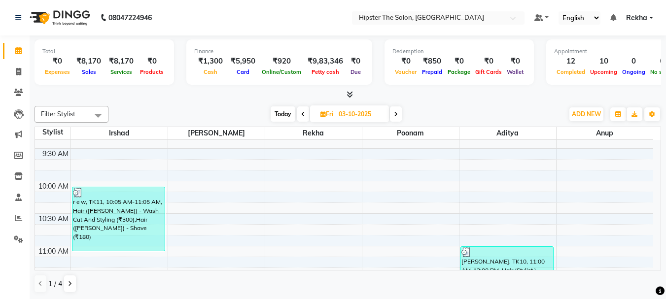
click at [394, 109] on span at bounding box center [396, 114] width 12 height 15
type input "04-10-2025"
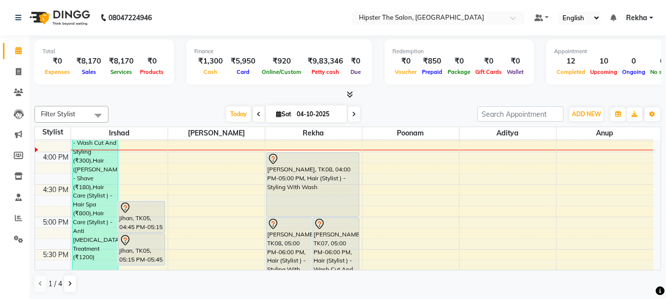
scroll to position [492, 0]
